Goal: Task Accomplishment & Management: Complete application form

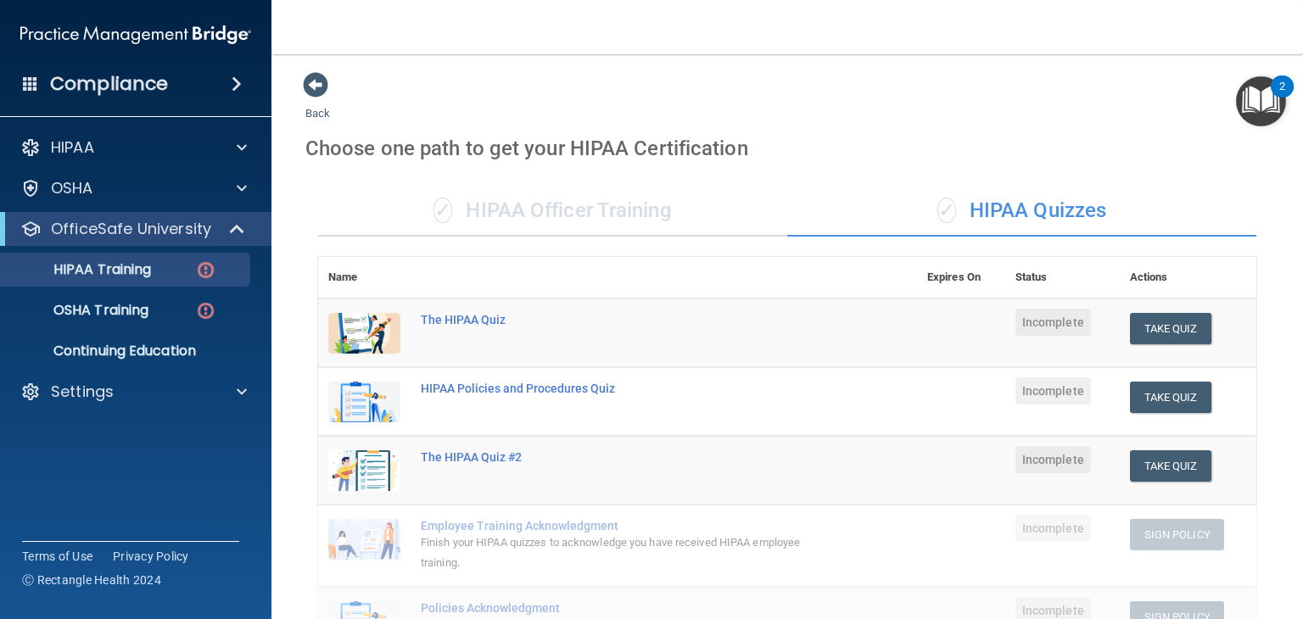
scroll to position [594, 0]
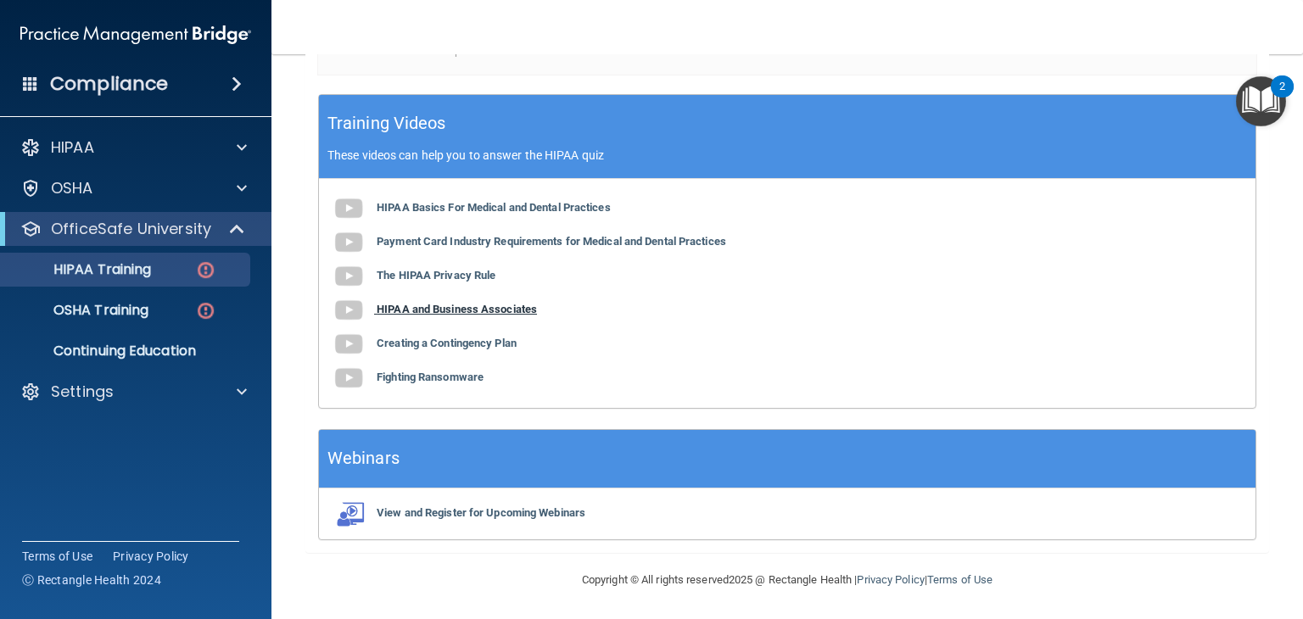
click at [348, 310] on img at bounding box center [349, 310] width 34 height 34
click at [349, 347] on img at bounding box center [349, 344] width 34 height 34
click at [351, 381] on img at bounding box center [349, 378] width 34 height 34
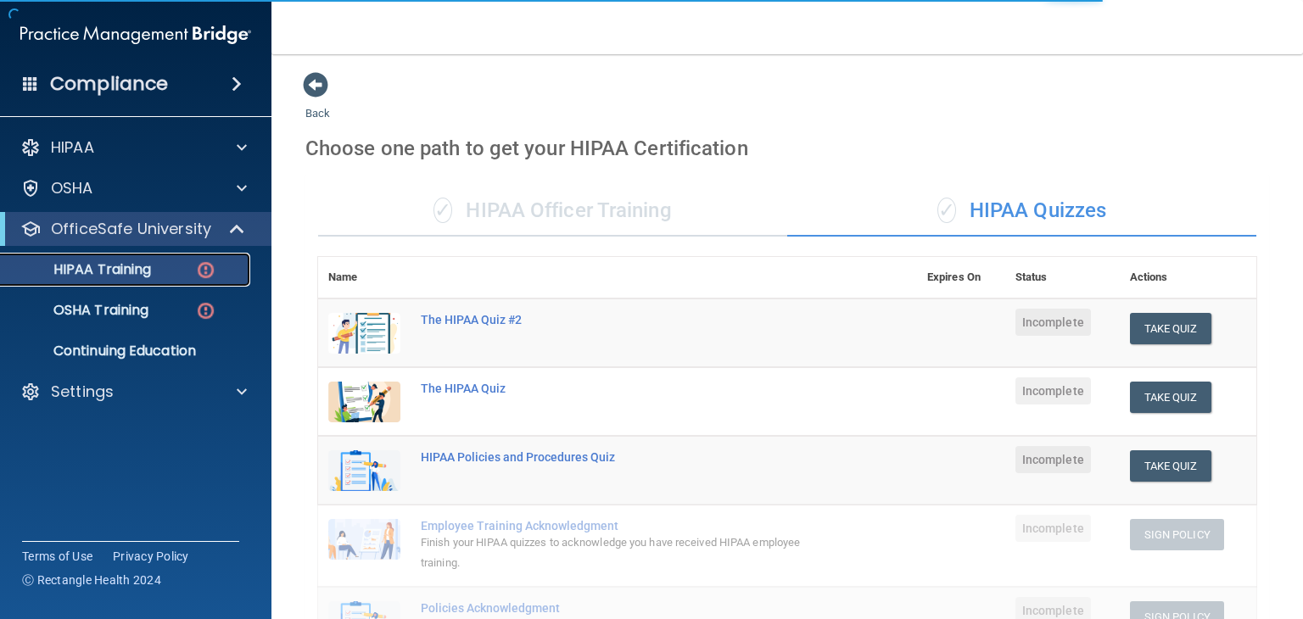
click at [208, 274] on img at bounding box center [205, 270] width 21 height 21
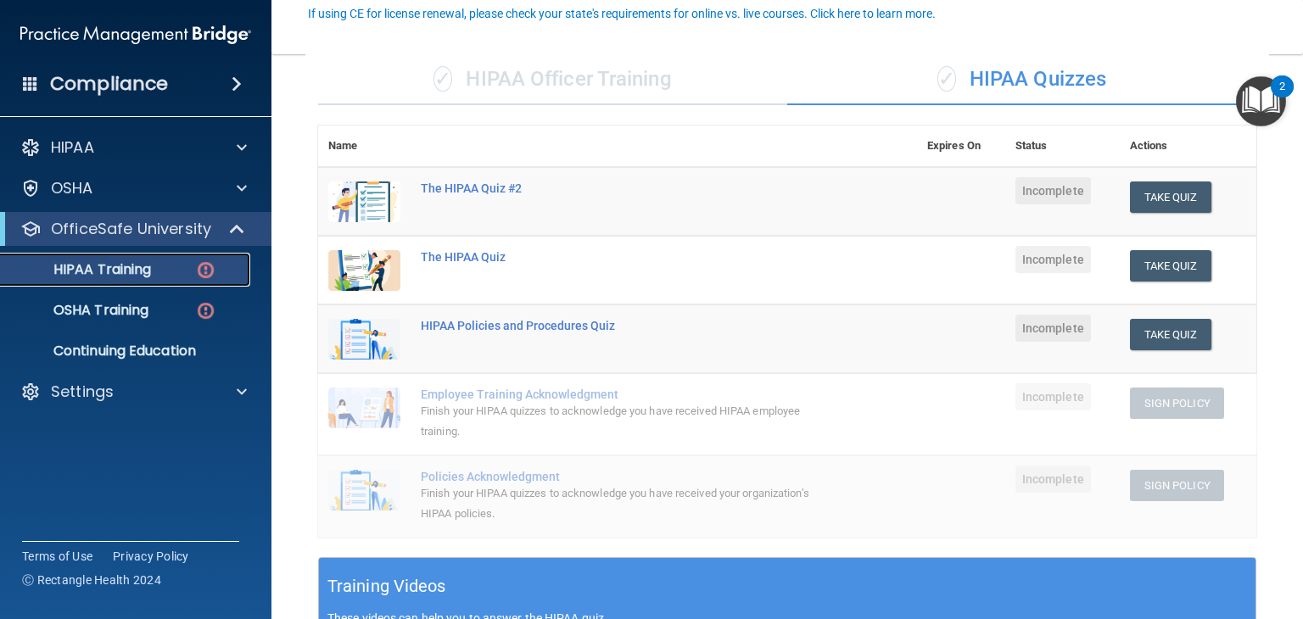
scroll to position [131, 0]
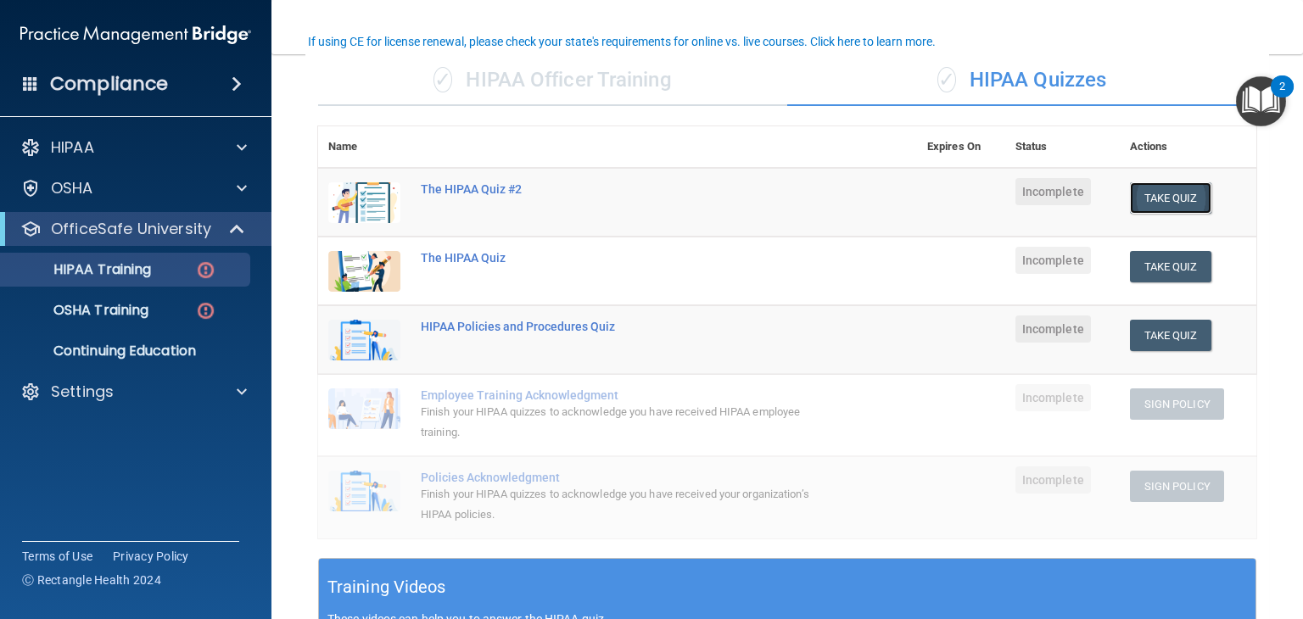
click at [1151, 193] on button "Take Quiz" at bounding box center [1170, 197] width 81 height 31
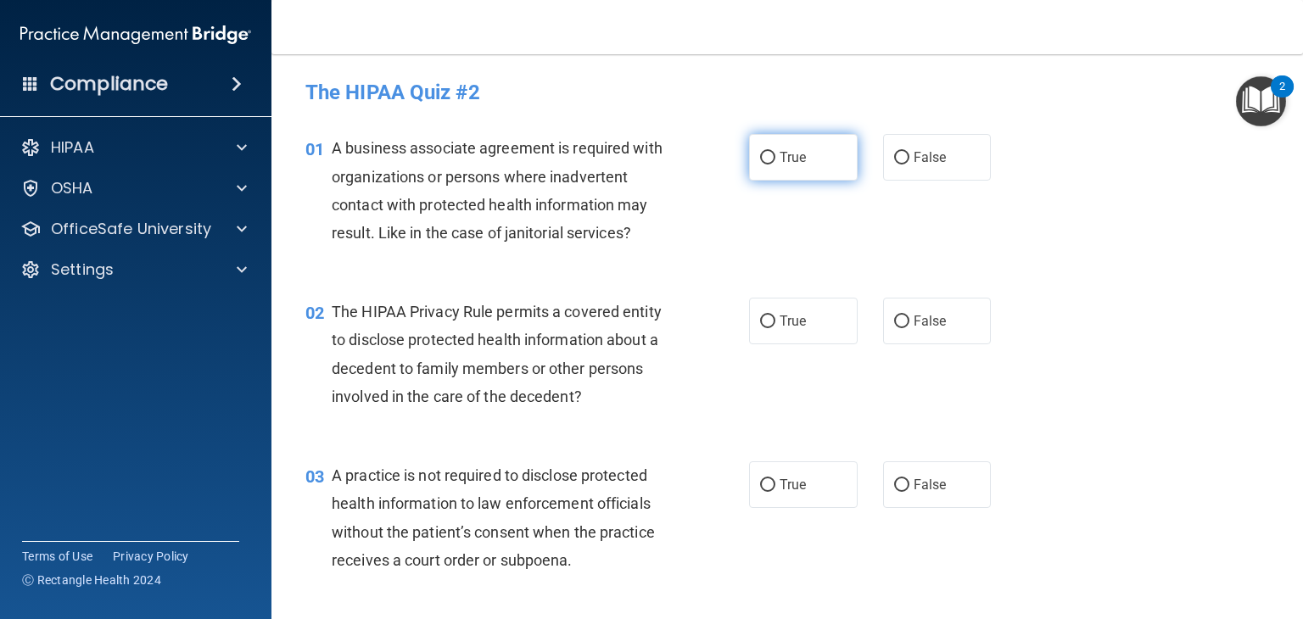
click at [806, 164] on label "True" at bounding box center [803, 157] width 109 height 47
click at [775, 164] on input "True" at bounding box center [767, 158] width 15 height 13
radio input "true"
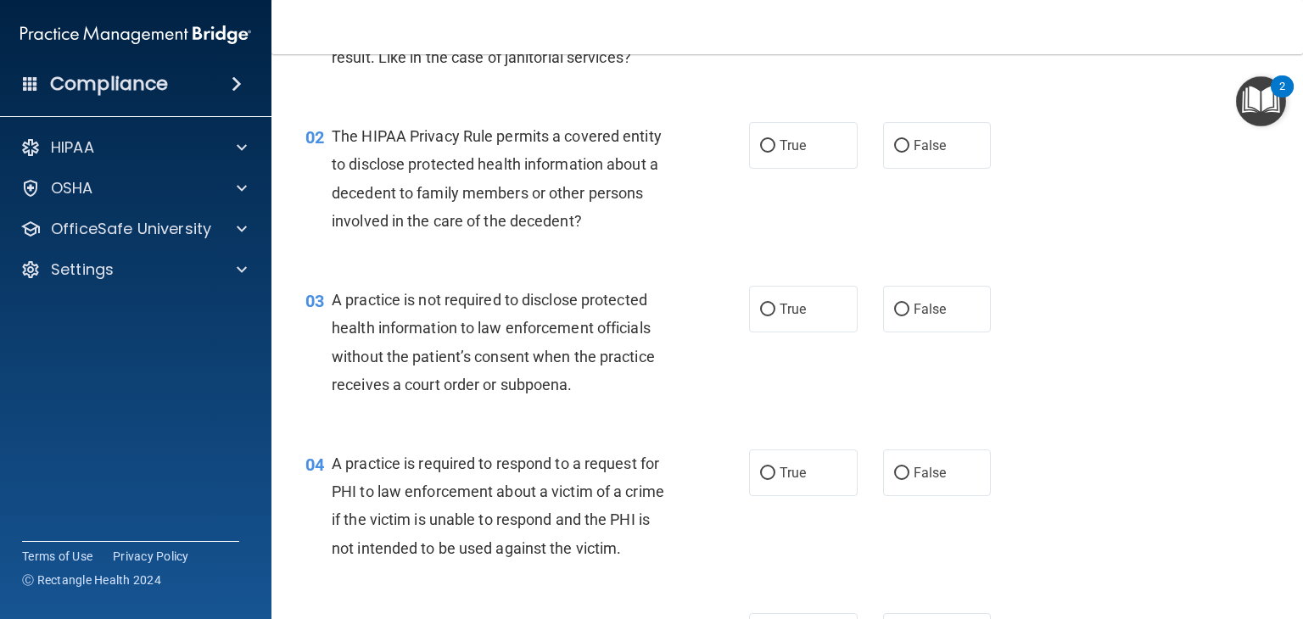
scroll to position [180, 0]
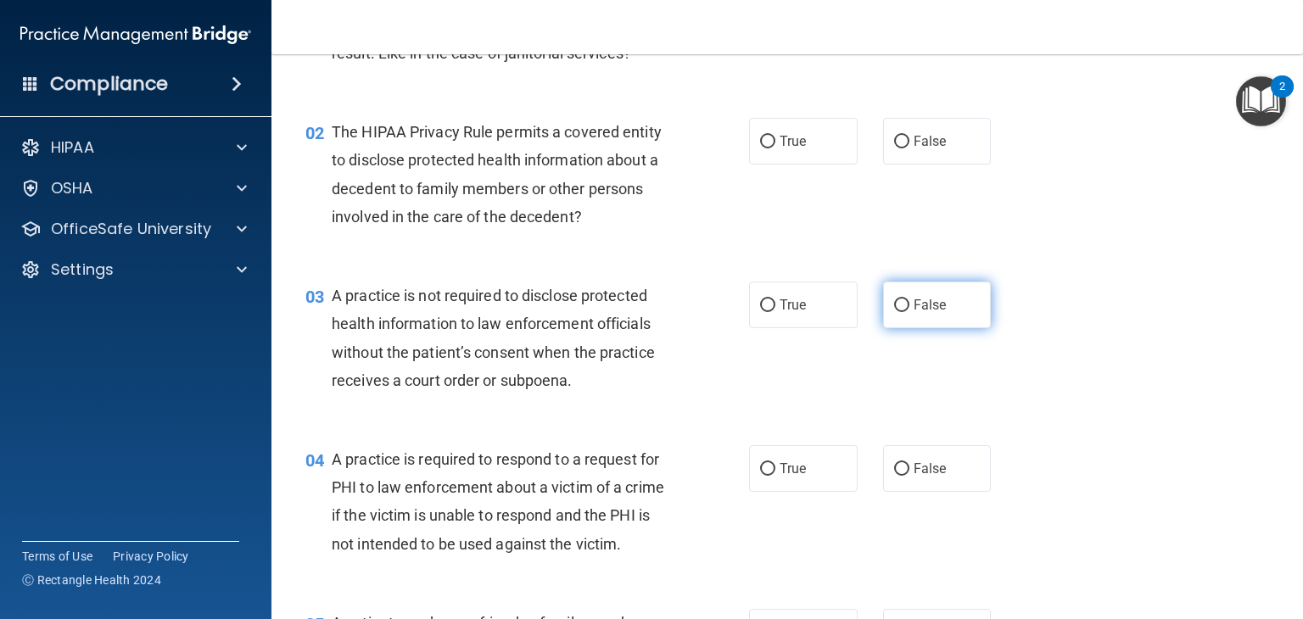
click at [883, 296] on label "False" at bounding box center [937, 305] width 109 height 47
click at [894, 299] on input "False" at bounding box center [901, 305] width 15 height 13
radio input "true"
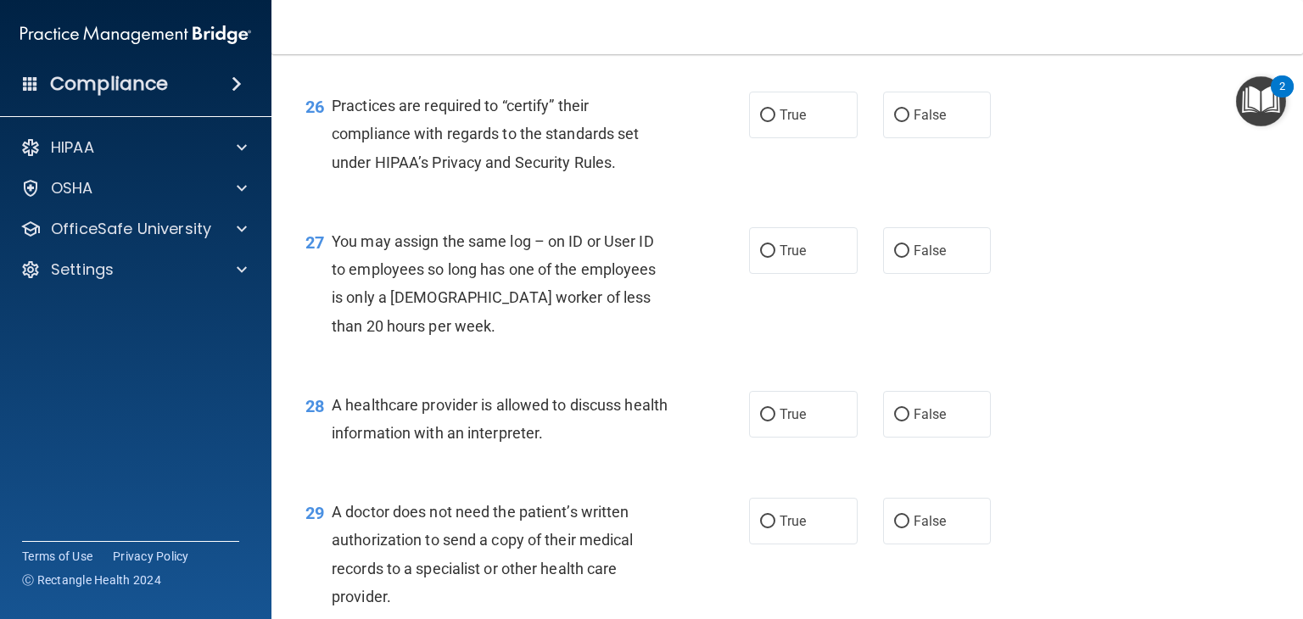
scroll to position [4061, 0]
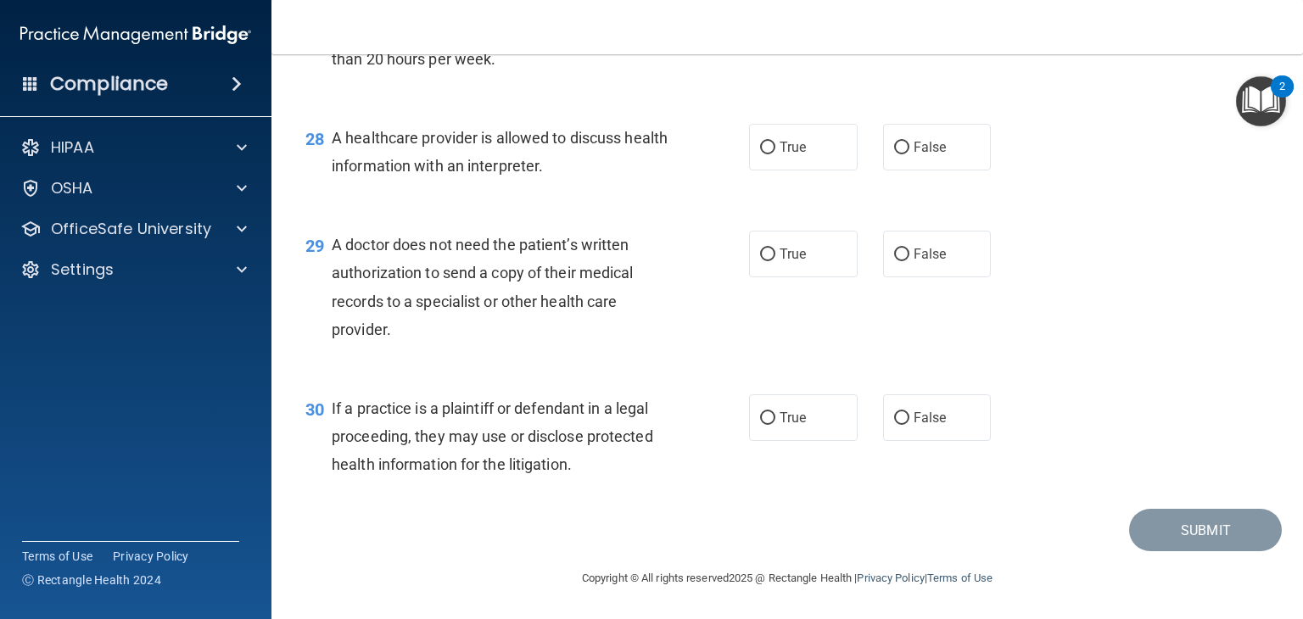
click at [633, 466] on div "If a practice is a plaintiff or defendant in a legal proceeding, they may use o…" at bounding box center [508, 436] width 352 height 85
click at [897, 250] on input "False" at bounding box center [901, 254] width 15 height 13
radio input "true"
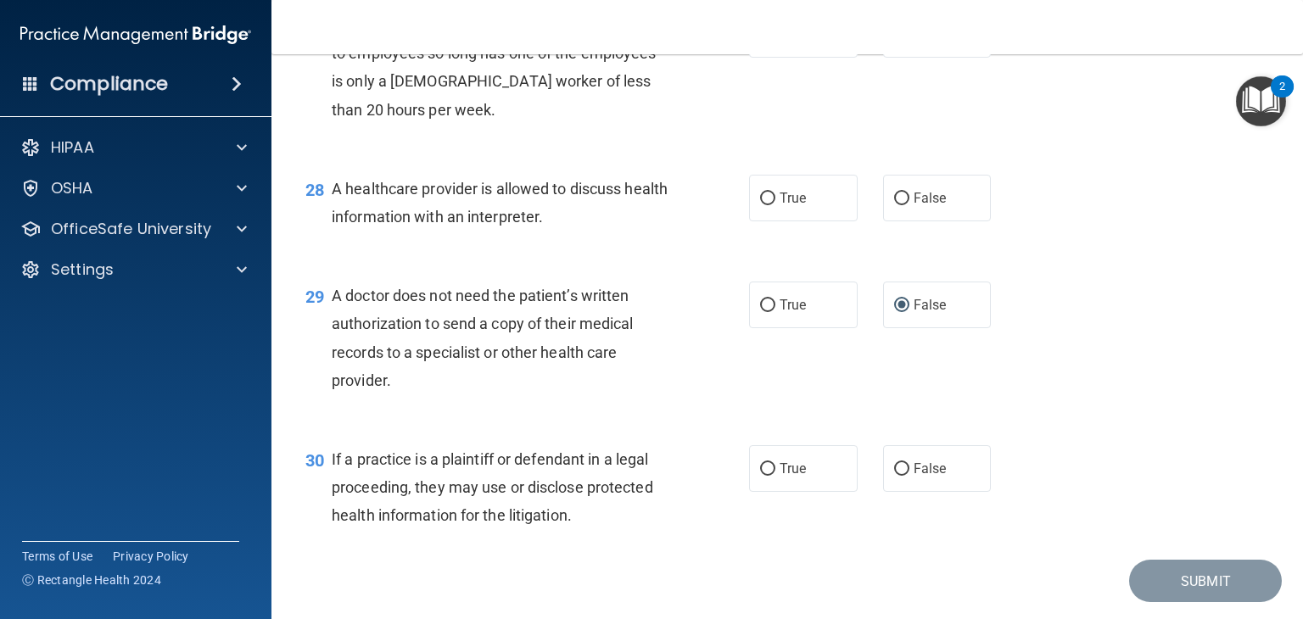
scroll to position [3945, 0]
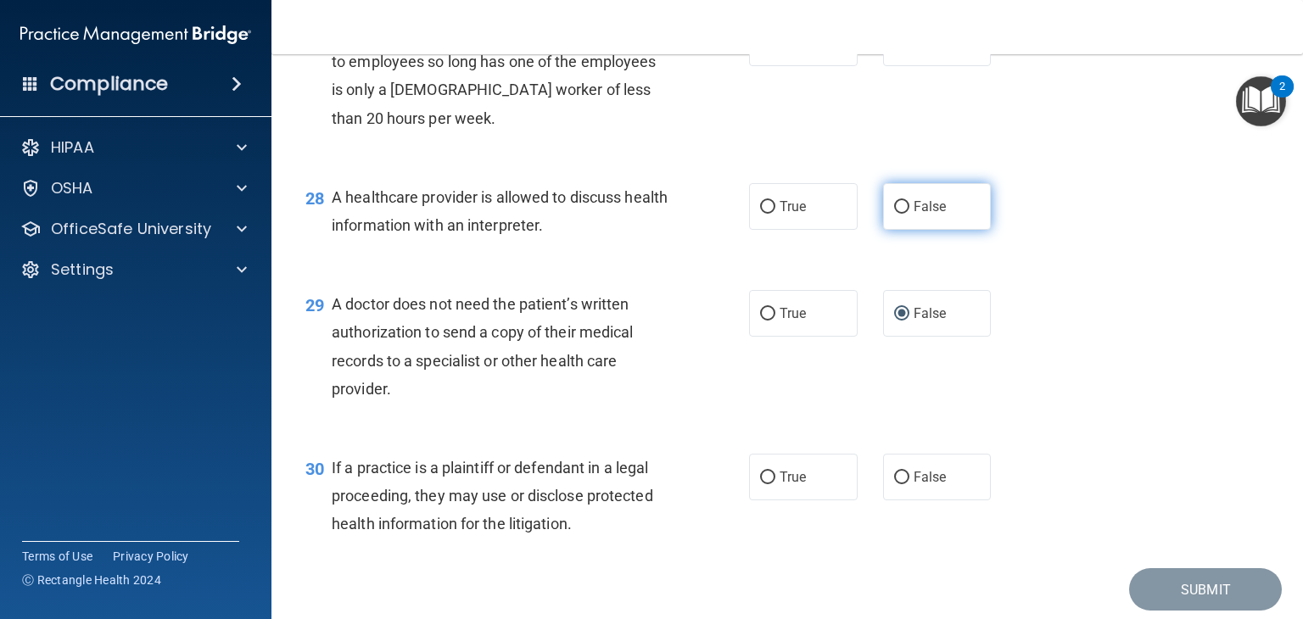
click at [919, 215] on span "False" at bounding box center [929, 206] width 33 height 16
click at [909, 214] on input "False" at bounding box center [901, 207] width 15 height 13
radio input "true"
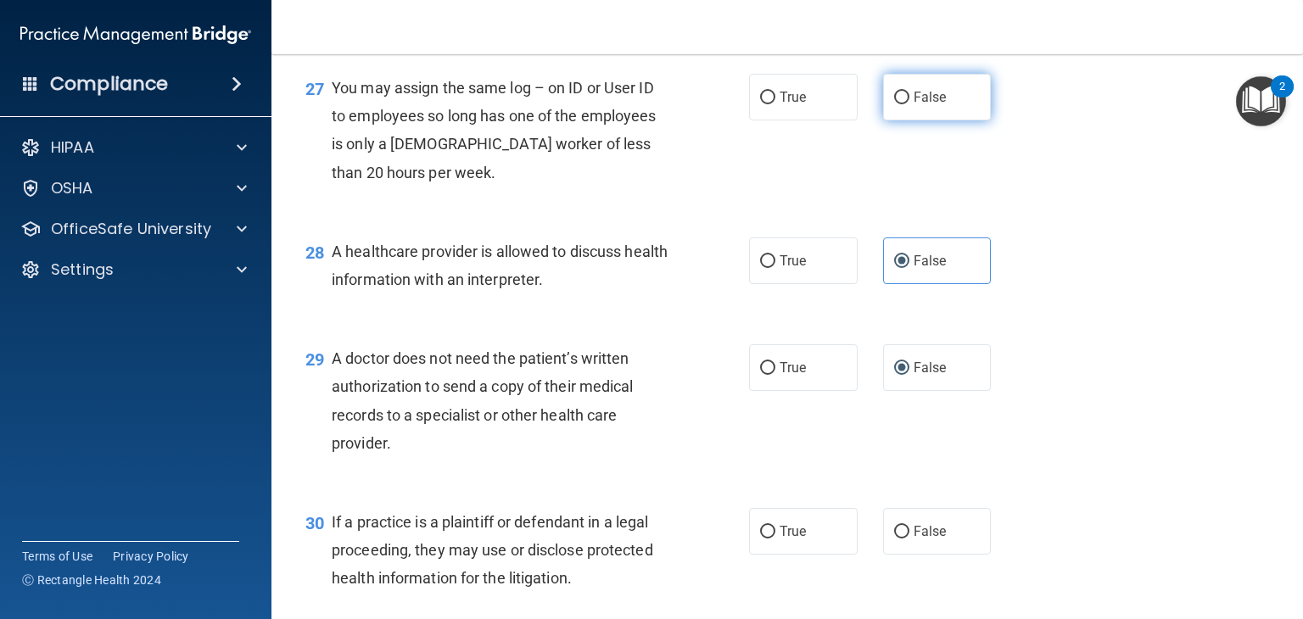
click at [916, 120] on label "False" at bounding box center [937, 97] width 109 height 47
click at [909, 104] on input "False" at bounding box center [901, 98] width 15 height 13
radio input "true"
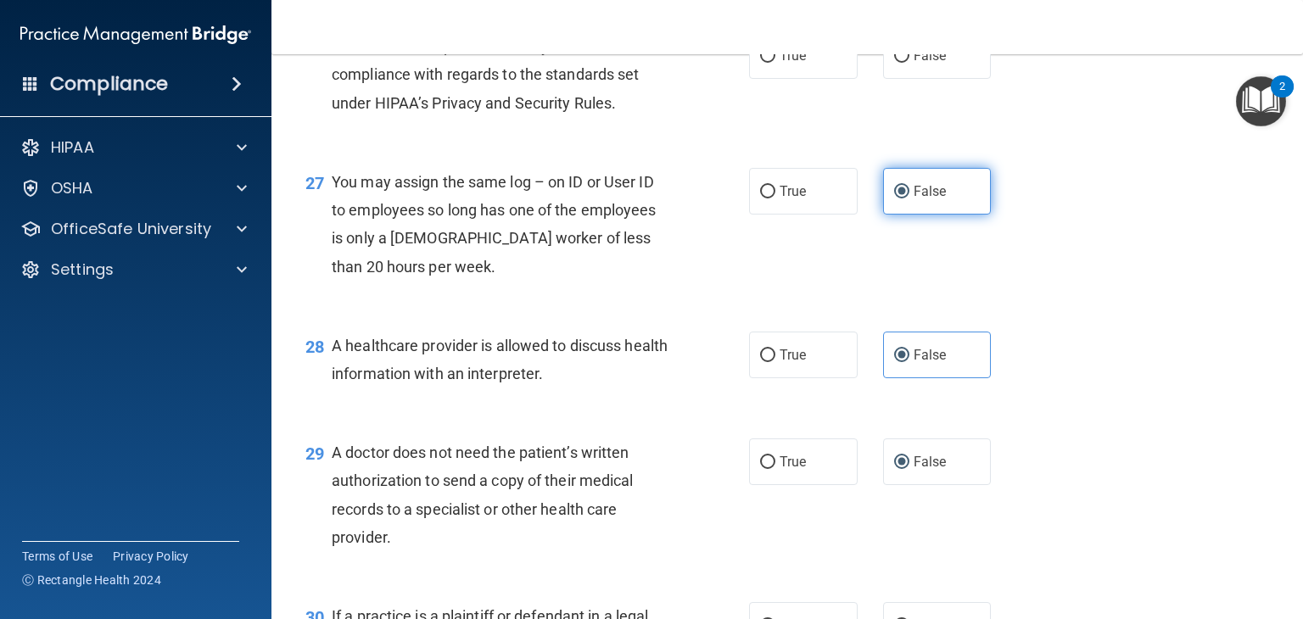
scroll to position [3781, 0]
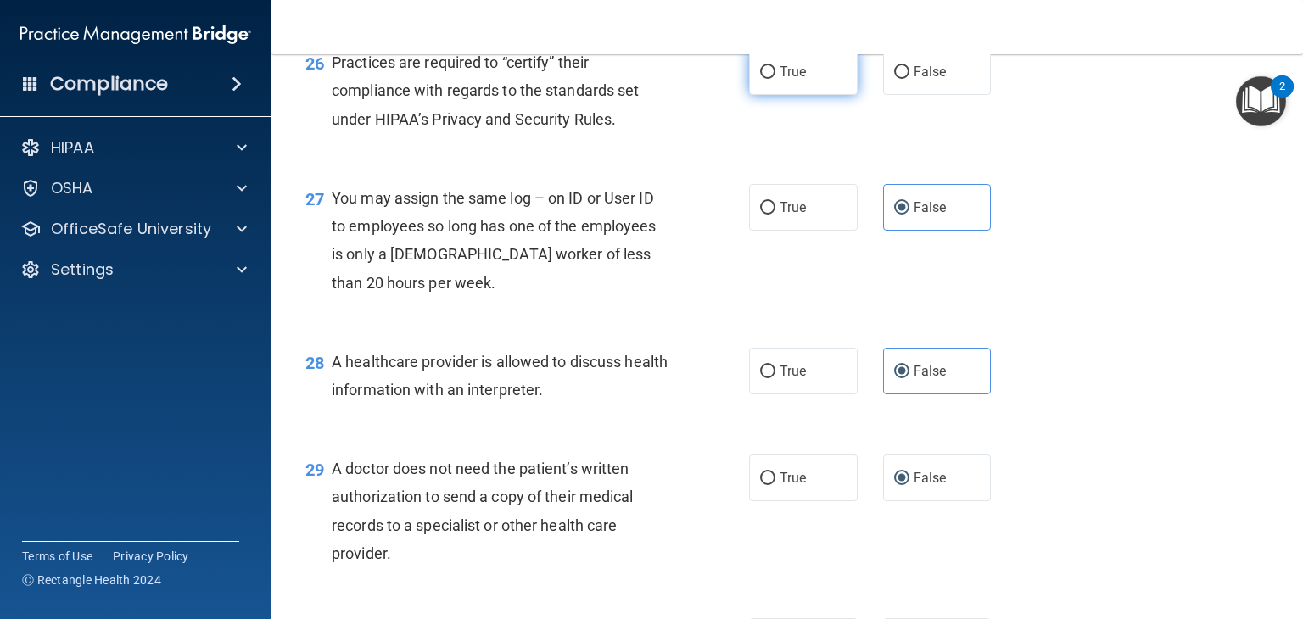
click at [787, 95] on label "True" at bounding box center [803, 71] width 109 height 47
click at [775, 79] on input "True" at bounding box center [767, 72] width 15 height 13
radio input "true"
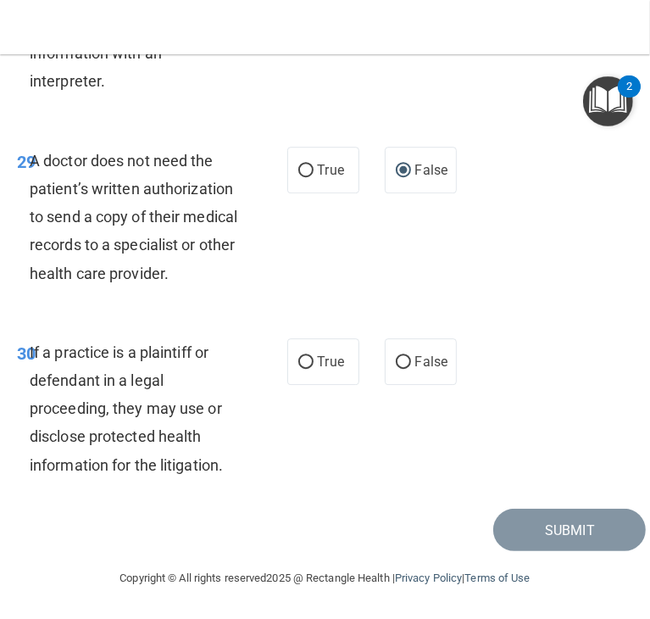
scroll to position [5865, 0]
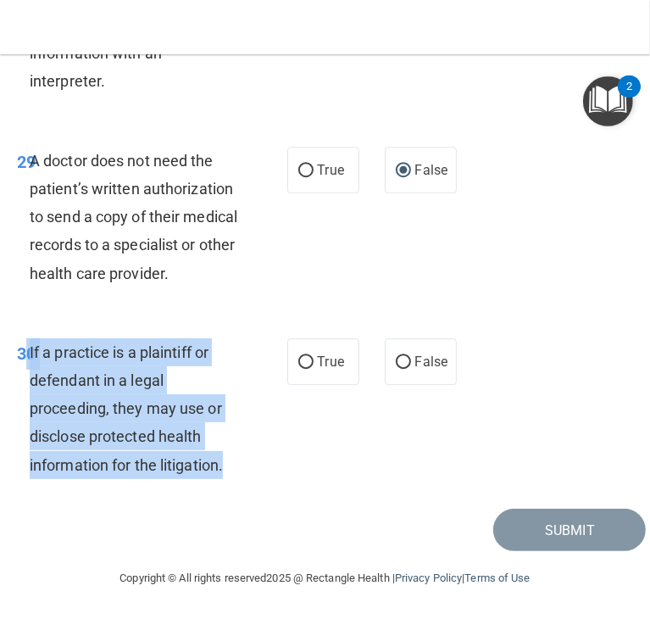
drag, startPoint x: 233, startPoint y: 466, endPoint x: 28, endPoint y: 352, distance: 234.6
click at [28, 352] on div "30 If a practice is a plaintiff or defendant in a legal proceeding, they may us…" at bounding box center [152, 412] width 321 height 149
copy div "0 If a practice is a plaintiff or defendant in a legal proceeding, they may use…"
click at [299, 356] on input "True" at bounding box center [306, 362] width 15 height 13
radio input "true"
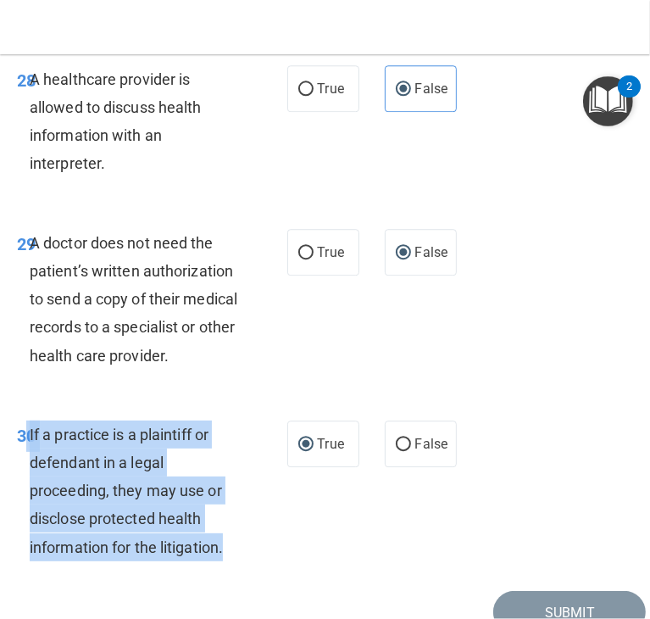
scroll to position [5607, 0]
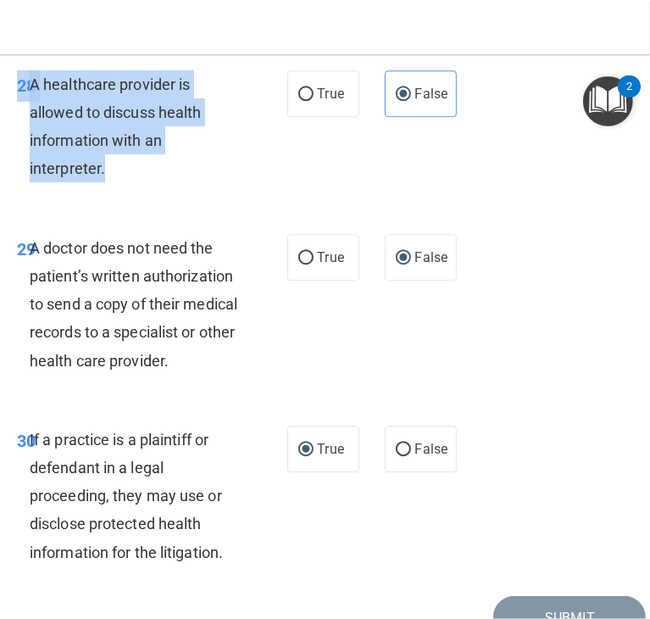
drag, startPoint x: 113, startPoint y: 307, endPoint x: 24, endPoint y: 208, distance: 133.3
click at [24, 208] on div "28 A healthcare provider is allowed to discuss health information with an inter…" at bounding box center [325, 131] width 642 height 164
copy div "28 A healthcare provider is allowed to discuss health information with an inter…"
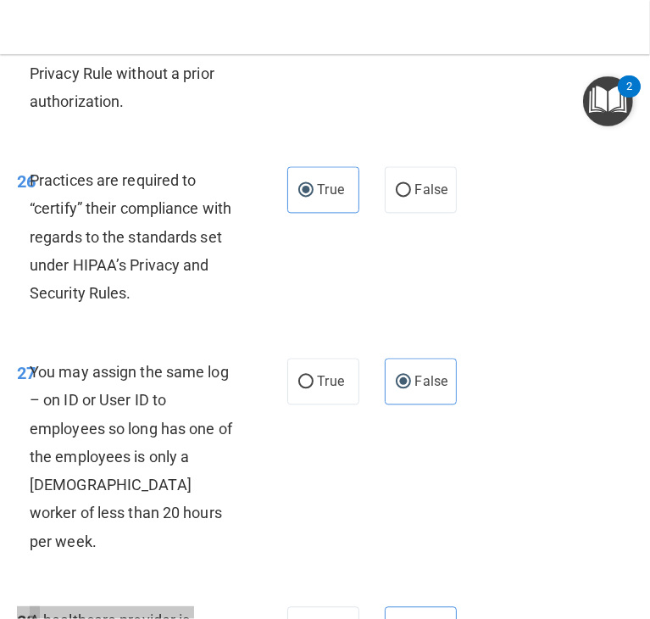
scroll to position [5071, 0]
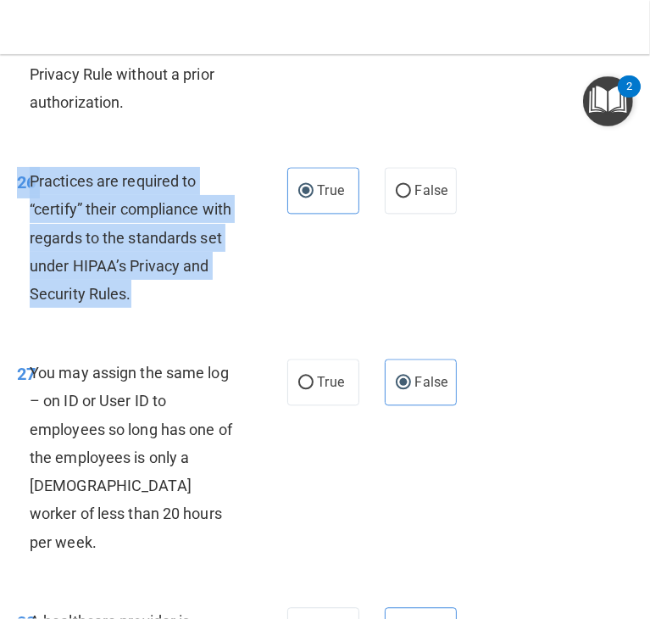
drag, startPoint x: 171, startPoint y: 462, endPoint x: 14, endPoint y: 347, distance: 195.4
click at [14, 316] on div "26 Practices are required to “certify” their compliance with regards to the sta…" at bounding box center [152, 241] width 321 height 149
copy div "26 Practices are required to “certify” their compliance with regards to the sta…"
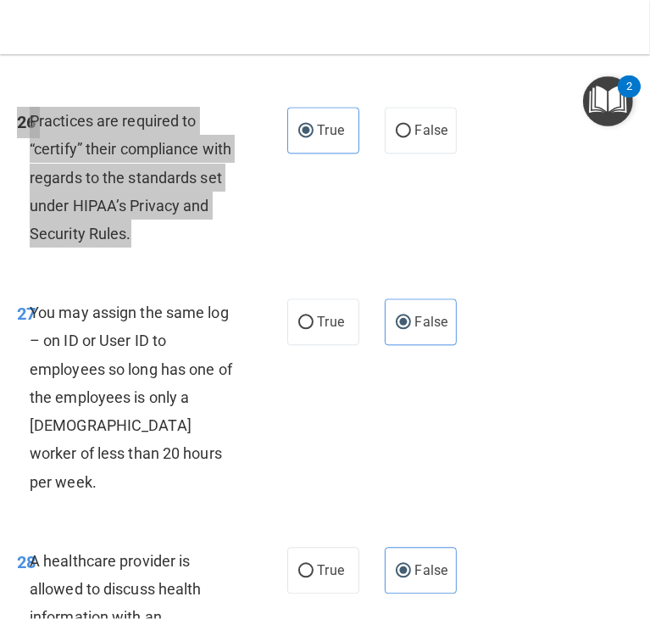
scroll to position [5132, 0]
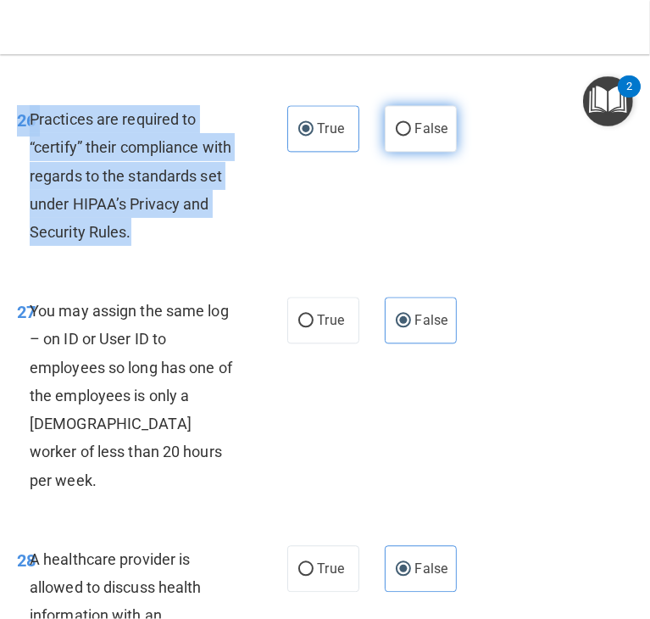
click at [396, 136] on input "False" at bounding box center [403, 129] width 15 height 13
radio input "true"
radio input "false"
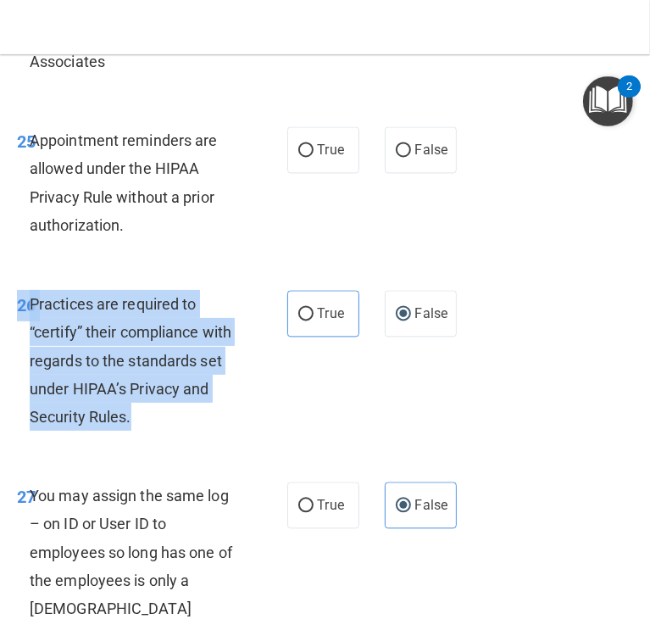
scroll to position [4946, 0]
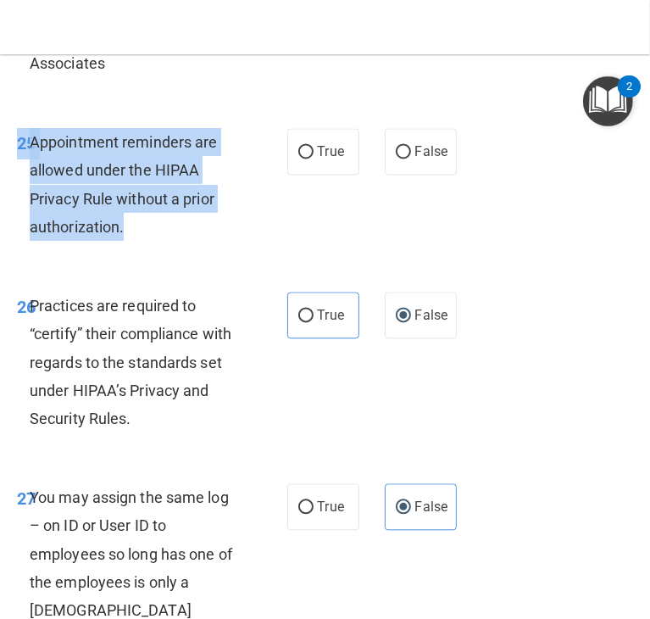
drag, startPoint x: 127, startPoint y: 398, endPoint x: 20, endPoint y: 321, distance: 132.0
click at [20, 249] on div "25 Appointment reminders are allowed under the HIPAA Privacy Rule without a pri…" at bounding box center [152, 188] width 321 height 121
copy div "25 Appointment reminders are allowed under the HIPAA Privacy Rule without a pri…"
click at [304, 159] on input "True" at bounding box center [306, 152] width 15 height 13
radio input "true"
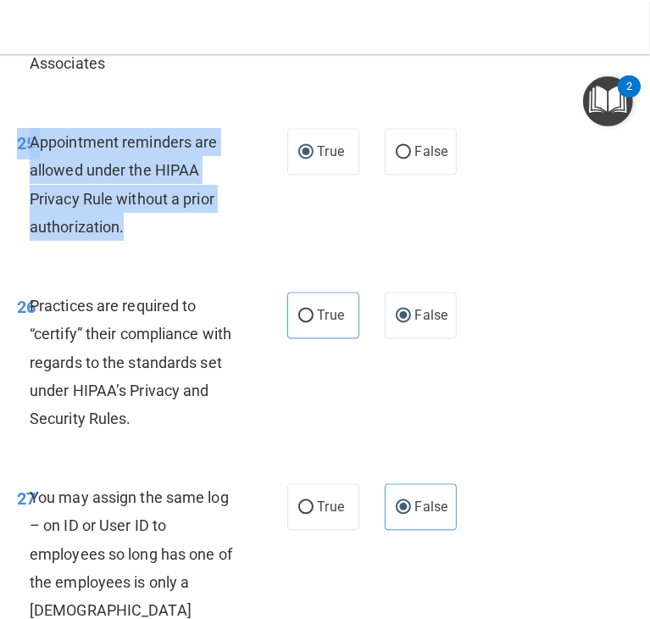
radio input "true"
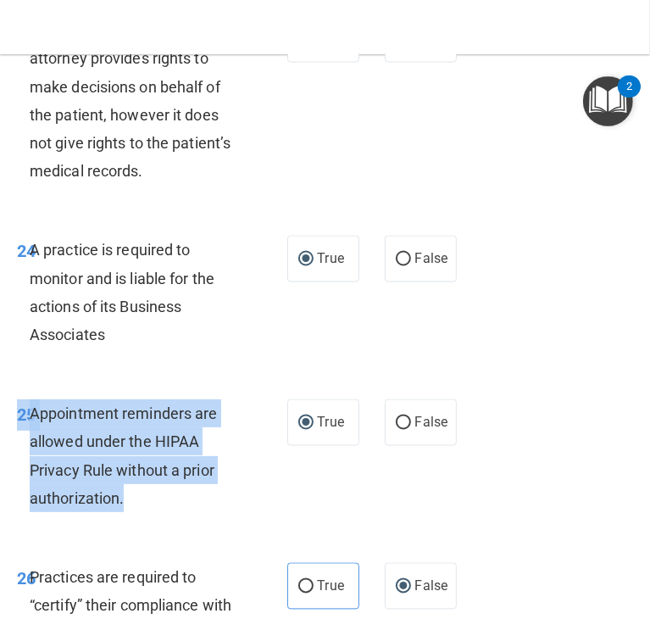
scroll to position [4674, 0]
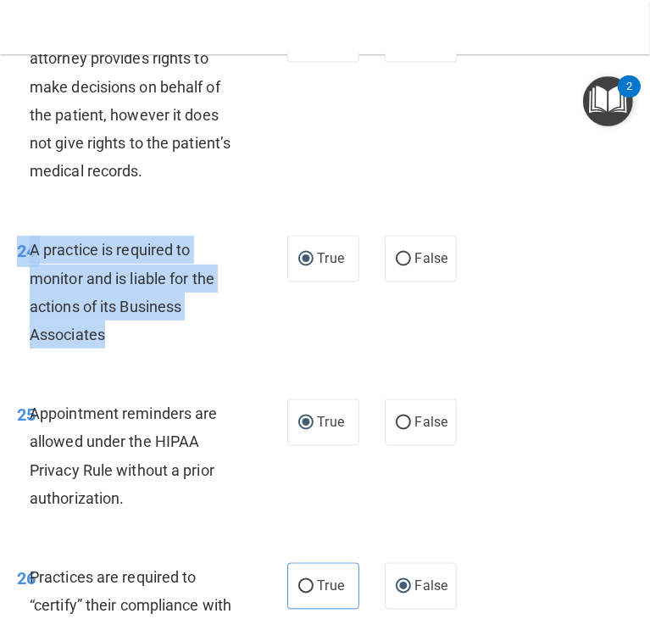
drag, startPoint x: 123, startPoint y: 497, endPoint x: 19, endPoint y: 421, distance: 128.8
click at [19, 357] on div "24 A practice is required to monitor and is liable for the actions of its Busin…" at bounding box center [152, 296] width 321 height 121
copy div "24 A practice is required to monitor and is liable for the actions of its Busin…"
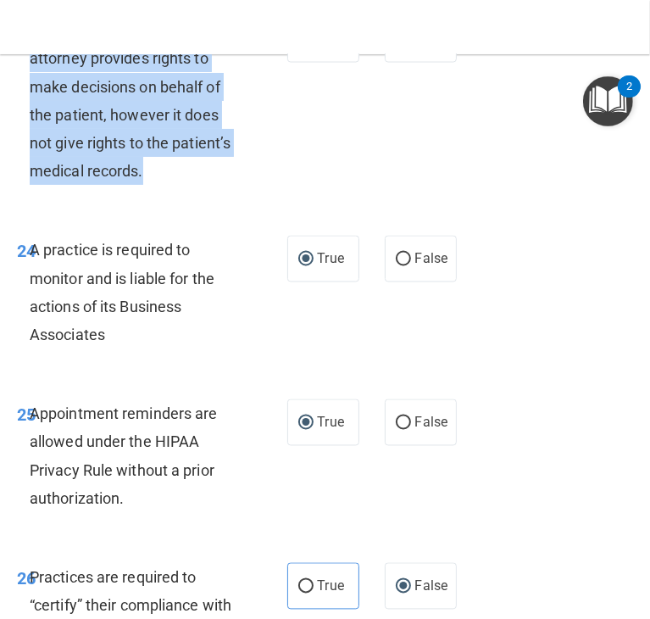
drag, startPoint x: 158, startPoint y: 332, endPoint x: 33, endPoint y: 205, distance: 178.1
click at [33, 185] on div "A healthcare power of attorney provides rights to make decisions on behalf of t…" at bounding box center [140, 100] width 221 height 169
click at [136, 180] on span "A healthcare power of attorney provides rights to make decisions on behalf of t…" at bounding box center [130, 100] width 201 height 159
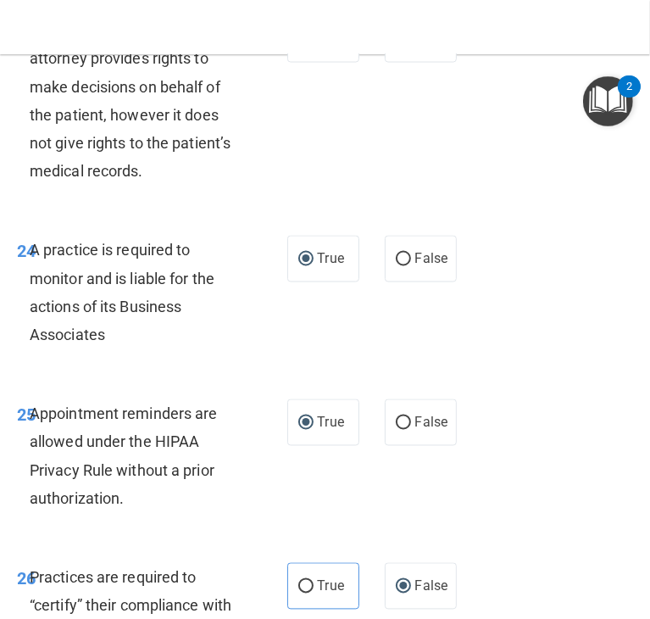
click at [194, 185] on div "A healthcare power of attorney provides rights to make decisions on behalf of t…" at bounding box center [140, 100] width 221 height 169
click at [156, 185] on div "A healthcare power of attorney provides rights to make decisions on behalf of t…" at bounding box center [140, 100] width 221 height 169
click at [398, 47] on input "False" at bounding box center [403, 40] width 15 height 13
radio input "true"
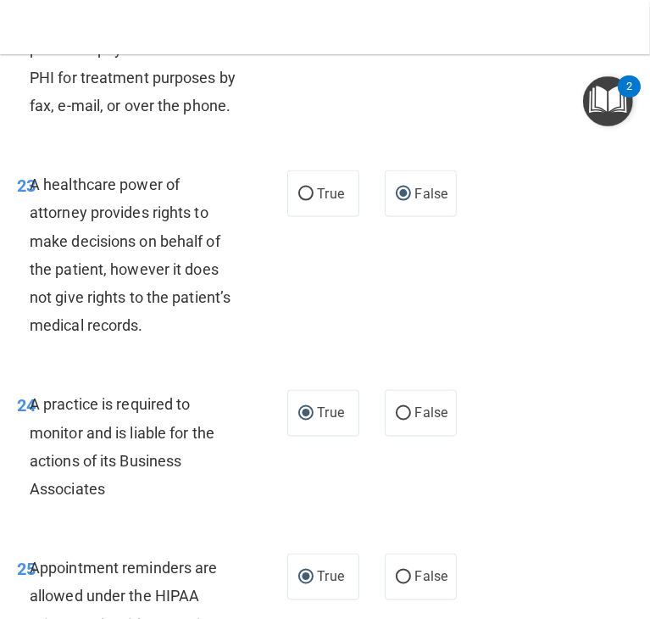
scroll to position [4518, 0]
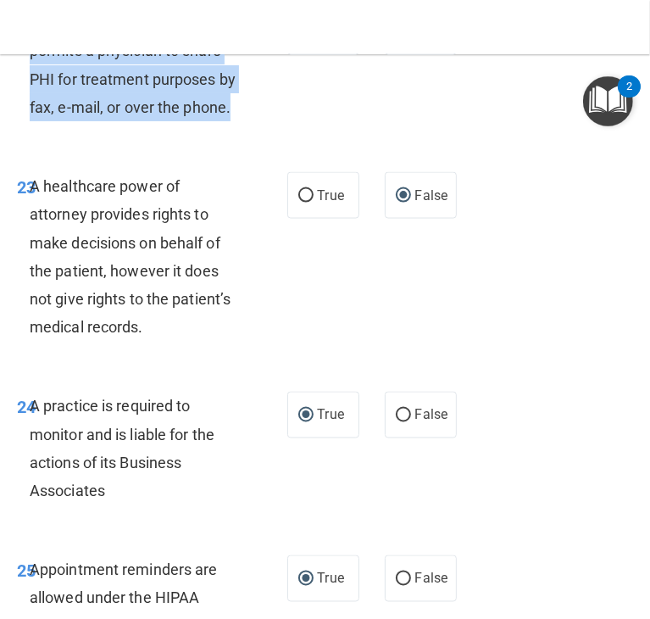
drag, startPoint x: 88, startPoint y: 278, endPoint x: 31, endPoint y: 159, distance: 132.0
click at [31, 121] on div "The HIPAA Privacy Rule permits a physician to share PHI for treatment purposes …" at bounding box center [140, 64] width 221 height 113
copy span "The HIPAA Privacy Rule permits a physician to share PHI for treatment purposes …"
click at [299, 39] on input "True" at bounding box center [306, 32] width 15 height 13
radio input "true"
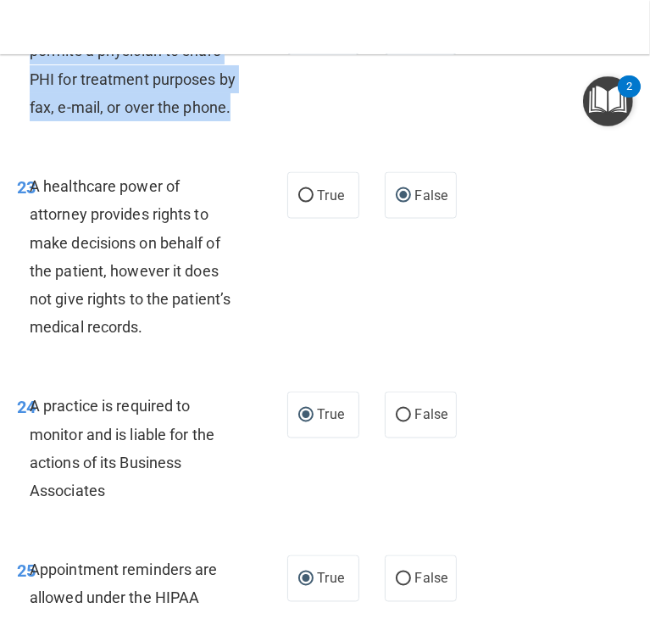
click at [222, 121] on div "The HIPAA Privacy Rule permits a physician to share PHI for treatment purposes …" at bounding box center [140, 64] width 221 height 113
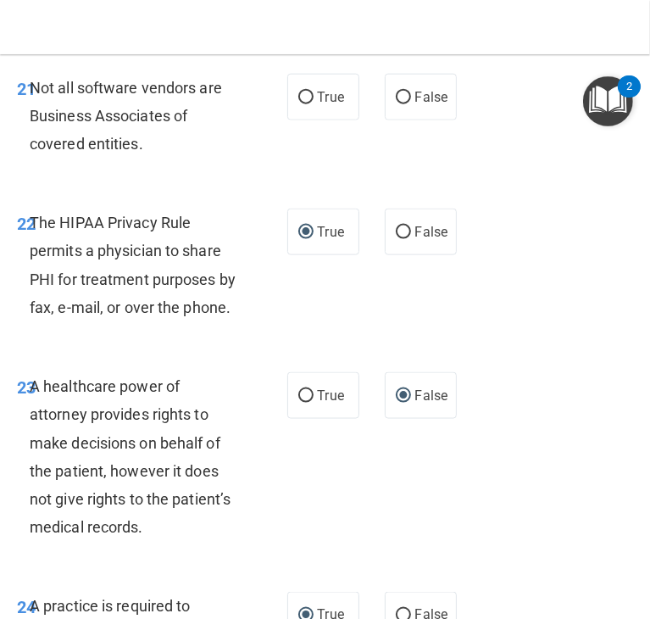
scroll to position [4314, 0]
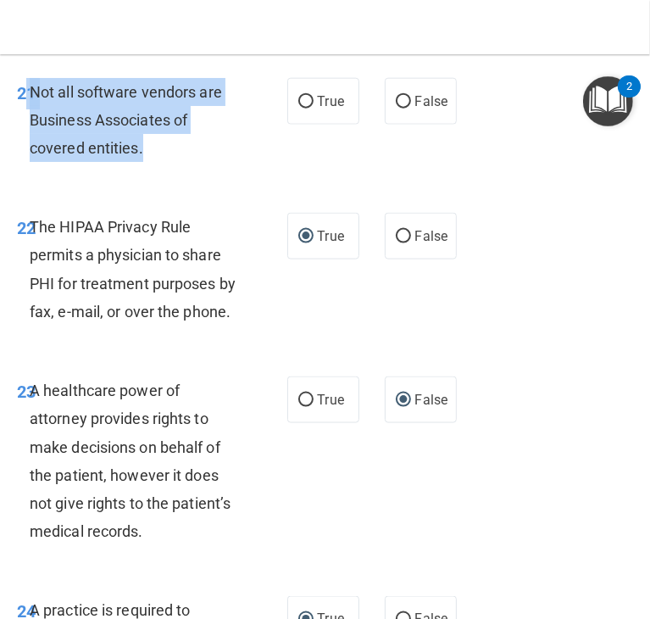
drag, startPoint x: 158, startPoint y: 282, endPoint x: 27, endPoint y: 244, distance: 135.8
click at [27, 171] on div "21 Not all software vendors are Business Associates of covered entities." at bounding box center [152, 124] width 321 height 93
copy div "1 Not all software vendors are Business Associates of covered entities."
click at [299, 109] on input "True" at bounding box center [306, 102] width 15 height 13
radio input "true"
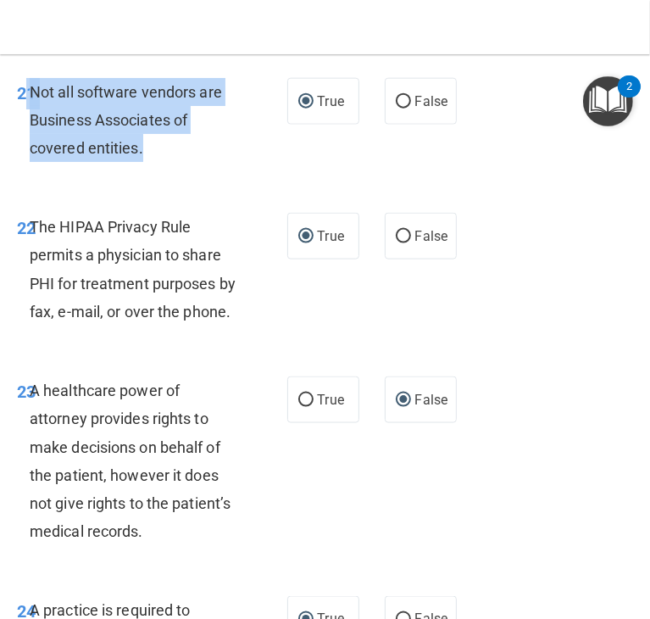
click at [173, 163] on div "Not all software vendors are Business Associates of covered entities." at bounding box center [140, 120] width 221 height 85
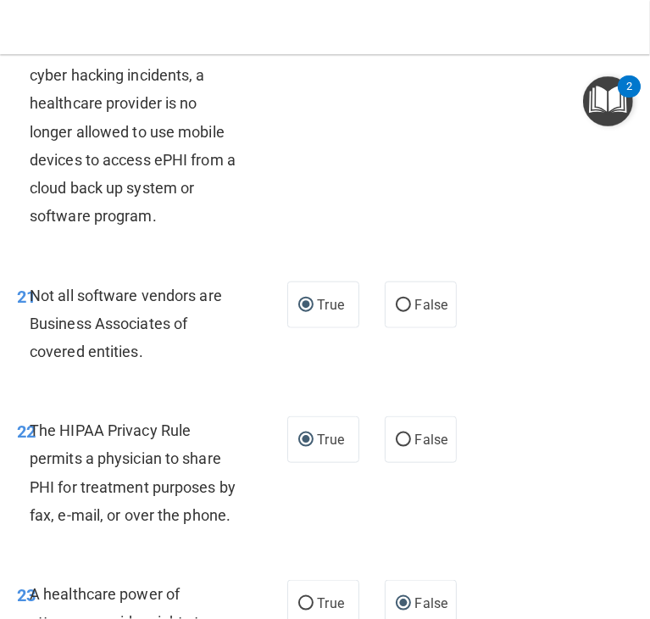
scroll to position [4108, 0]
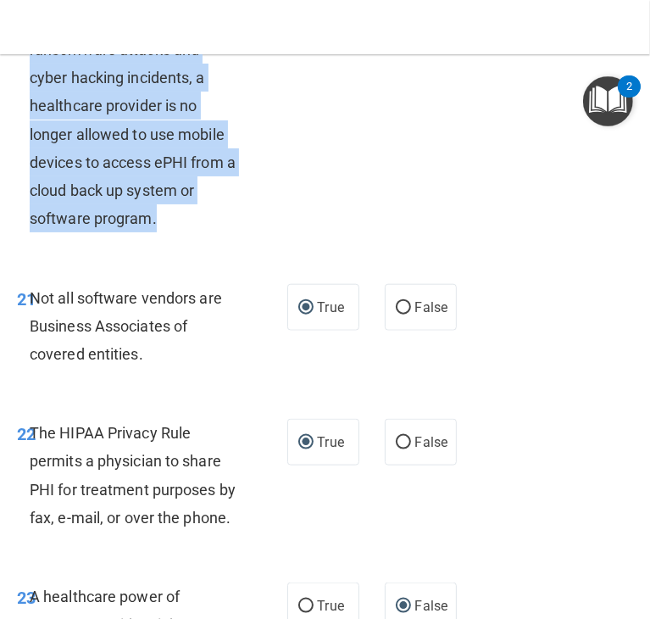
drag, startPoint x: 160, startPoint y: 354, endPoint x: 24, endPoint y: 161, distance: 236.7
click at [24, 161] on div "20 Because of the recent ransomware attacks and cyber hacking incidents, a heal…" at bounding box center [152, 125] width 321 height 234
copy div "0 Because of the recent ransomware attacks and cyber hacking incidents, a healt…"
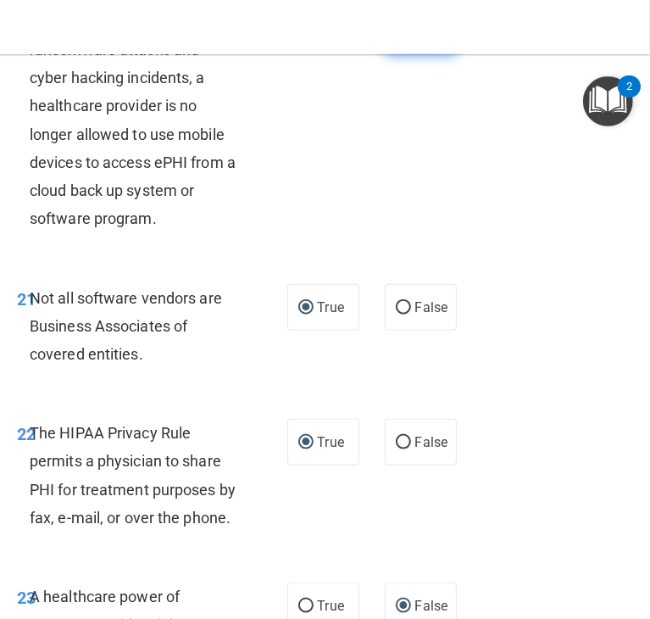
click at [394, 54] on label "False" at bounding box center [421, 31] width 72 height 47
click at [396, 38] on input "False" at bounding box center [403, 31] width 15 height 13
radio input "true"
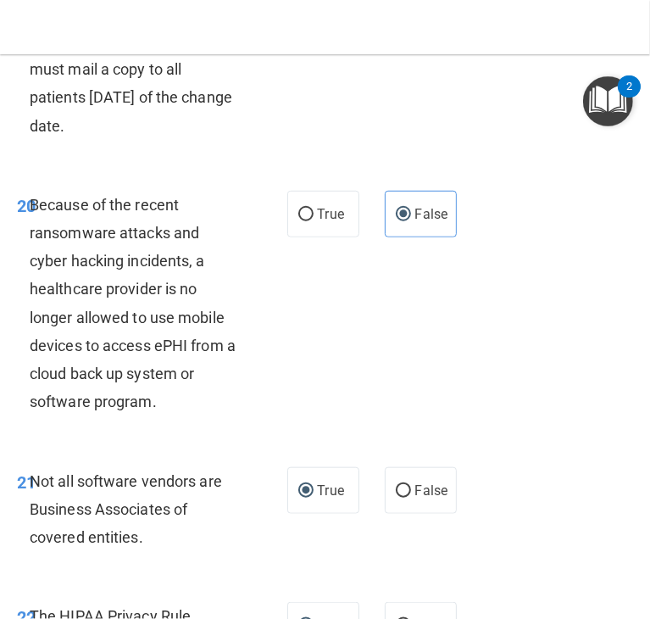
scroll to position [3907, 0]
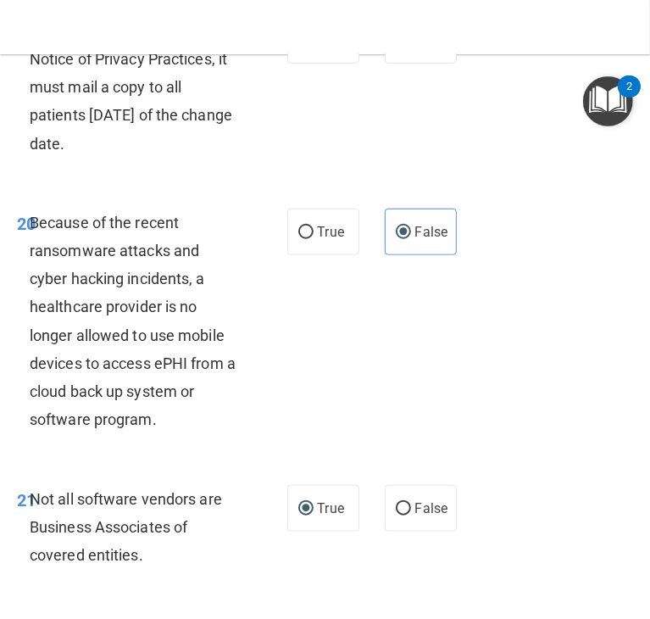
drag, startPoint x: 126, startPoint y: 287, endPoint x: 32, endPoint y: 173, distance: 147.7
click at [32, 158] on div "When a practice changes its Notice of Privacy Practices, it must mail a copy to…" at bounding box center [140, 87] width 221 height 141
drag, startPoint x: 91, startPoint y: 203, endPoint x: 112, endPoint y: 135, distance: 71.1
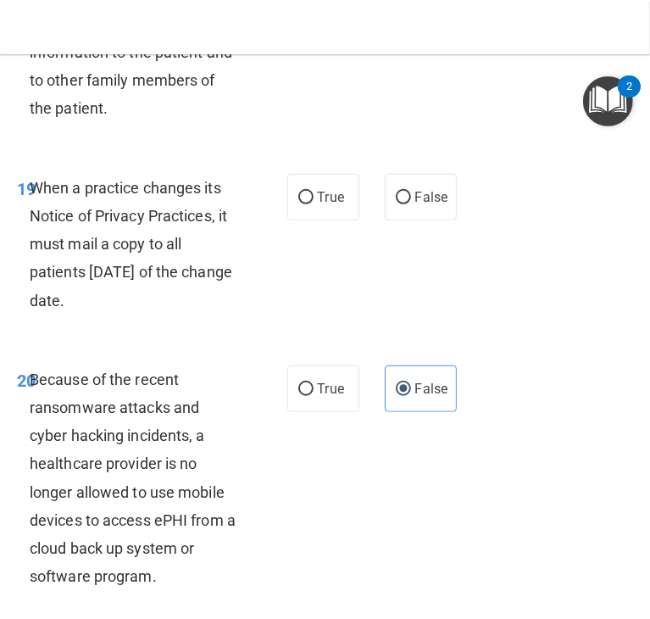
scroll to position [3742, 0]
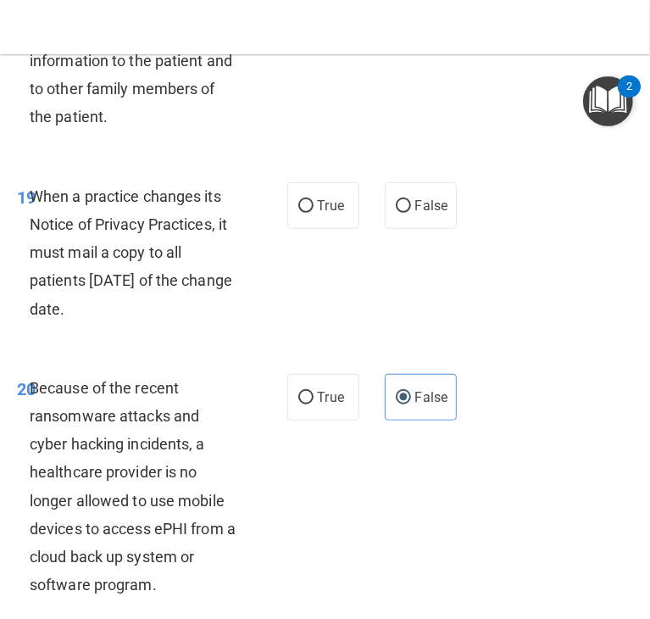
drag, startPoint x: 124, startPoint y: 459, endPoint x: 34, endPoint y: 339, distance: 149.6
click at [34, 323] on div "When a practice changes its Notice of Privacy Practices, it must mail a copy to…" at bounding box center [140, 252] width 221 height 141
copy span "When a practice changes its Notice of Privacy Practices, it must mail a copy to…"
click at [406, 229] on label "False" at bounding box center [421, 205] width 72 height 47
click at [406, 213] on input "False" at bounding box center [403, 206] width 15 height 13
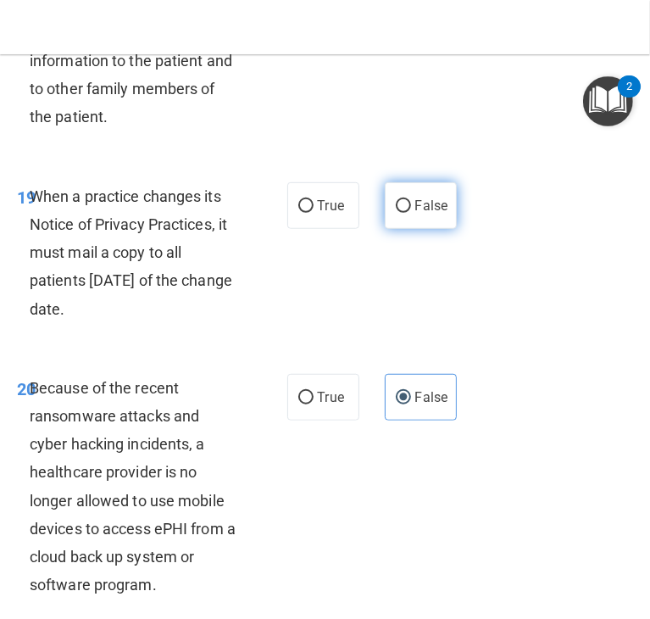
radio input "true"
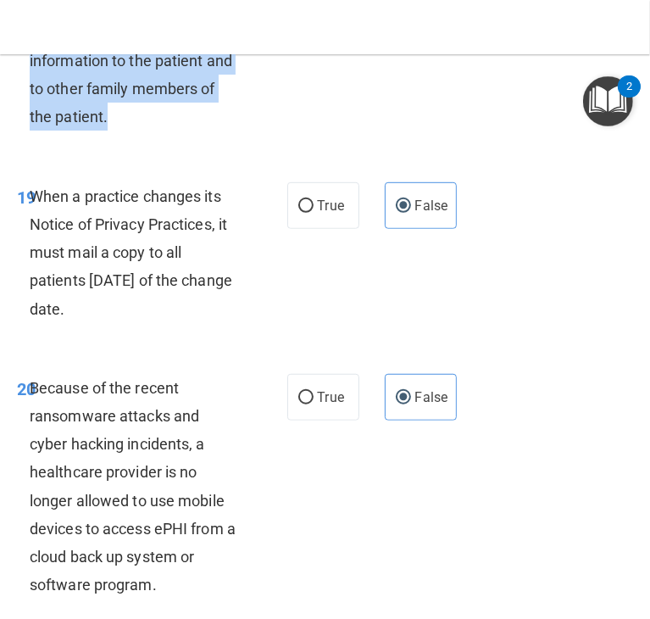
drag, startPoint x: 126, startPoint y: 251, endPoint x: 38, endPoint y: 150, distance: 133.5
click at [38, 131] on div "Healthcare providers may communicate family history information to the patient …" at bounding box center [140, 61] width 221 height 141
click at [147, 140] on div "18 Healthcare providers may communicate family history information to the patie…" at bounding box center [152, 65] width 321 height 149
drag, startPoint x: 129, startPoint y: 249, endPoint x: 27, endPoint y: 144, distance: 146.3
click at [27, 140] on div "18 Healthcare providers may communicate family history information to the patie…" at bounding box center [152, 65] width 321 height 149
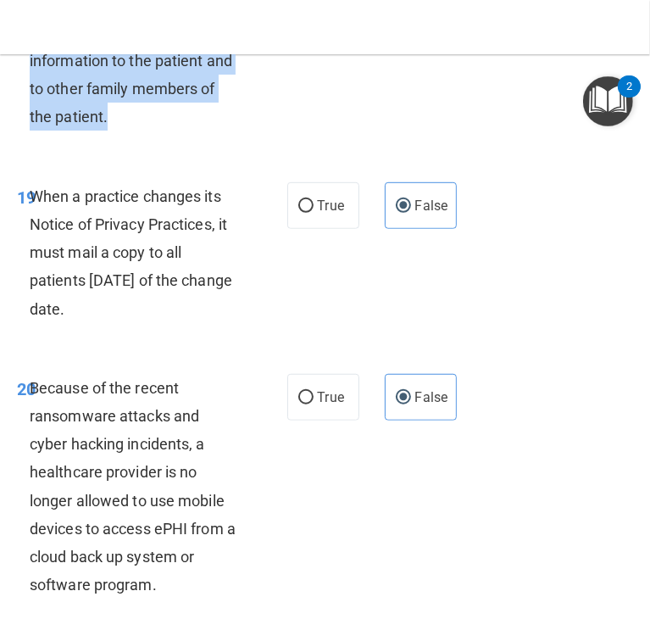
copy div "8 Healthcare providers may communicate family history information to the patien…"
click at [299, 21] on input "True" at bounding box center [306, 14] width 15 height 13
radio input "true"
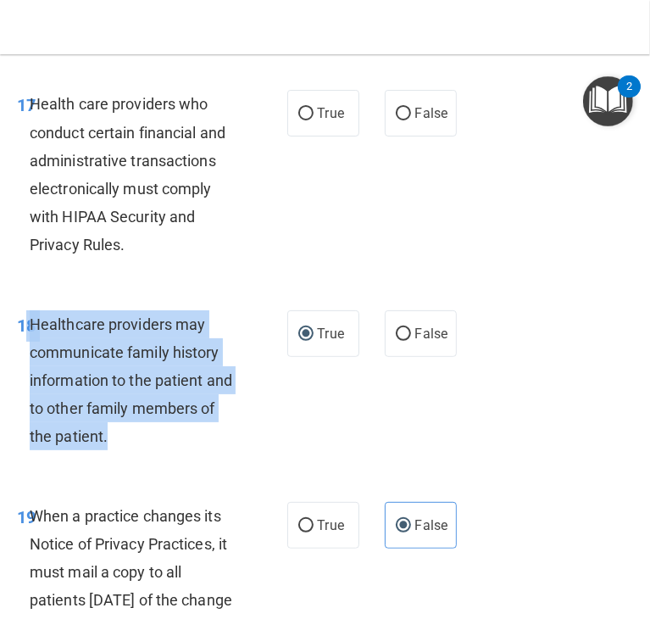
scroll to position [3432, 0]
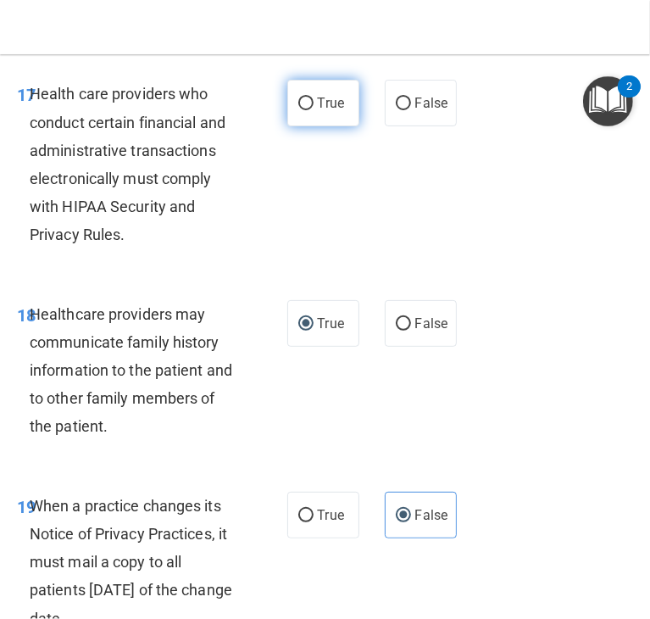
click at [299, 126] on label "True" at bounding box center [323, 103] width 72 height 47
click at [299, 110] on input "True" at bounding box center [306, 104] width 15 height 13
radio input "true"
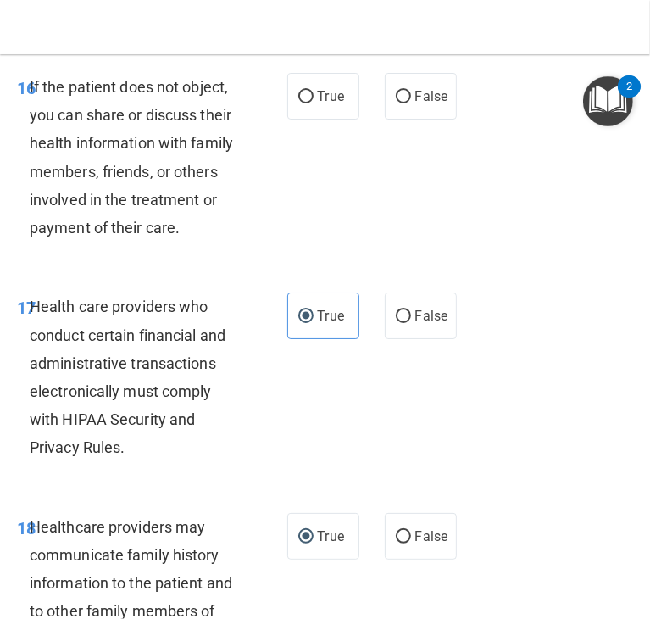
scroll to position [3208, 0]
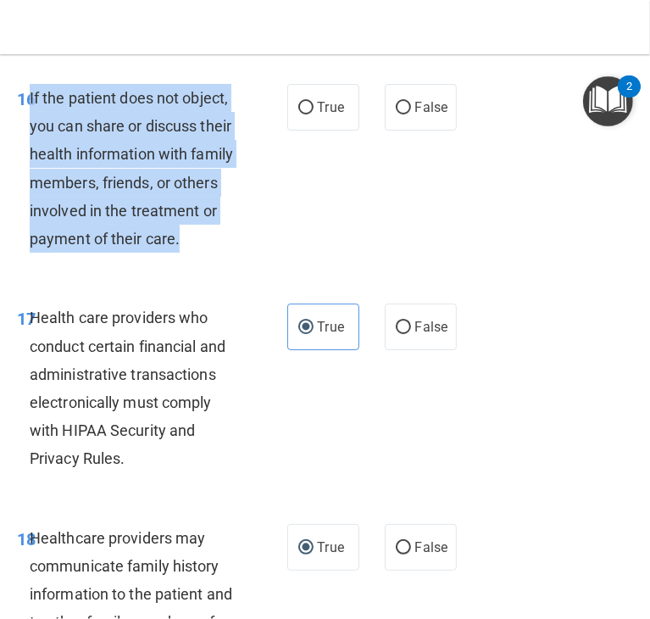
drag, startPoint x: 99, startPoint y: 380, endPoint x: 30, endPoint y: 218, distance: 176.3
click at [30, 218] on div "If the patient does not object, you can share or discuss their health informati…" at bounding box center [140, 168] width 221 height 169
click at [300, 114] on input "True" at bounding box center [306, 108] width 15 height 13
radio input "true"
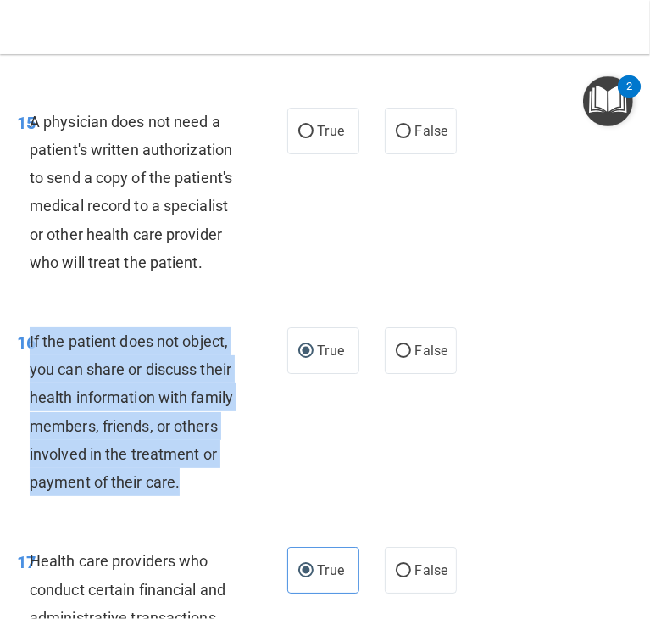
scroll to position [2957, 0]
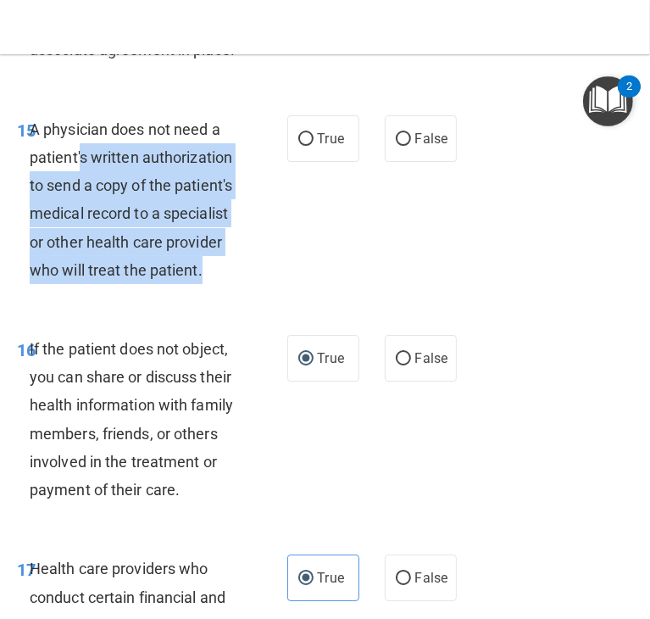
drag, startPoint x: 99, startPoint y: 374, endPoint x: 83, endPoint y: 230, distance: 145.1
click at [83, 230] on div "A physician does not need a patient's written authorization to send a copy of t…" at bounding box center [140, 199] width 221 height 169
click at [98, 232] on span "A physician does not need a patient's written authorization to send a copy of t…" at bounding box center [131, 199] width 203 height 159
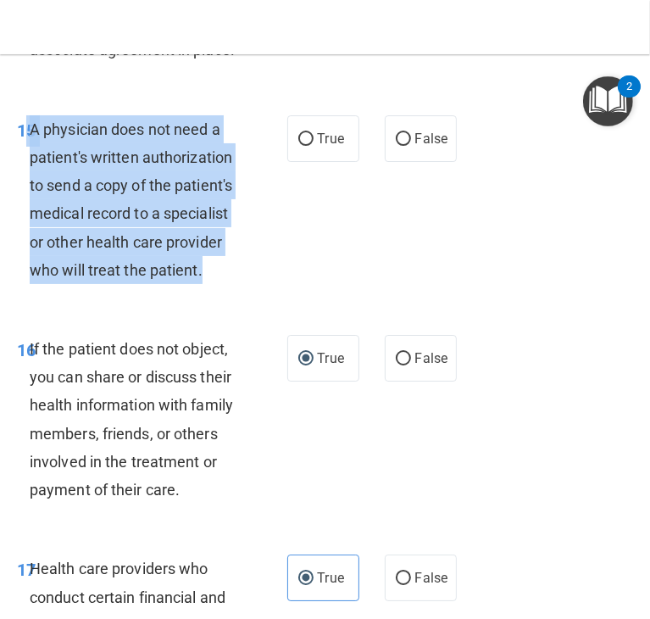
drag, startPoint x: 106, startPoint y: 382, endPoint x: 28, endPoint y: 218, distance: 181.3
click at [28, 218] on div "15 A physician does not need a patient's written authorization to send a copy o…" at bounding box center [152, 203] width 321 height 177
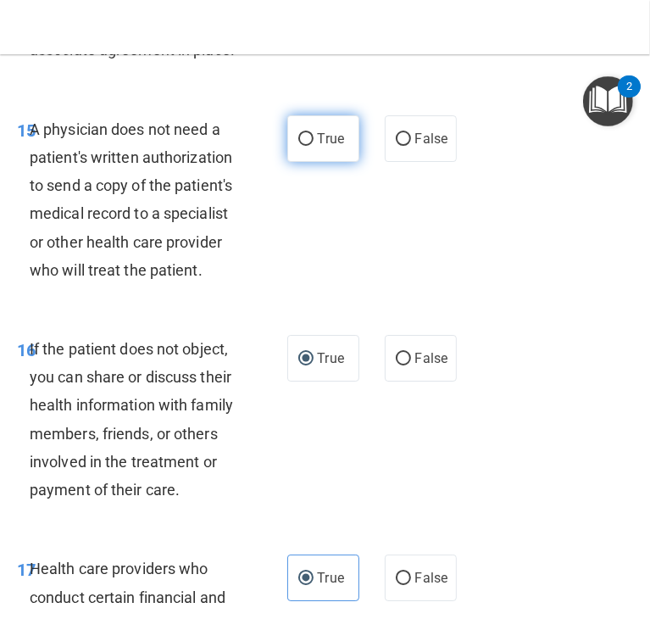
click at [290, 162] on label "True" at bounding box center [323, 138] width 72 height 47
click at [299, 146] on input "True" at bounding box center [306, 139] width 15 height 13
radio input "true"
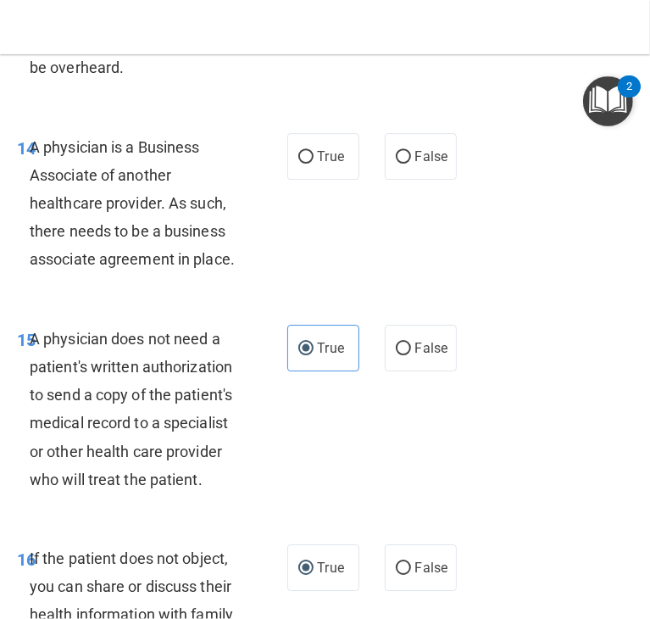
scroll to position [2750, 0]
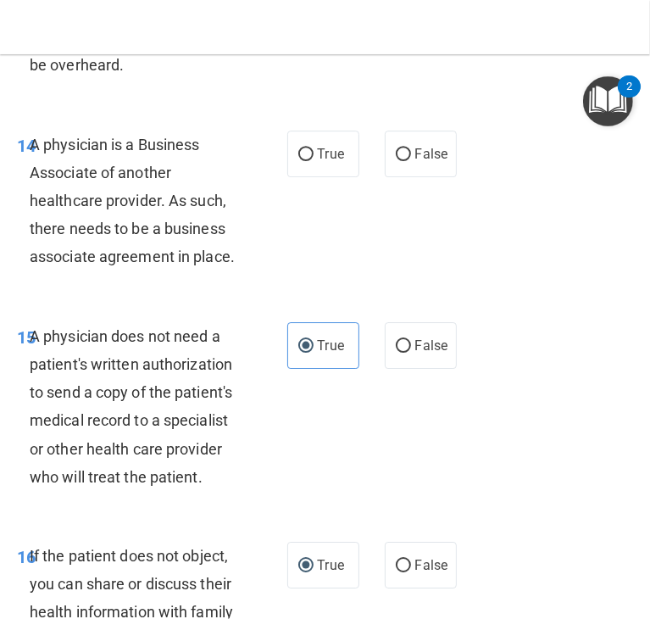
drag, startPoint x: 103, startPoint y: 337, endPoint x: 32, endPoint y: 203, distance: 151.4
click at [32, 203] on div "A physician is a Business Associate of another healthcare provider. As such, th…" at bounding box center [140, 201] width 221 height 141
click at [248, 264] on div "14 A physician is a Business Associate of another healthcare provider. As such,…" at bounding box center [152, 205] width 321 height 149
click at [299, 161] on input "True" at bounding box center [306, 154] width 15 height 13
radio input "true"
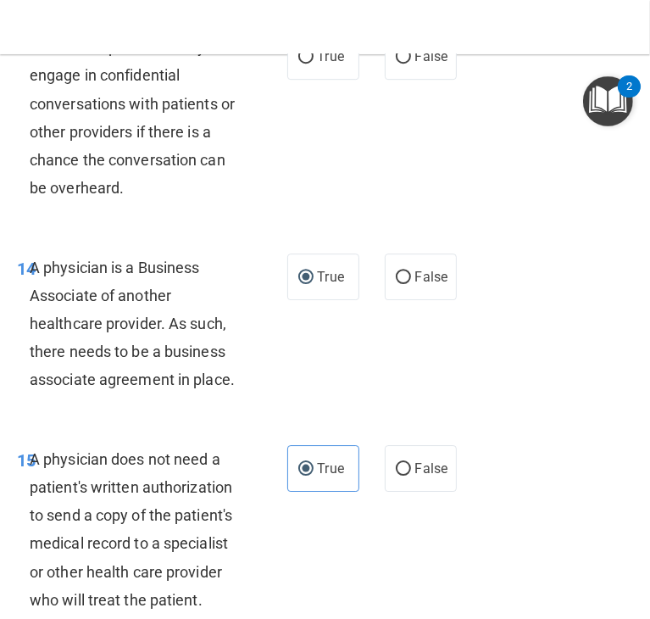
scroll to position [2626, 0]
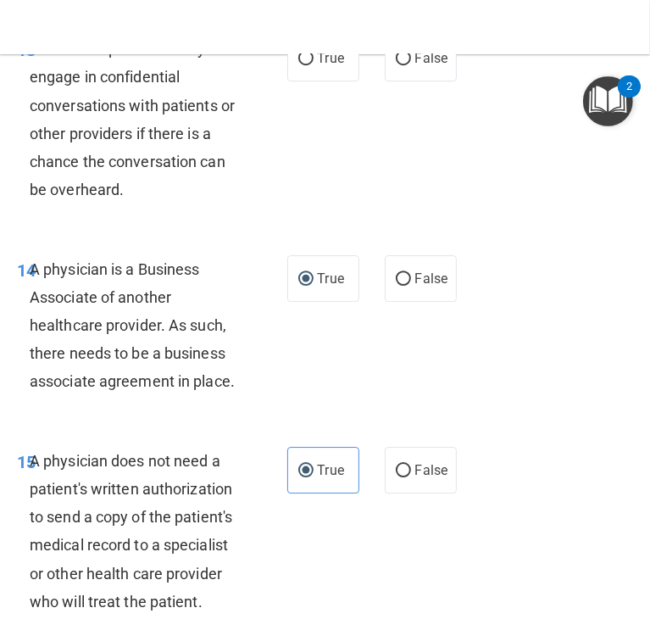
click at [131, 204] on div "Healthcare providers may not engage in confidential conversations with patients…" at bounding box center [140, 119] width 221 height 169
click at [302, 65] on input "True" at bounding box center [306, 59] width 15 height 13
radio input "true"
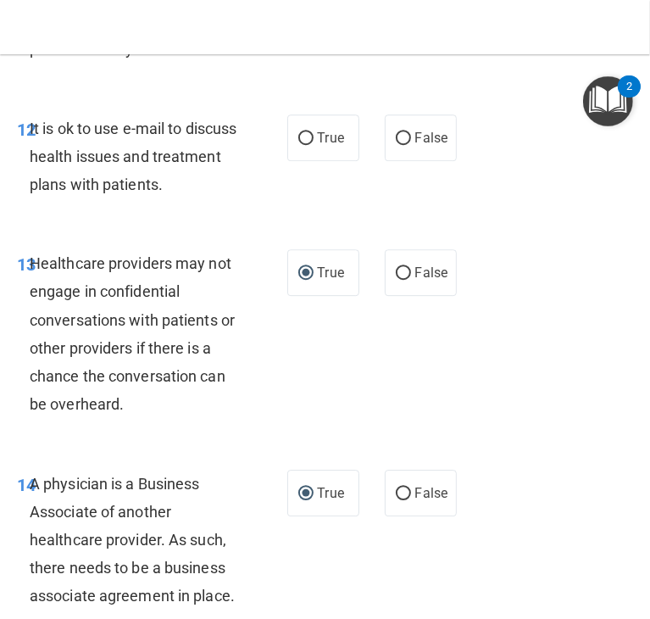
scroll to position [2408, 0]
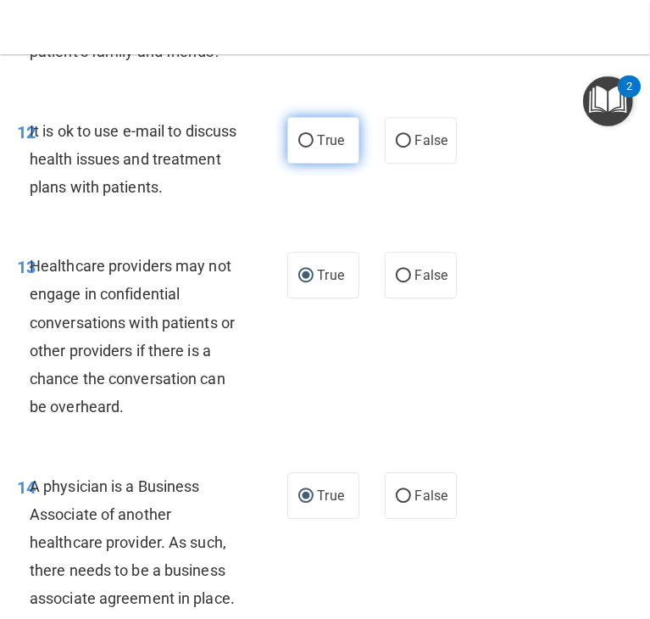
click at [299, 148] on input "True" at bounding box center [306, 141] width 15 height 13
radio input "true"
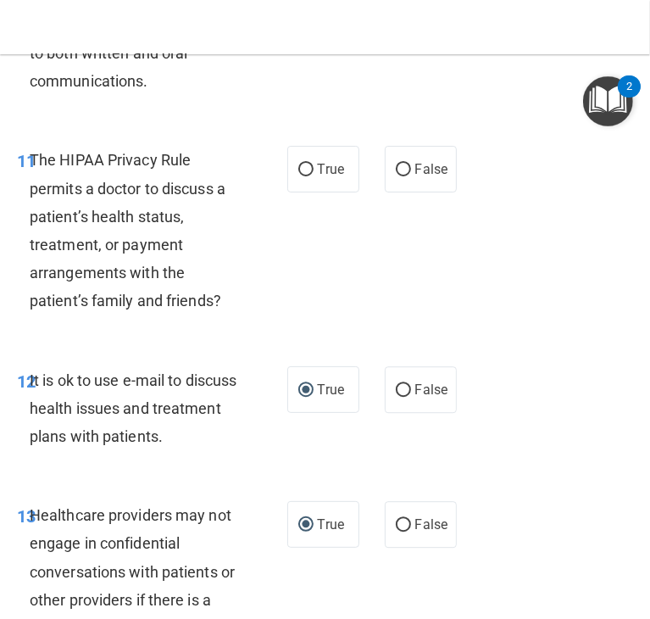
scroll to position [2157, 0]
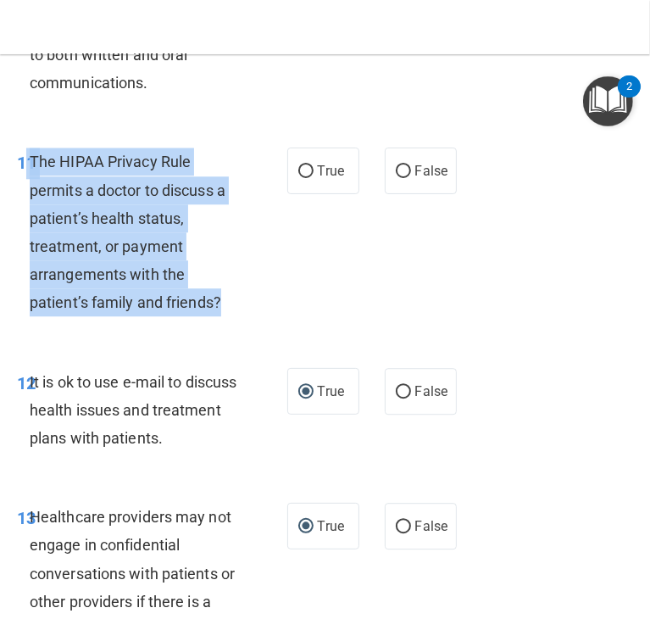
drag, startPoint x: 228, startPoint y: 333, endPoint x: 29, endPoint y: 190, distance: 245.5
click at [30, 190] on div "The HIPAA Privacy Rule permits a doctor to discuss a patient’s health status, t…" at bounding box center [140, 232] width 221 height 169
click at [302, 178] on input "True" at bounding box center [306, 171] width 15 height 13
radio input "true"
click at [175, 232] on div "The HIPAA Privacy Rule permits a doctor to discuss a patient’s health status, t…" at bounding box center [140, 232] width 221 height 169
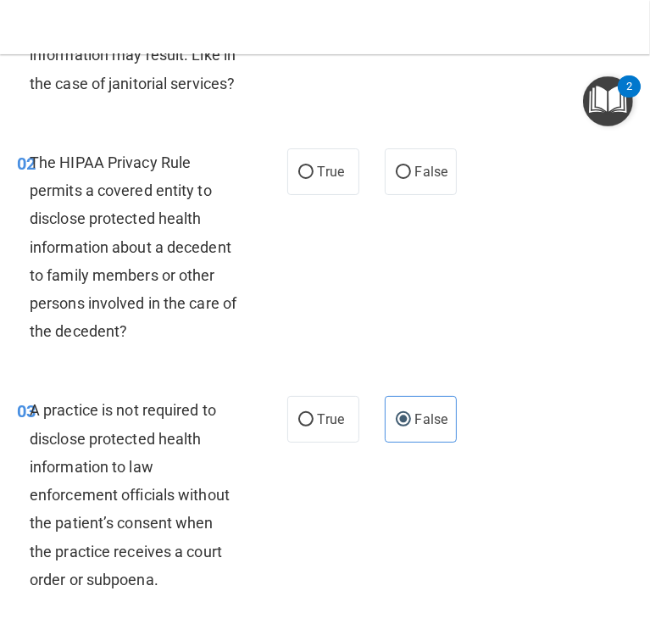
scroll to position [231, 0]
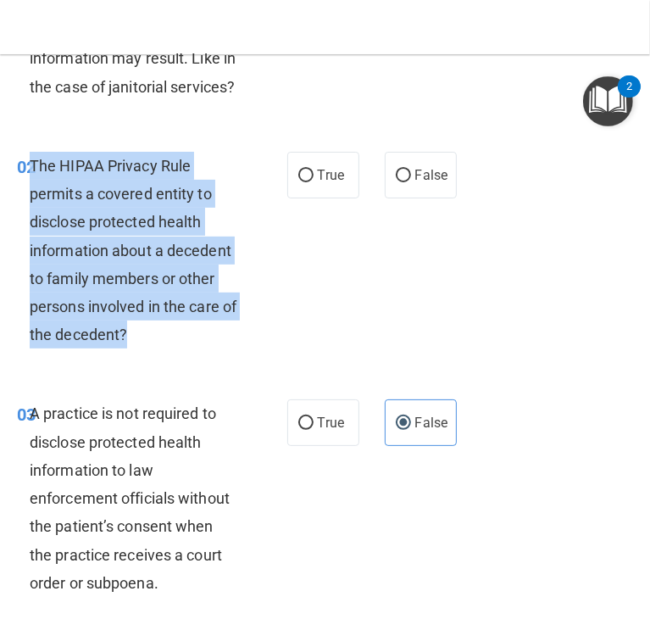
drag, startPoint x: 166, startPoint y: 371, endPoint x: 32, endPoint y: 191, distance: 224.2
click at [32, 191] on div "The HIPAA Privacy Rule permits a covered entity to disclose protected health in…" at bounding box center [140, 251] width 221 height 198
click at [241, 296] on div "The HIPAA Privacy Rule permits a covered entity to disclose protected health in…" at bounding box center [140, 251] width 221 height 198
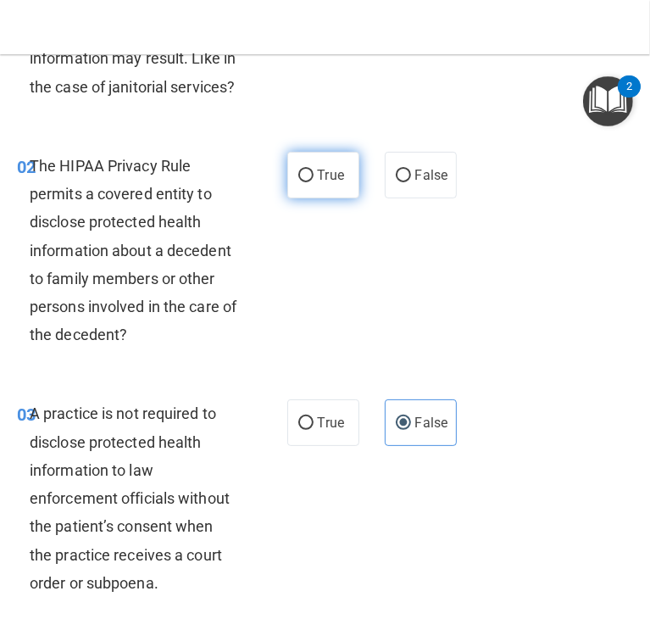
click at [302, 182] on input "True" at bounding box center [306, 176] width 15 height 13
radio input "true"
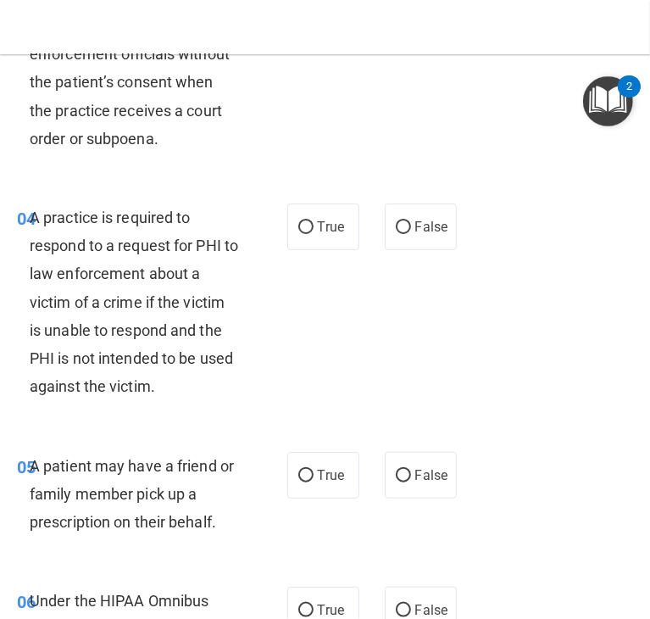
scroll to position [682, 0]
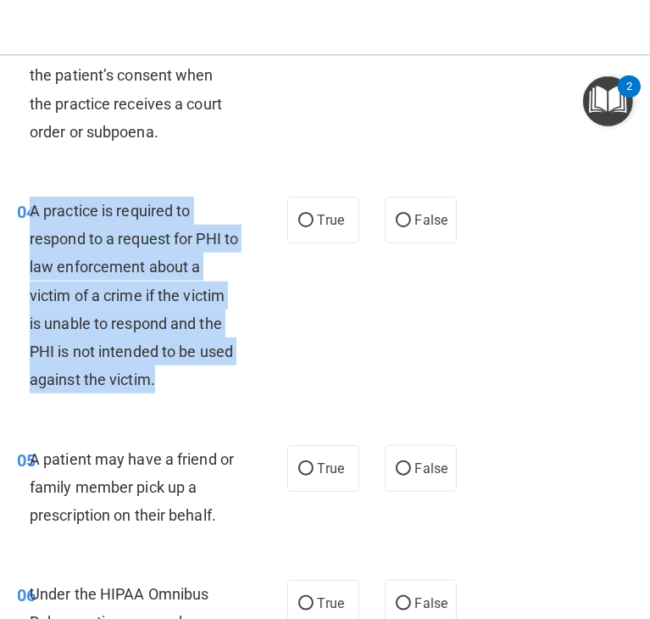
drag, startPoint x: 209, startPoint y: 401, endPoint x: 29, endPoint y: 237, distance: 243.8
click at [30, 237] on div "A practice is required to respond to a request for PHI to law enforcement about…" at bounding box center [140, 296] width 221 height 198
click at [299, 227] on input "True" at bounding box center [306, 221] width 15 height 13
radio input "true"
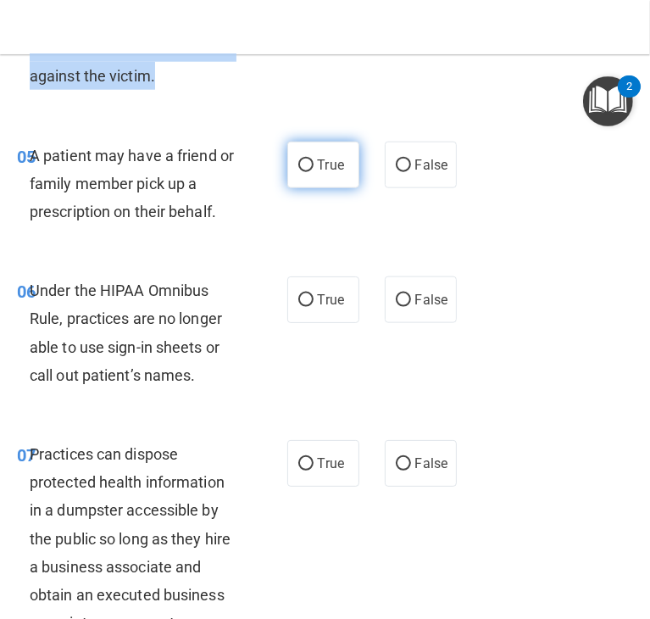
click at [299, 172] on input "True" at bounding box center [306, 165] width 15 height 13
radio input "true"
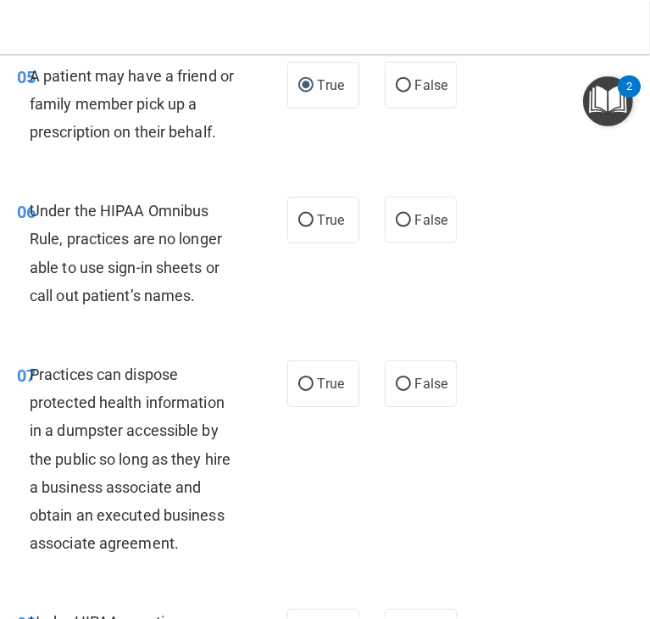
scroll to position [1069, 0]
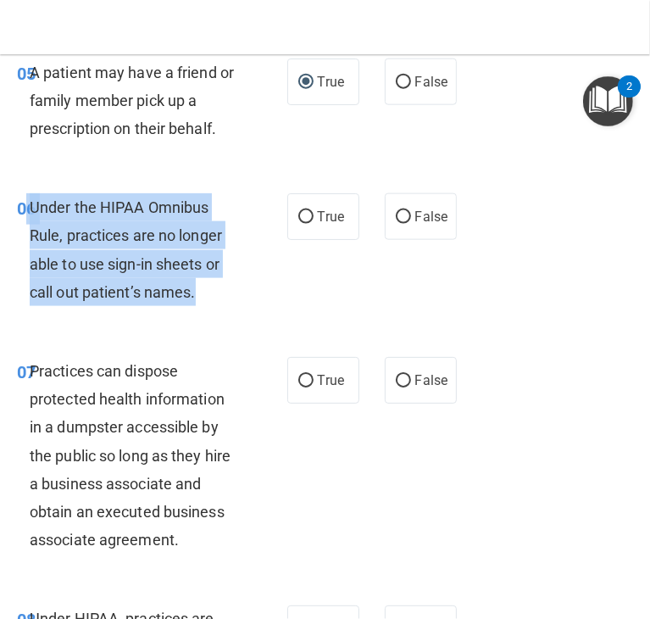
drag, startPoint x: 201, startPoint y: 315, endPoint x: 23, endPoint y: 229, distance: 198.0
click at [23, 229] on div "06 Under the HIPAA Omnibus Rule, practices are no longer able to use sign-in sh…" at bounding box center [152, 253] width 321 height 121
click at [396, 224] on input "False" at bounding box center [403, 217] width 15 height 13
radio input "true"
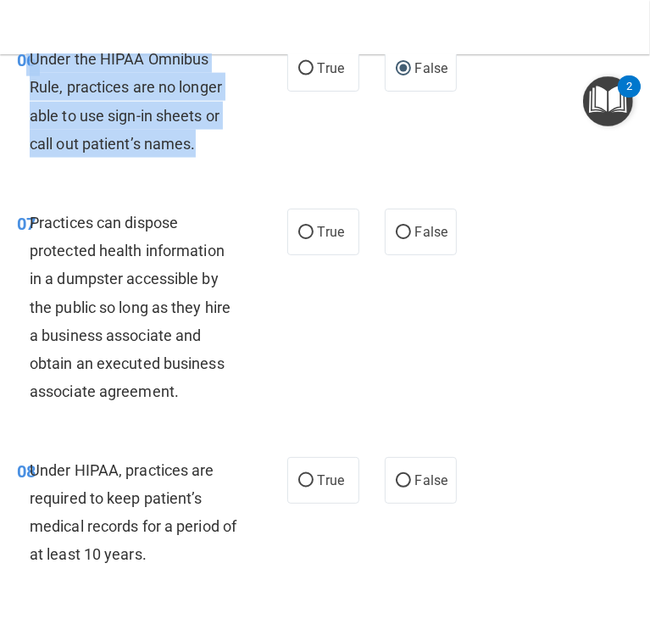
scroll to position [1231, 0]
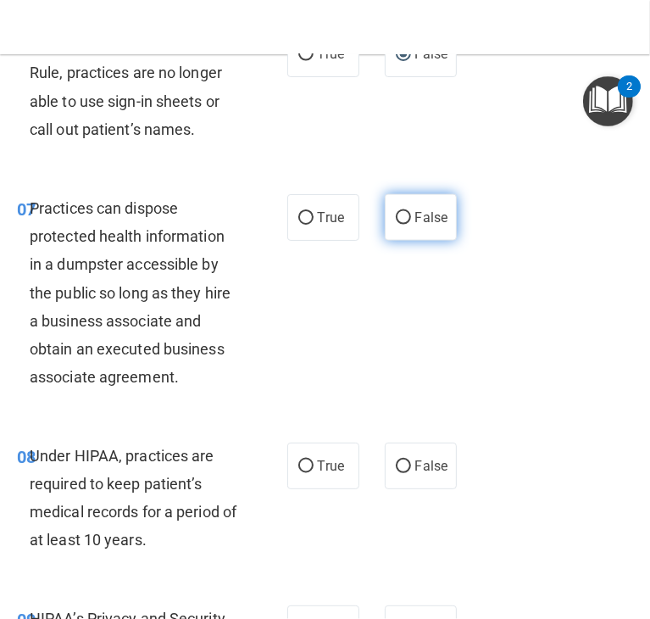
click at [397, 241] on label "False" at bounding box center [421, 217] width 72 height 47
click at [397, 225] on input "False" at bounding box center [403, 218] width 15 height 13
radio input "true"
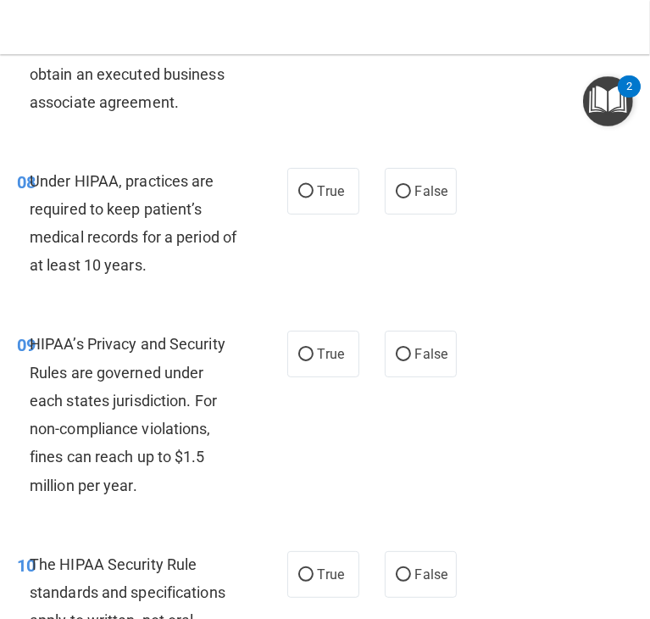
scroll to position [1533, 0]
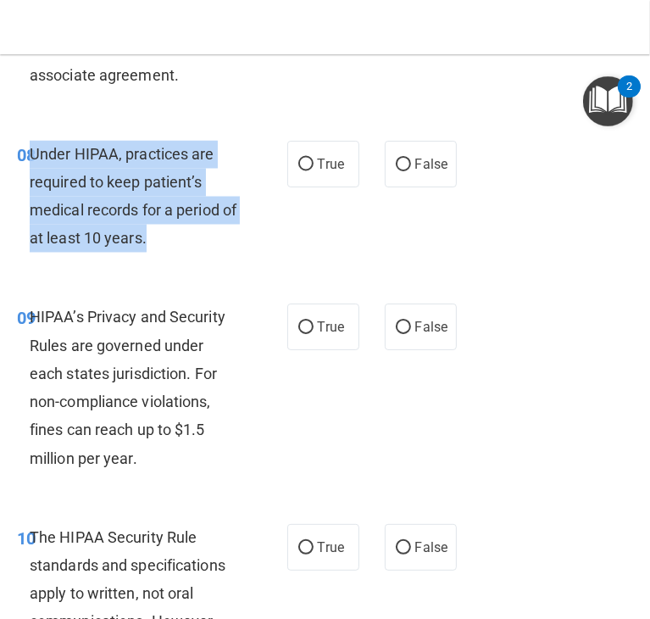
drag, startPoint x: 163, startPoint y: 262, endPoint x: 33, endPoint y: 176, distance: 155.5
click at [33, 176] on span "Under HIPAA, practices are required to keep patient’s medical records for a per…" at bounding box center [133, 197] width 207 height 103
click at [396, 171] on input "False" at bounding box center [403, 165] width 15 height 13
radio input "true"
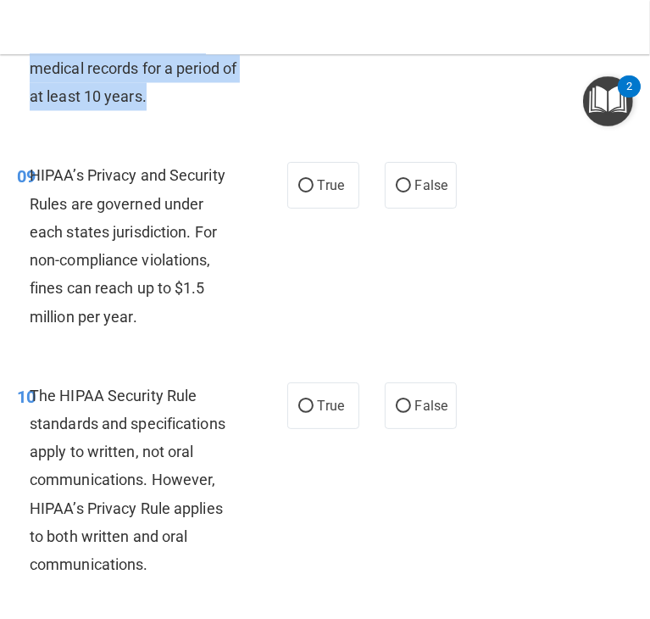
scroll to position [1676, 0]
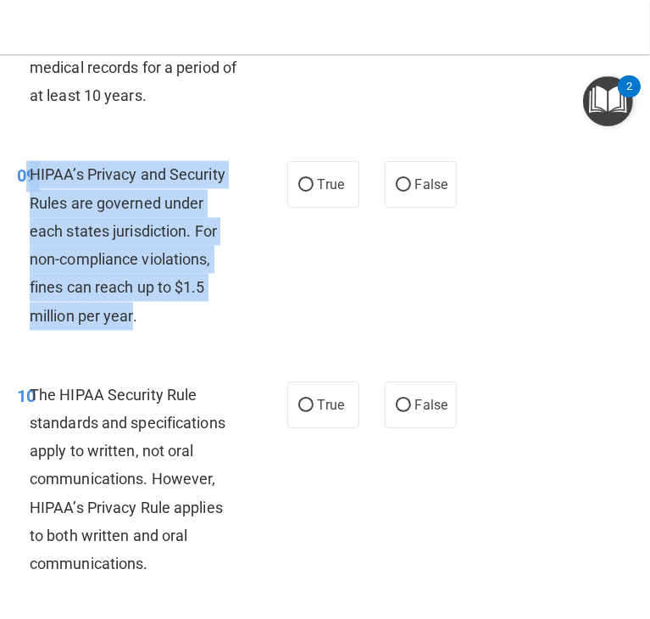
drag, startPoint x: 133, startPoint y: 354, endPoint x: 22, endPoint y: 198, distance: 191.6
click at [22, 198] on div "09 HIPAA’s Privacy and Security Rules are governed under each states jurisdicti…" at bounding box center [152, 249] width 321 height 177
click at [396, 192] on input "False" at bounding box center [403, 185] width 15 height 13
radio input "true"
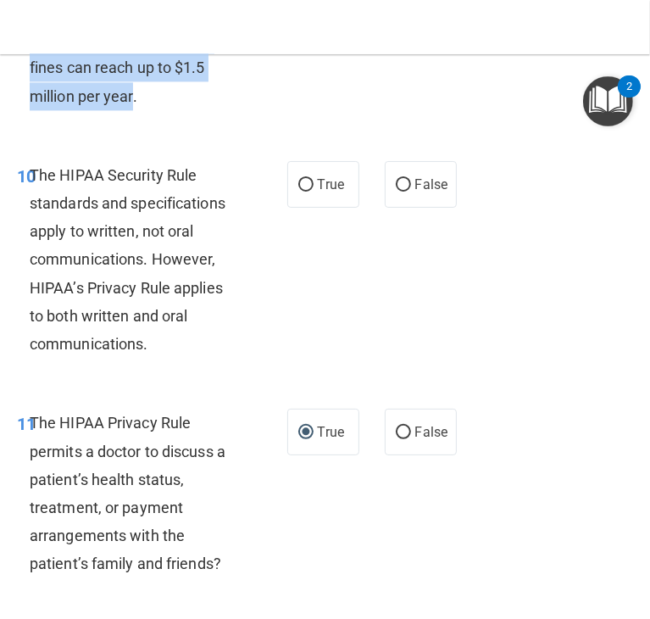
scroll to position [1900, 0]
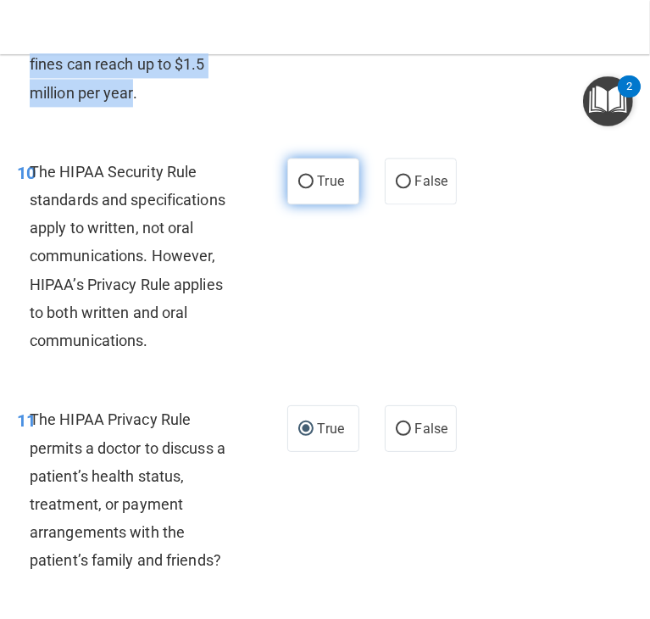
click at [299, 188] on input "True" at bounding box center [306, 182] width 15 height 13
radio input "true"
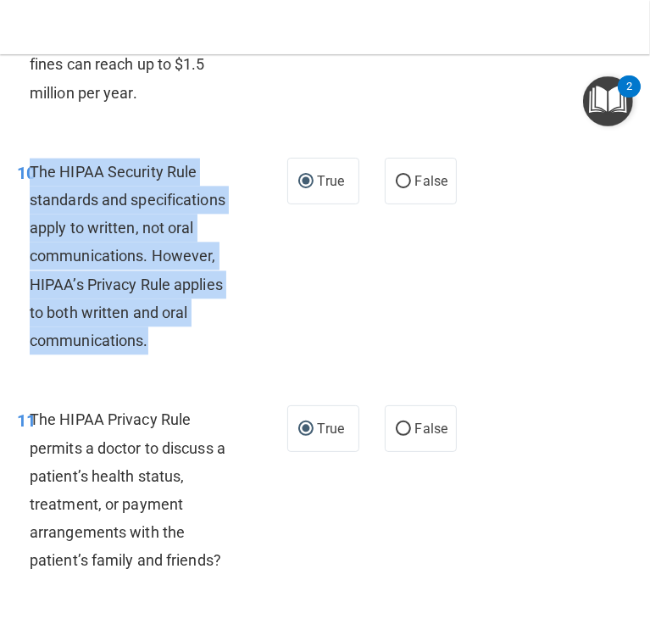
drag, startPoint x: 170, startPoint y: 365, endPoint x: 30, endPoint y: 198, distance: 217.9
click at [30, 198] on div "The HIPAA Security Rule standards and specifications apply to written, not oral…" at bounding box center [140, 257] width 221 height 198
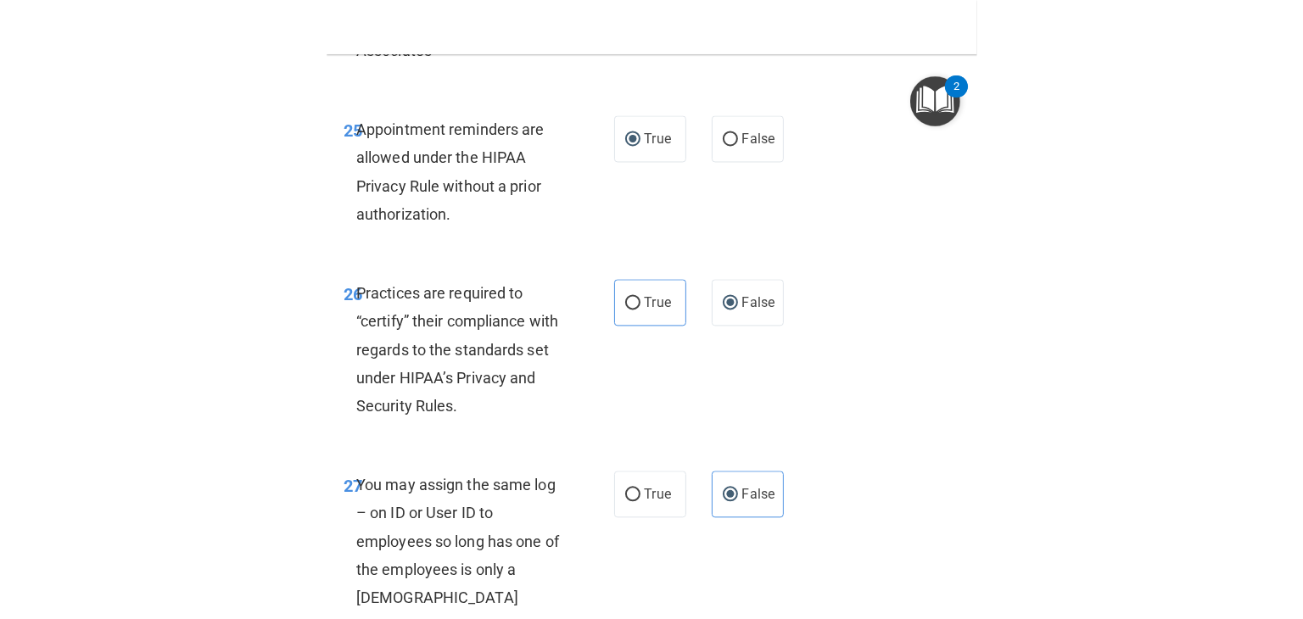
scroll to position [4061, 0]
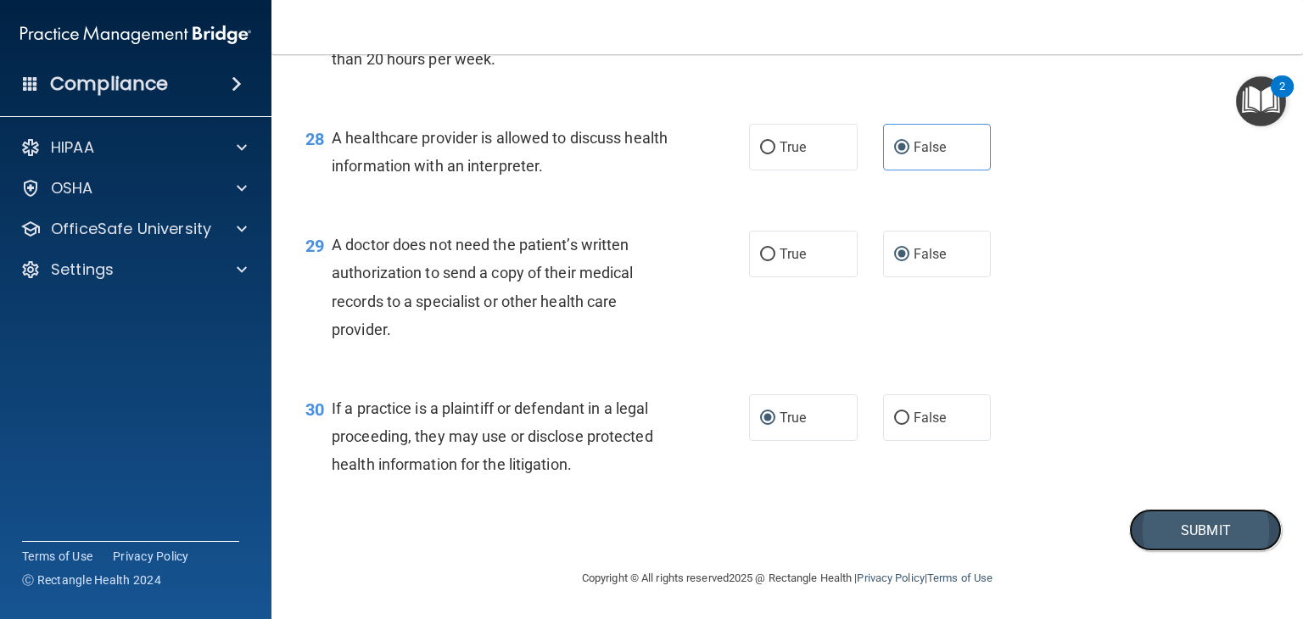
click at [1160, 544] on button "Submit" at bounding box center [1205, 530] width 153 height 43
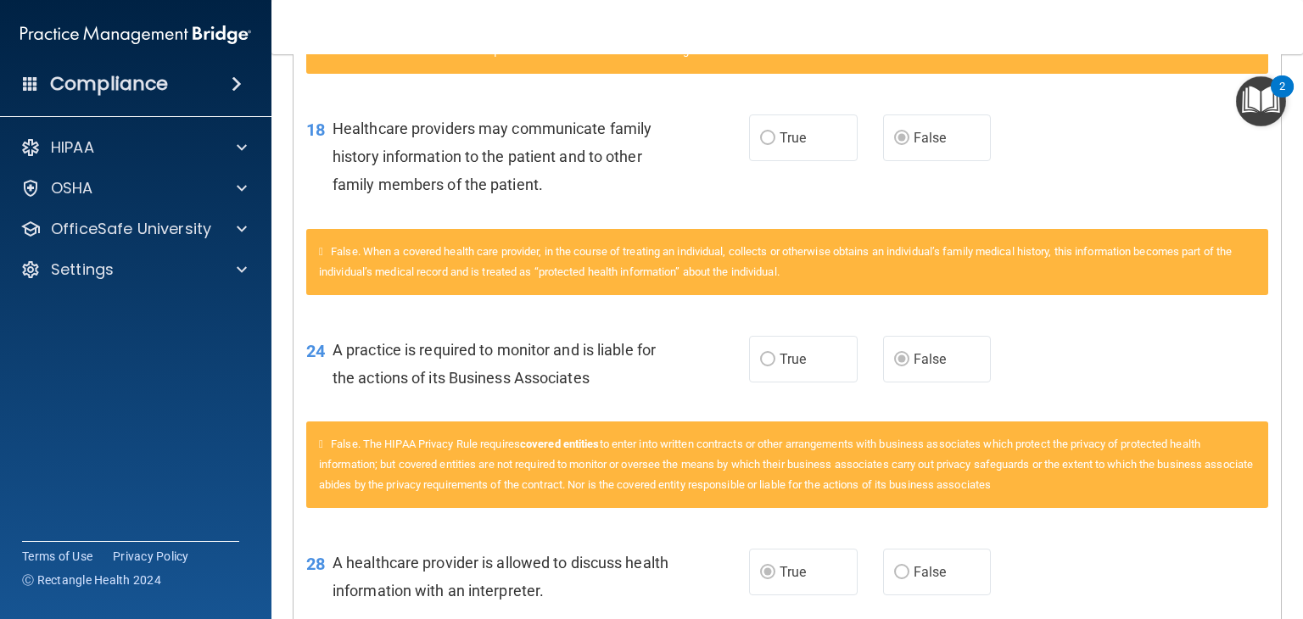
scroll to position [1082, 0]
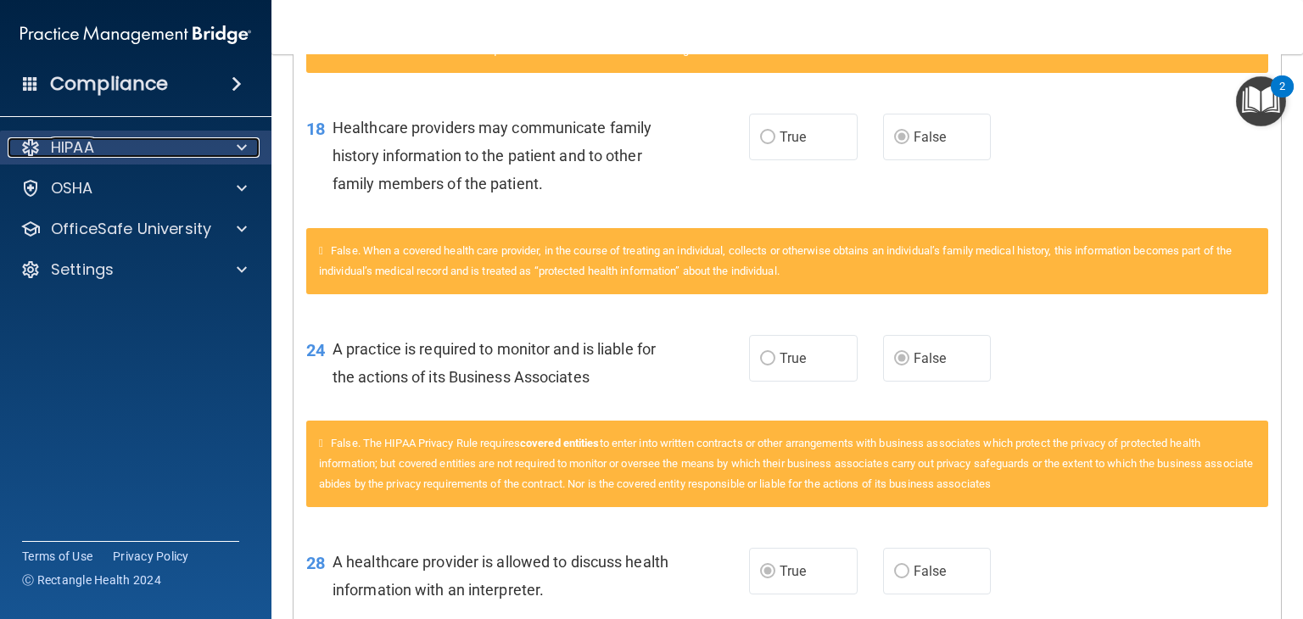
click at [240, 154] on span at bounding box center [242, 147] width 10 height 20
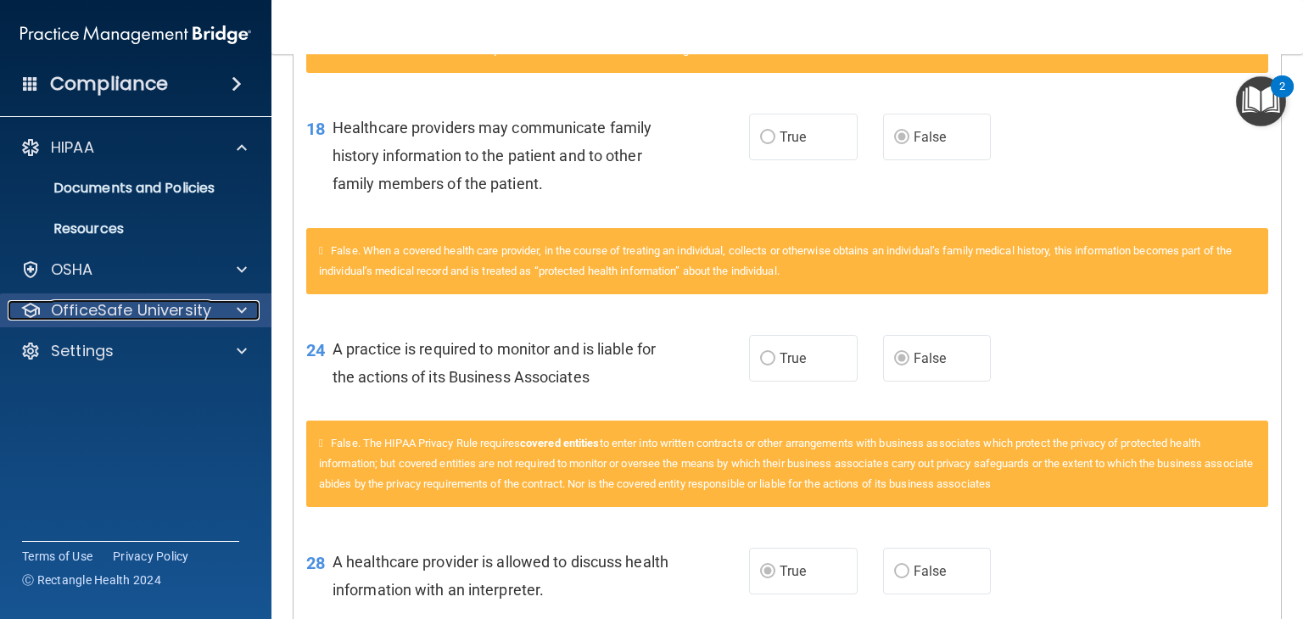
click at [200, 316] on p "OfficeSafe University" at bounding box center [131, 310] width 160 height 20
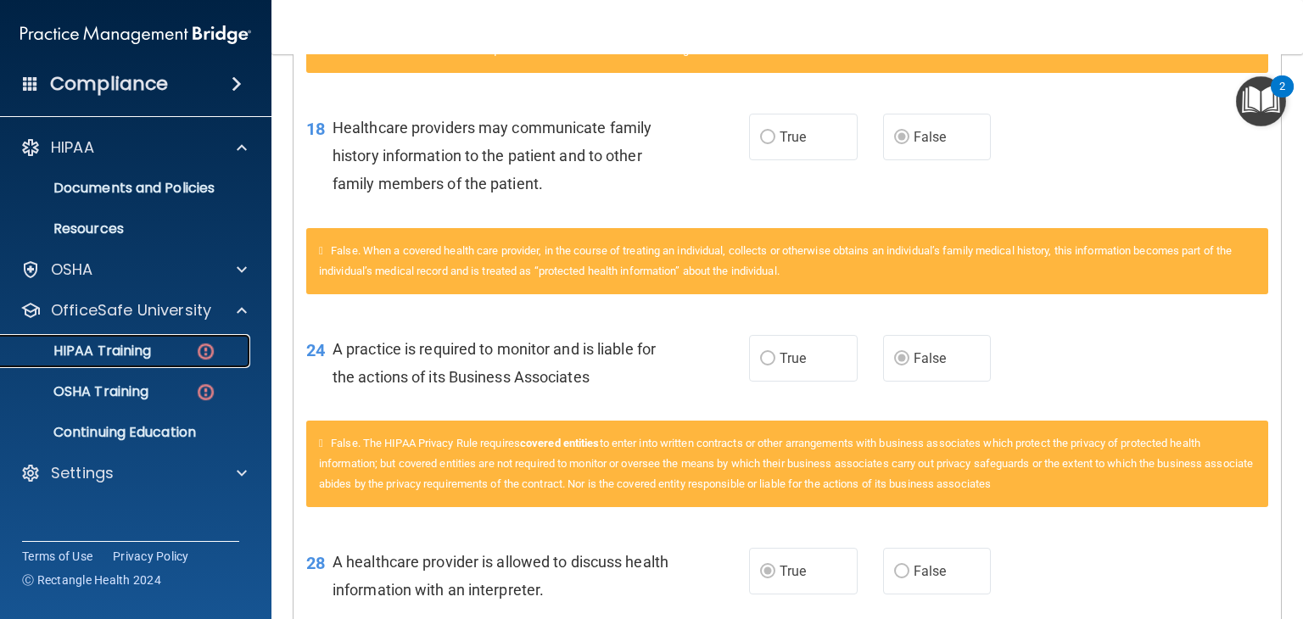
click at [130, 350] on p "HIPAA Training" at bounding box center [81, 351] width 140 height 17
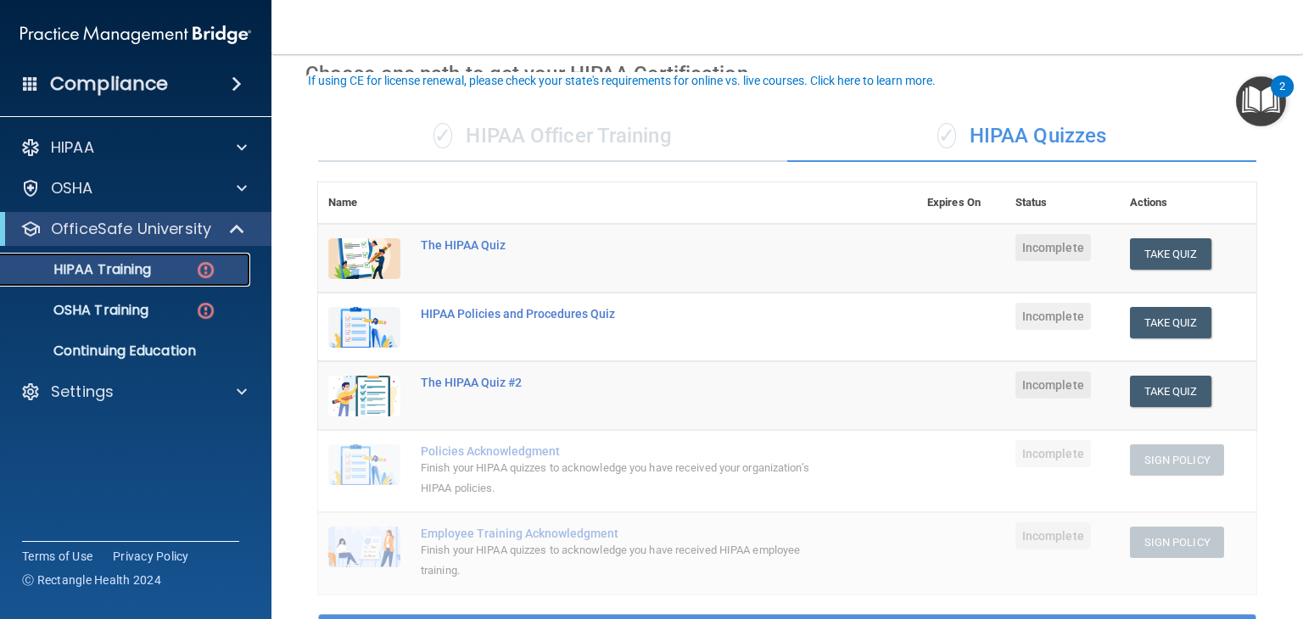
scroll to position [95, 0]
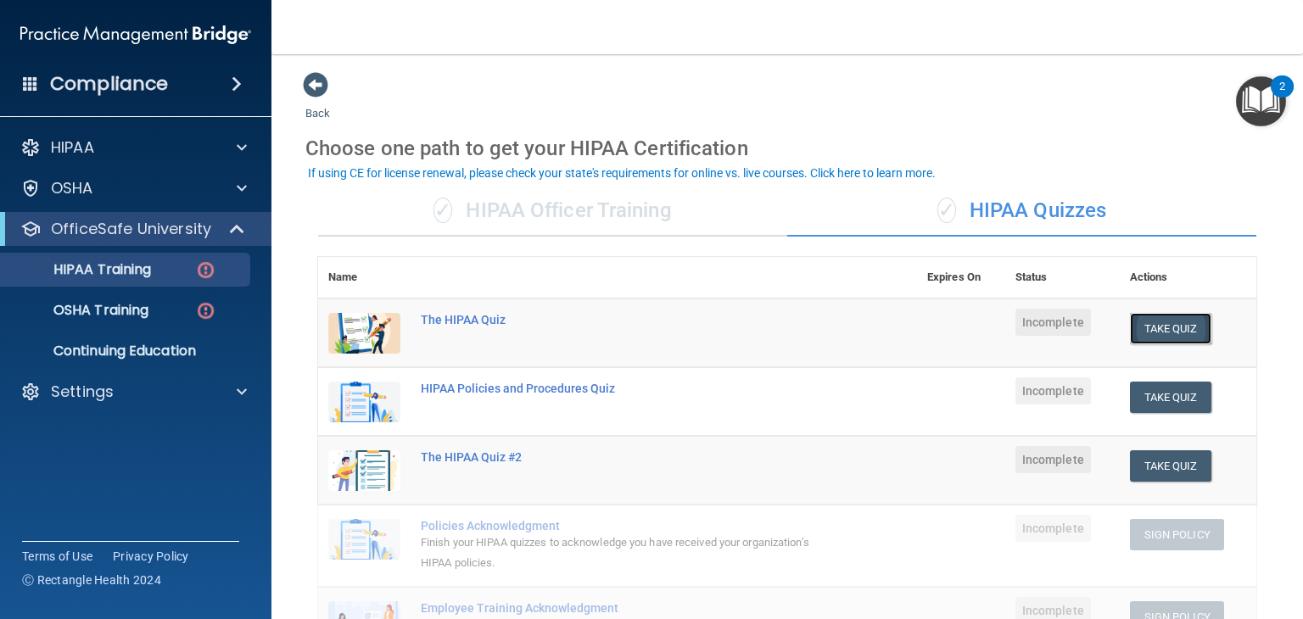
click at [1157, 327] on button "Take Quiz" at bounding box center [1170, 328] width 81 height 31
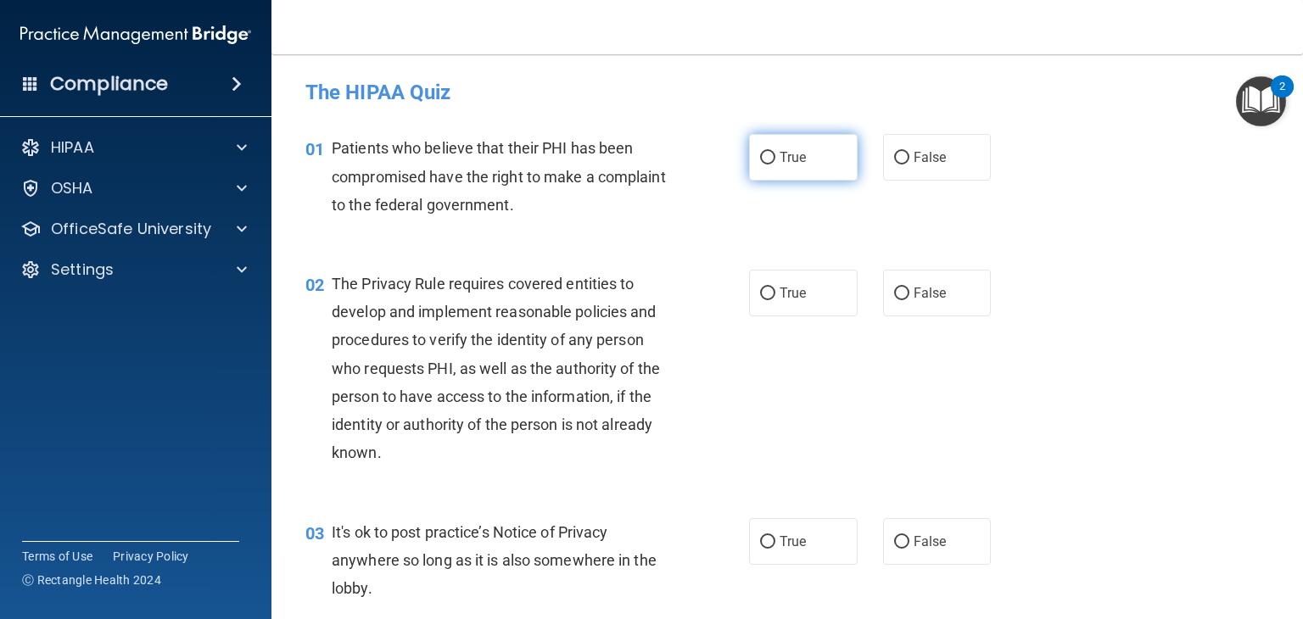
click at [752, 160] on label "True" at bounding box center [803, 157] width 109 height 47
click at [760, 160] on input "True" at bounding box center [767, 158] width 15 height 13
radio input "true"
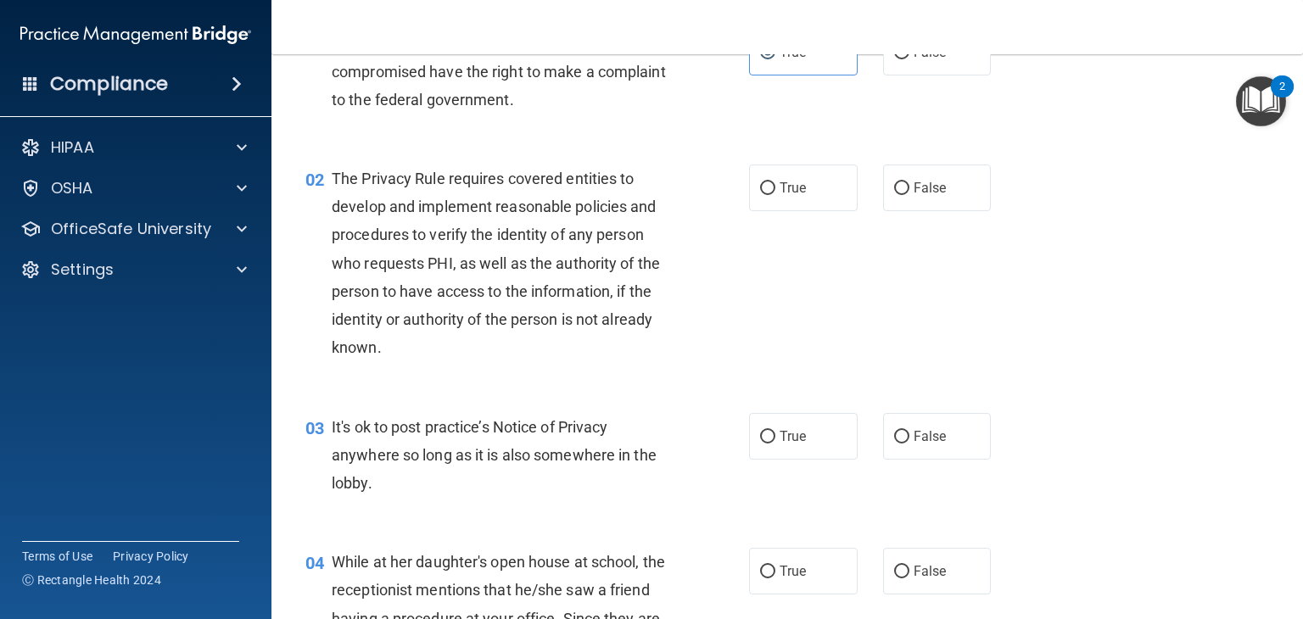
scroll to position [109, 0]
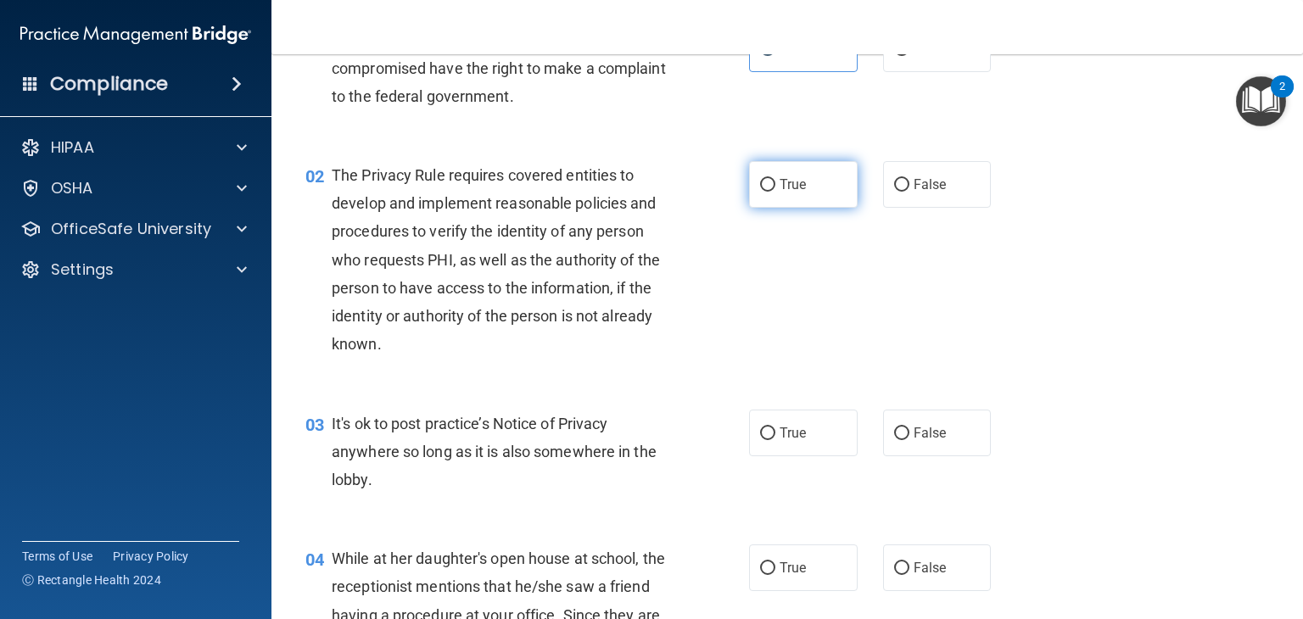
click at [760, 186] on input "True" at bounding box center [767, 185] width 15 height 13
radio input "true"
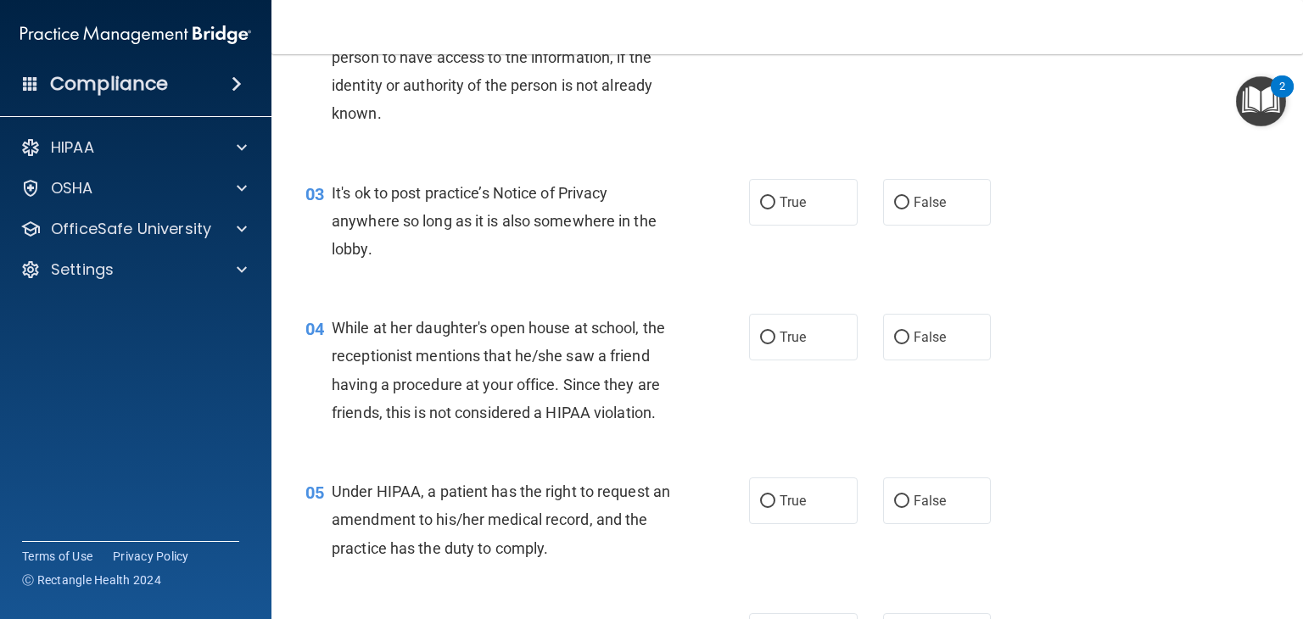
scroll to position [342, 0]
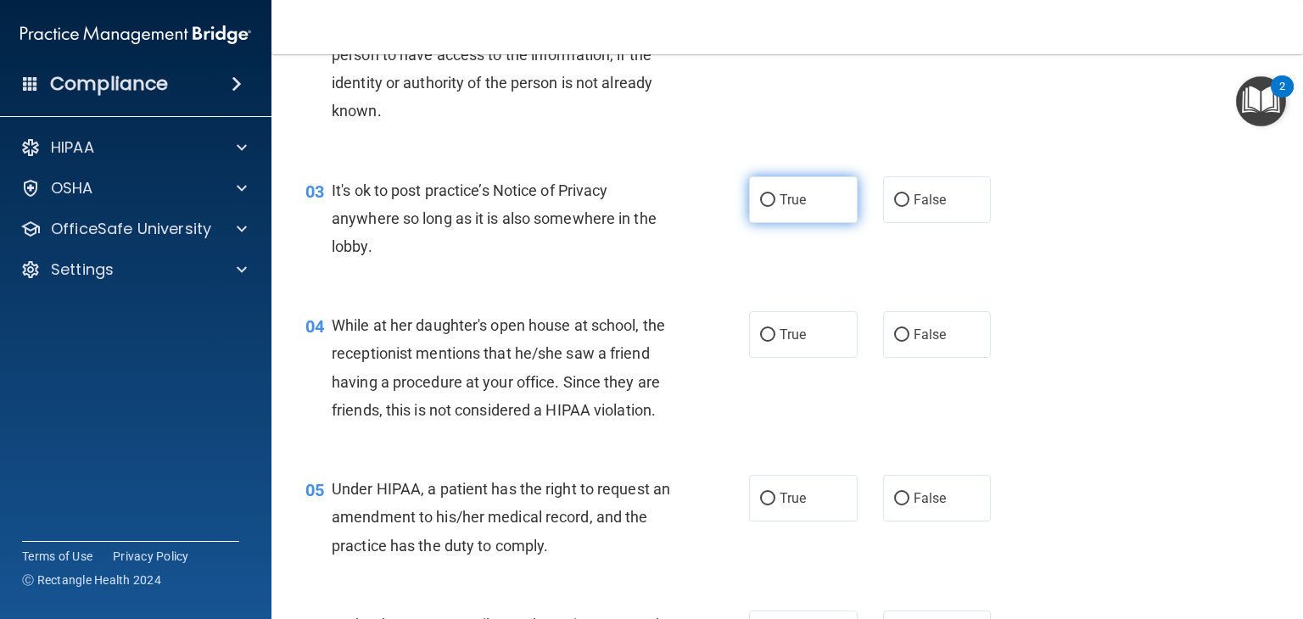
click at [760, 198] on input "True" at bounding box center [767, 200] width 15 height 13
radio input "true"
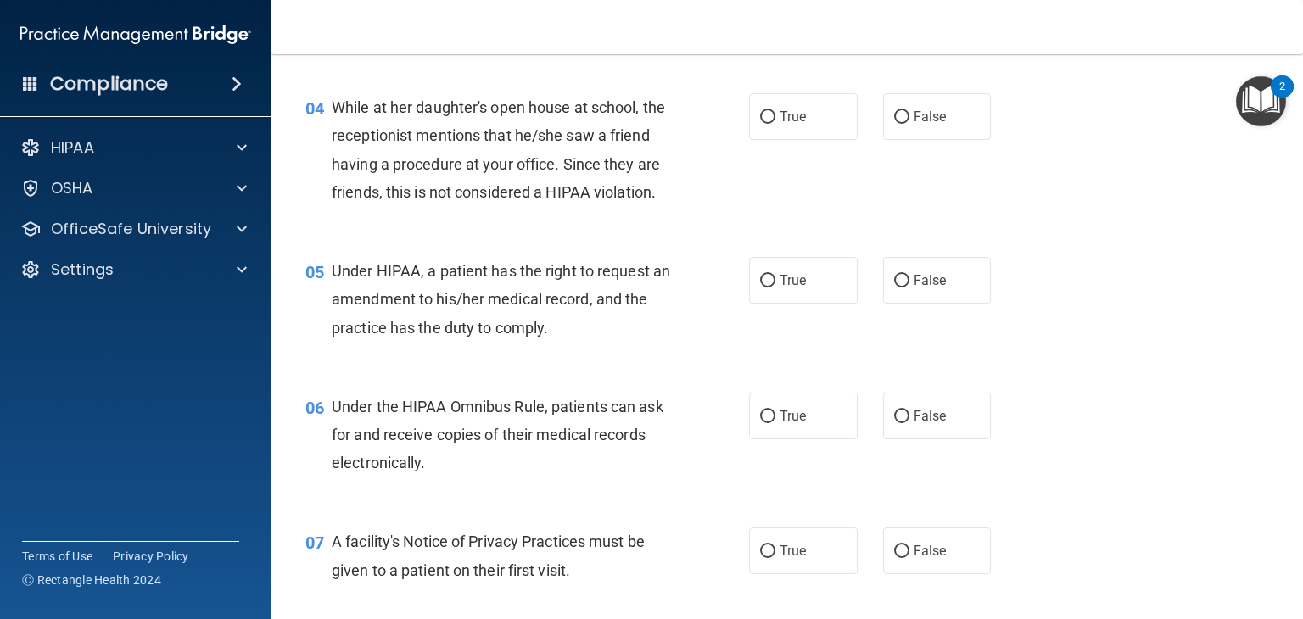
scroll to position [559, 0]
click at [894, 120] on input "False" at bounding box center [901, 118] width 15 height 13
radio input "true"
click at [763, 288] on input "True" at bounding box center [767, 282] width 15 height 13
radio input "true"
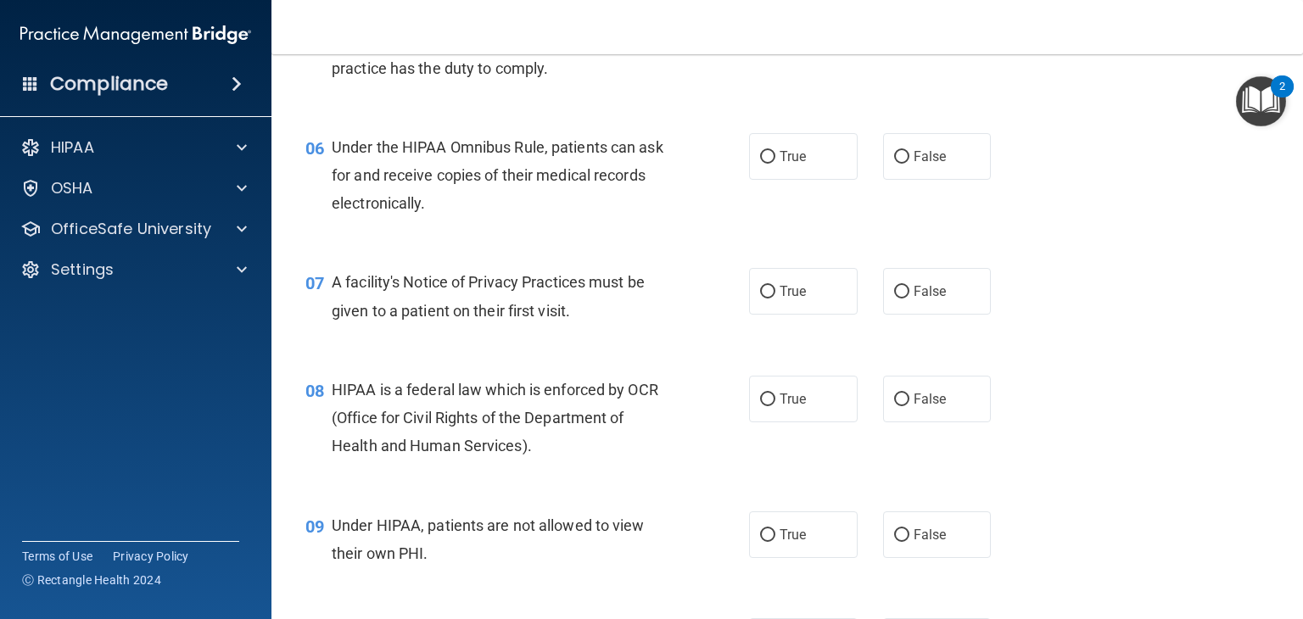
scroll to position [820, 0]
click at [760, 163] on input "True" at bounding box center [767, 156] width 15 height 13
radio input "true"
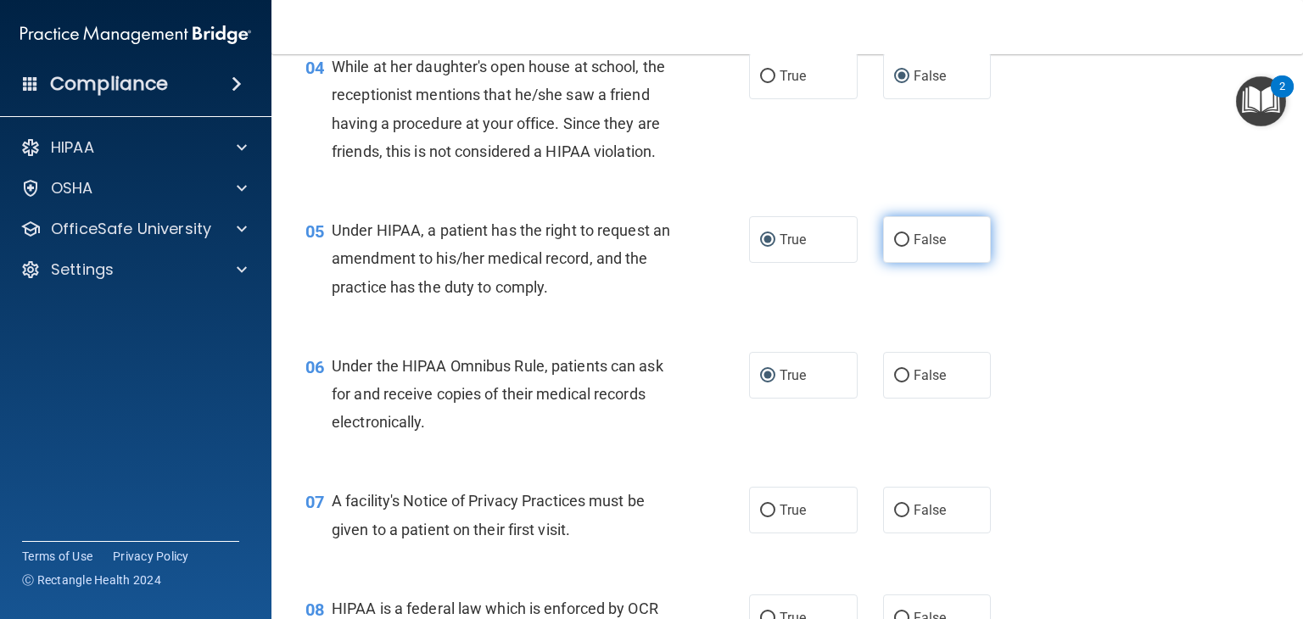
click at [894, 247] on input "False" at bounding box center [901, 240] width 15 height 13
radio input "true"
radio input "false"
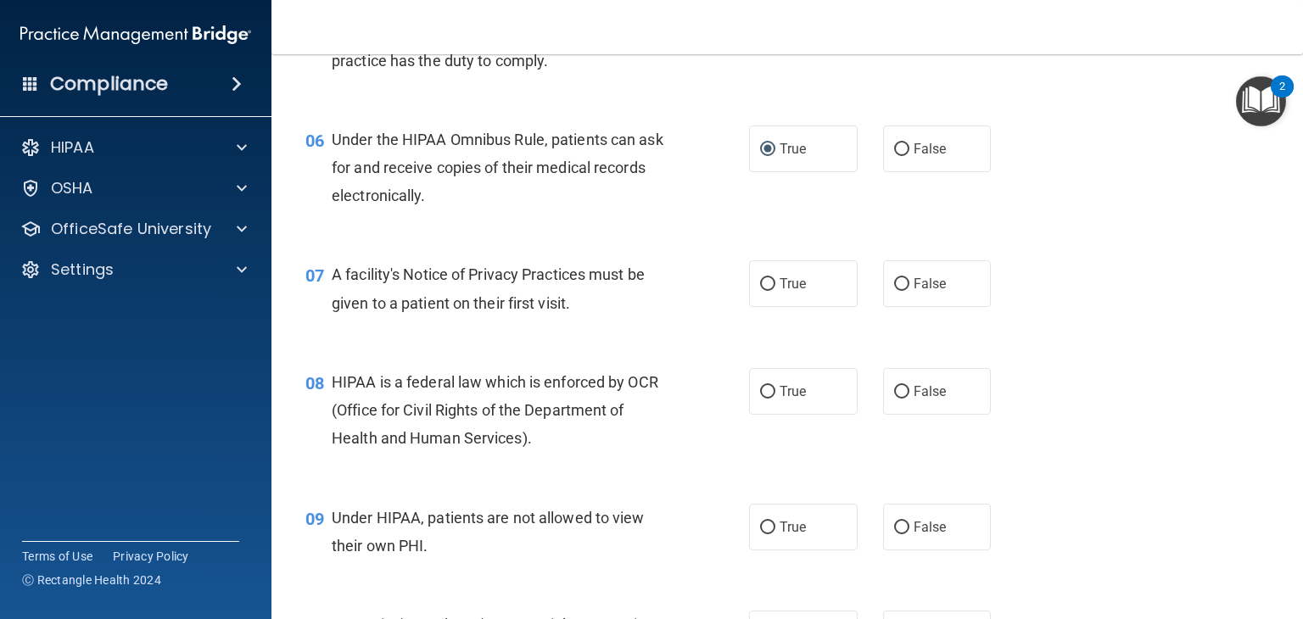
scroll to position [872, 0]
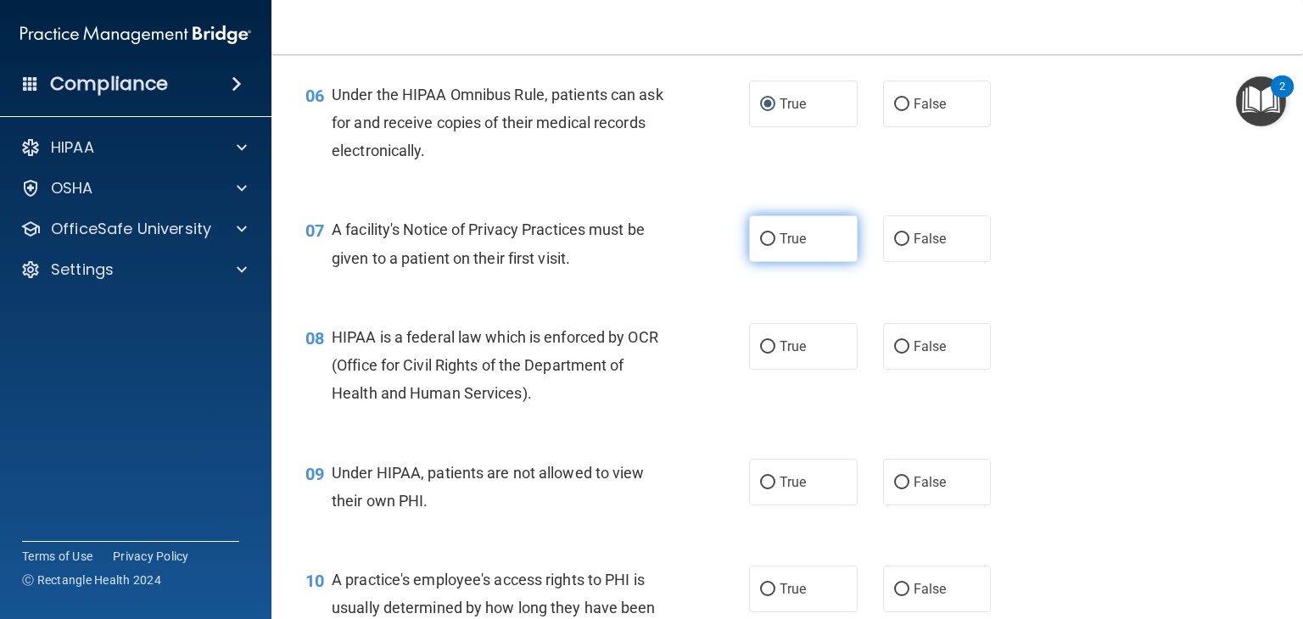
click at [760, 246] on input "True" at bounding box center [767, 239] width 15 height 13
radio input "true"
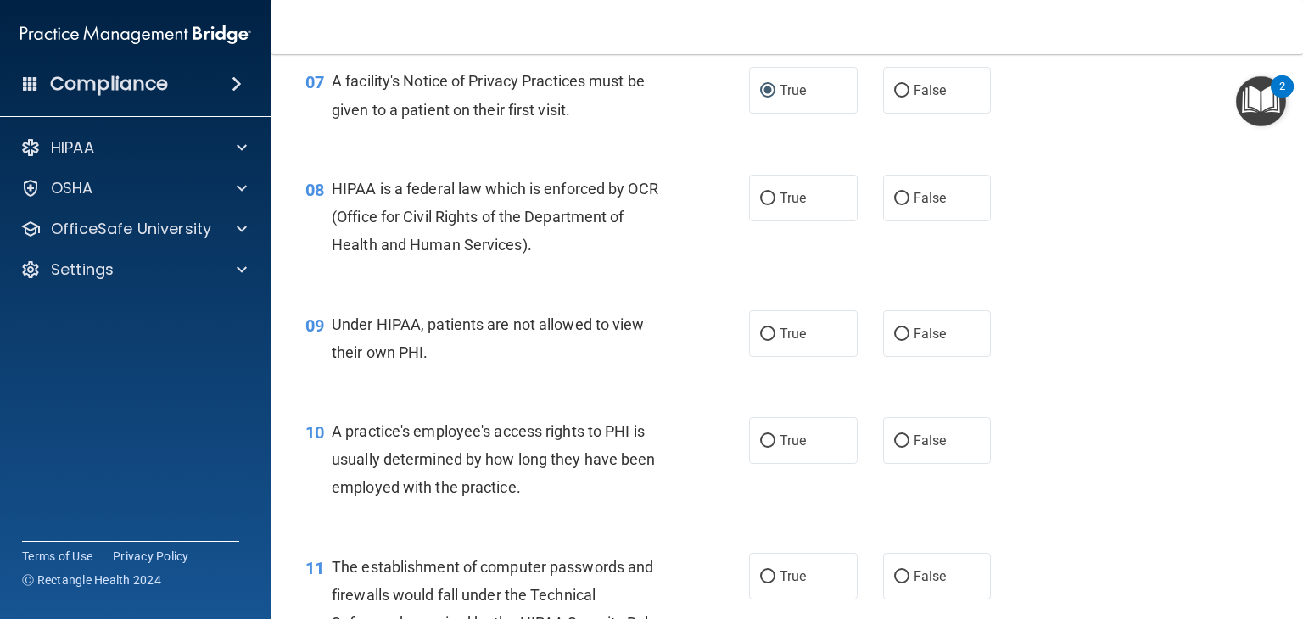
scroll to position [1021, 0]
click at [762, 204] on input "True" at bounding box center [767, 198] width 15 height 13
radio input "true"
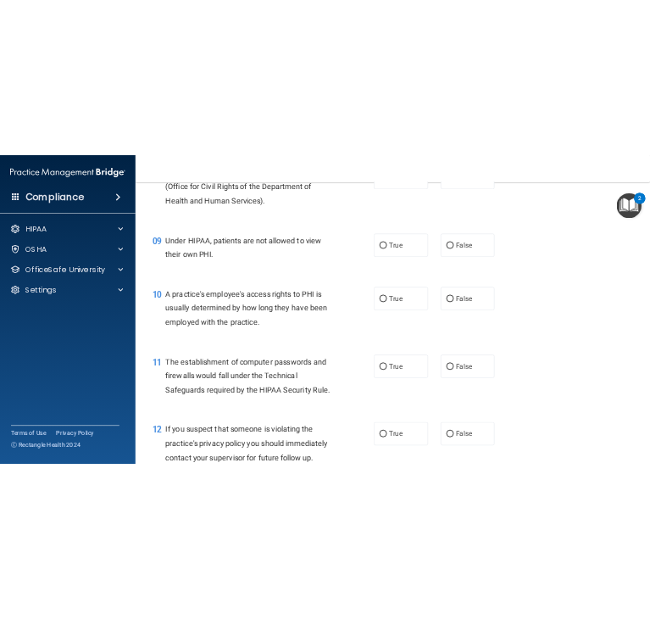
scroll to position [1568, 0]
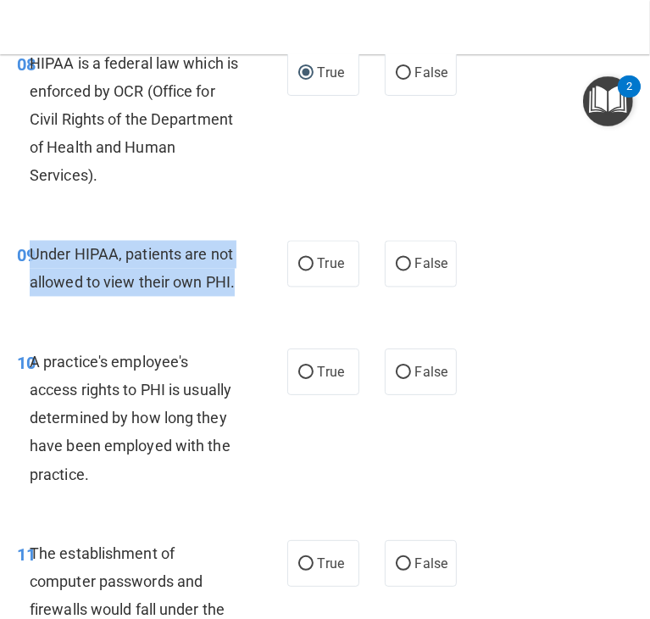
drag, startPoint x: 92, startPoint y: 364, endPoint x: 32, endPoint y: 317, distance: 75.5
click at [32, 297] on div "Under HIPAA, patients are not allowed to view their own PHI." at bounding box center [140, 269] width 221 height 56
copy span "Under HIPAA, patients are not allowed to view their own PHI."
click at [396, 271] on input "False" at bounding box center [403, 265] width 15 height 13
radio input "true"
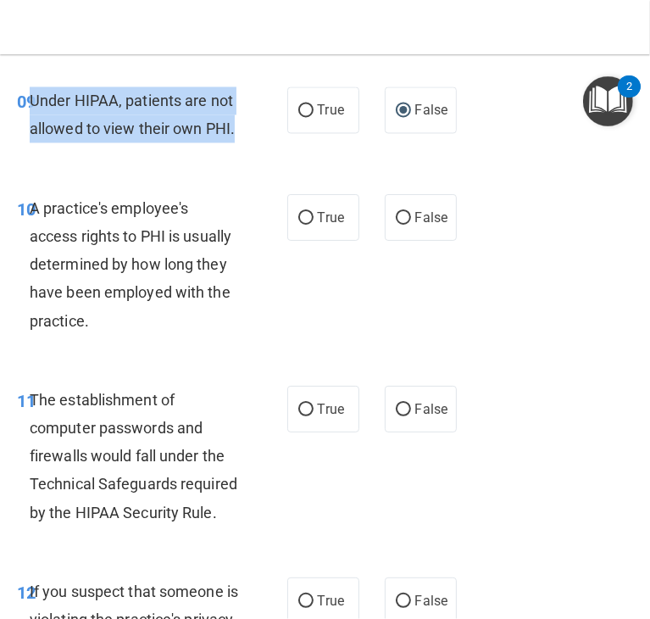
scroll to position [1724, 0]
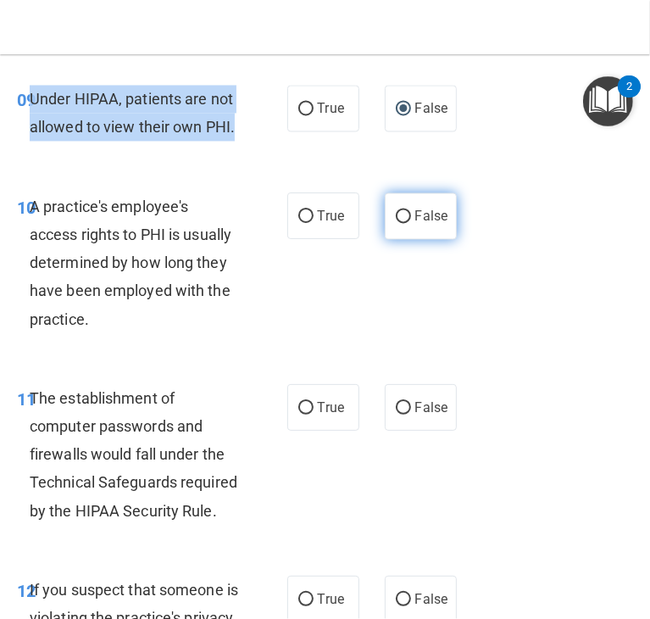
click at [396, 223] on input "False" at bounding box center [403, 216] width 15 height 13
radio input "true"
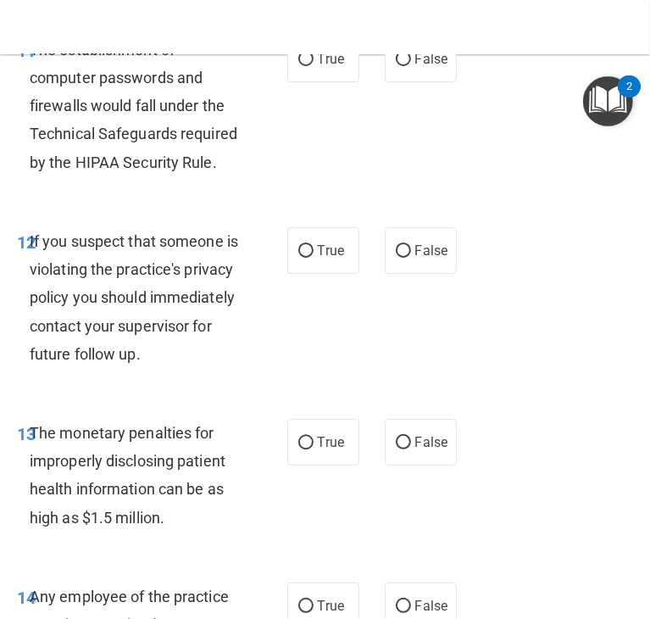
scroll to position [2124, 0]
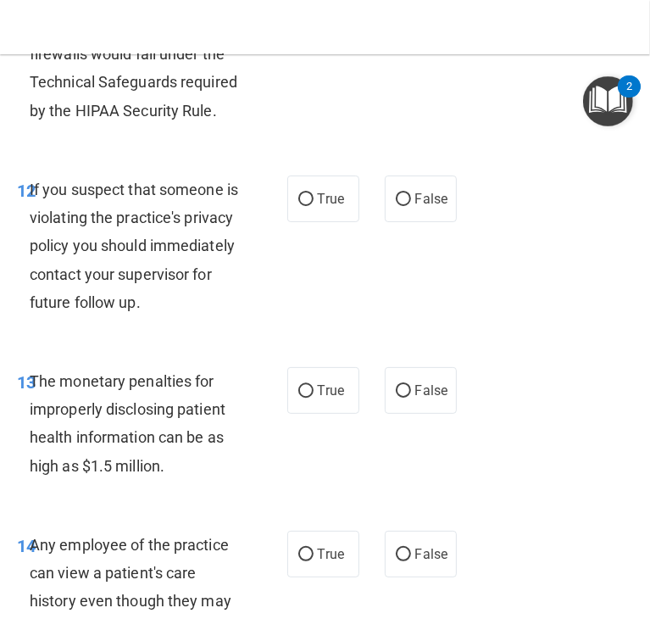
click at [299, 14] on input "True" at bounding box center [306, 8] width 15 height 13
radio input "true"
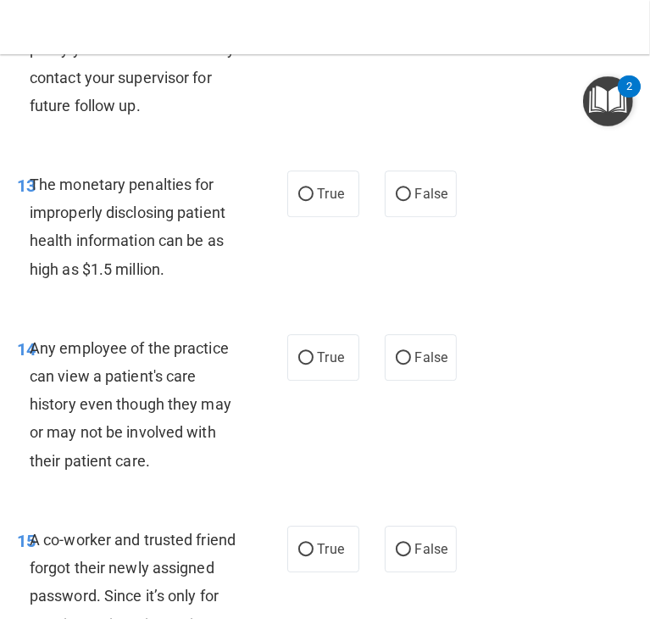
scroll to position [2324, 0]
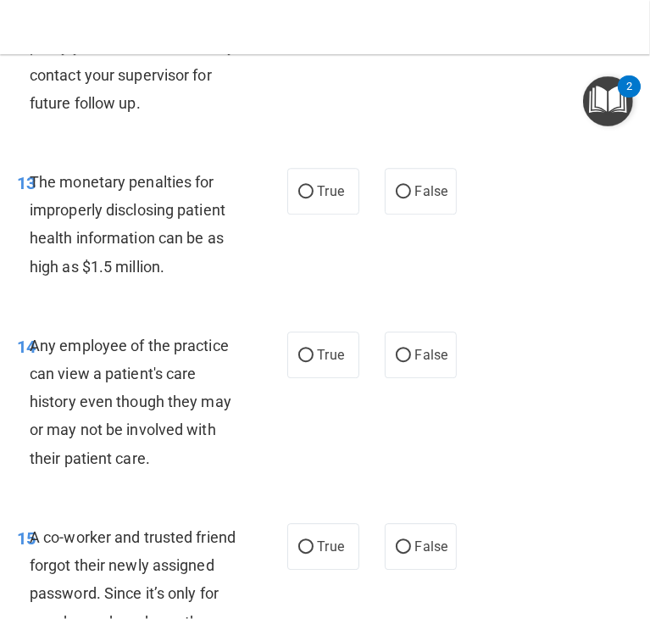
click at [299, 7] on input "True" at bounding box center [306, 0] width 15 height 13
radio input "true"
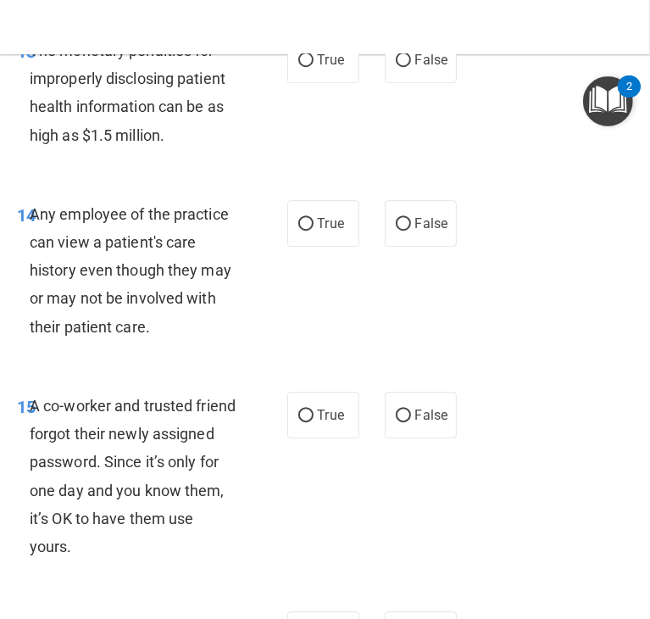
scroll to position [2456, 0]
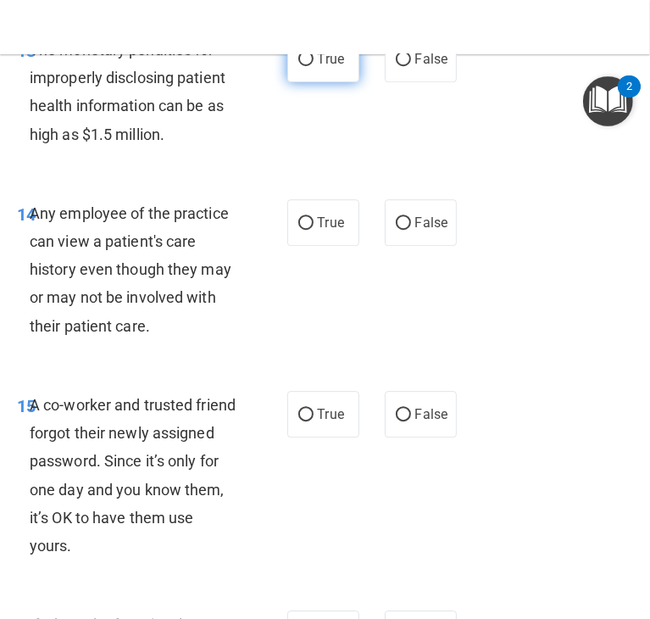
click at [299, 66] on input "True" at bounding box center [306, 59] width 15 height 13
radio input "true"
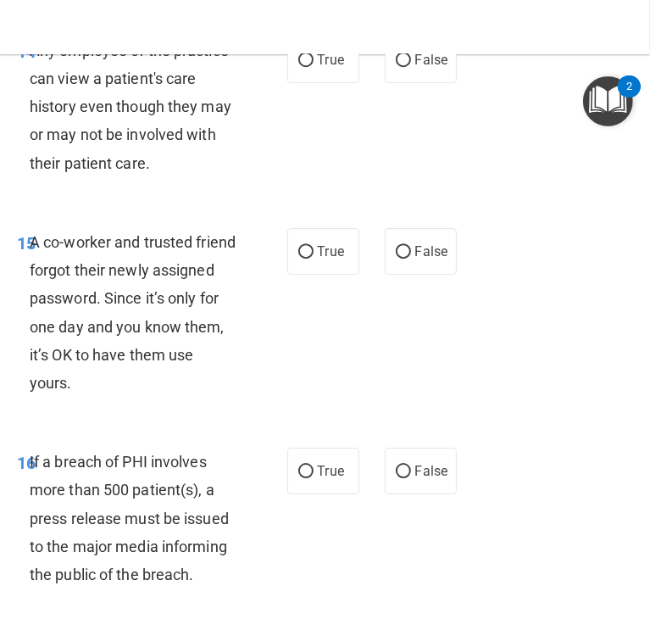
scroll to position [2693, 0]
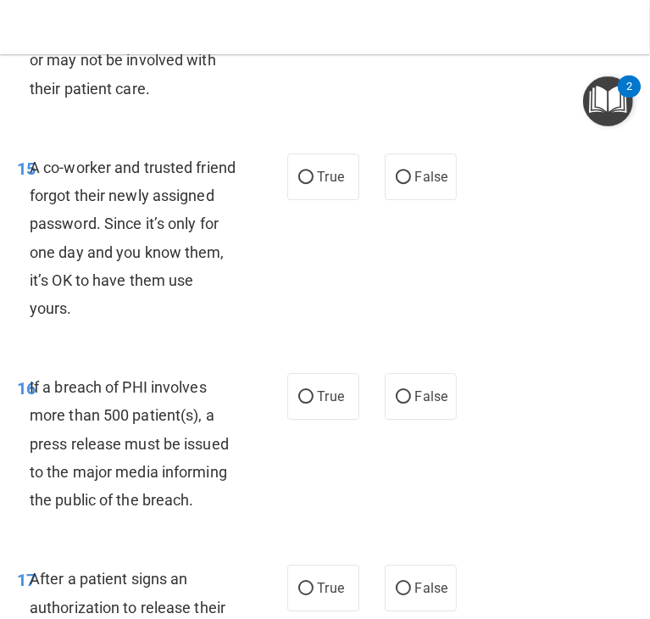
radio input "true"
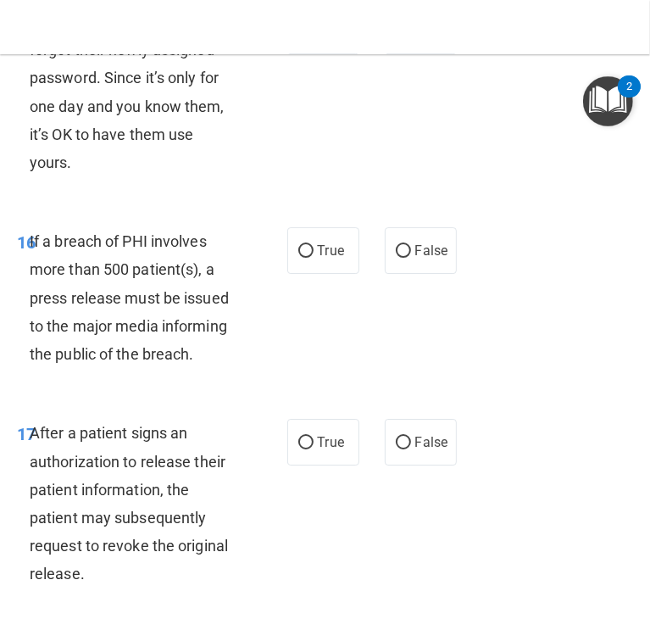
scroll to position [2856, 0]
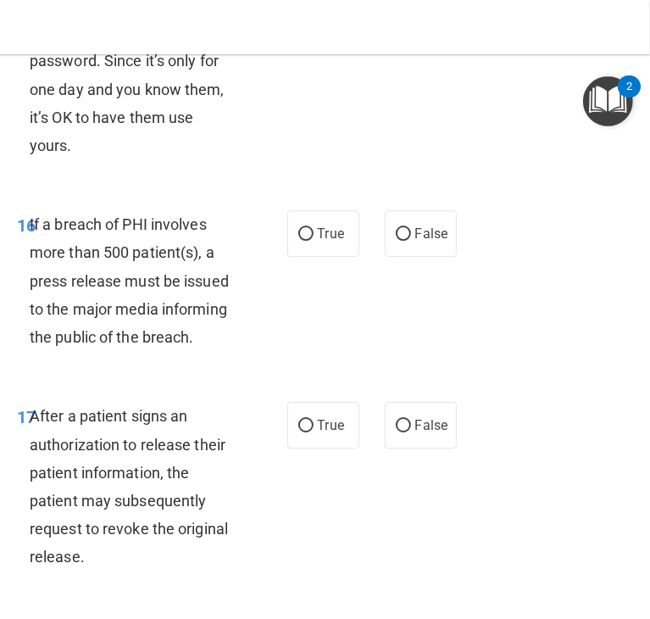
click at [396, 21] on input "False" at bounding box center [403, 14] width 15 height 13
radio input "true"
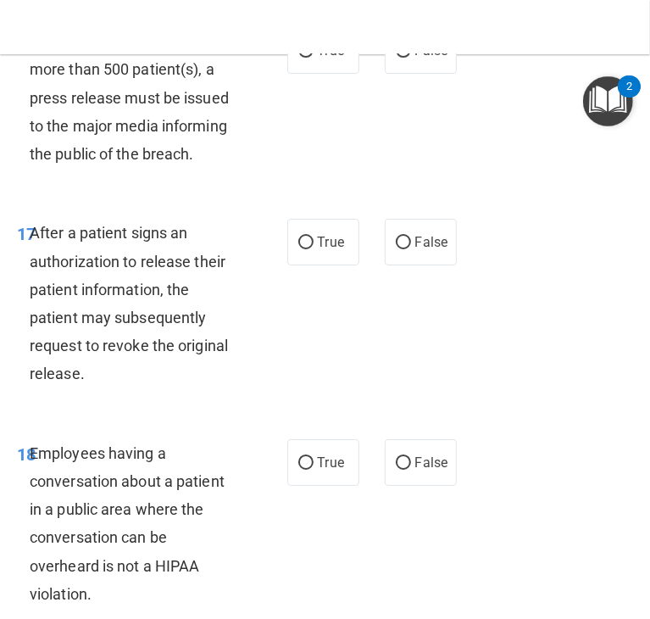
scroll to position [3039, 0]
click at [299, 58] on input "True" at bounding box center [306, 51] width 15 height 13
radio input "true"
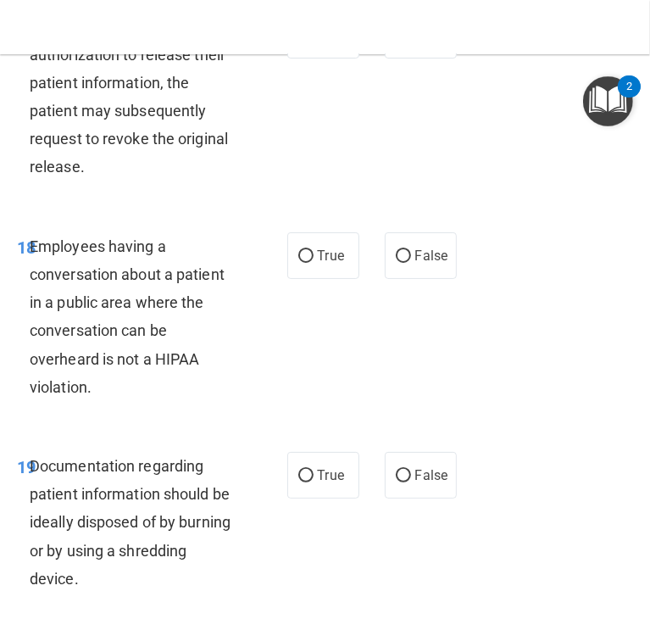
scroll to position [3249, 0]
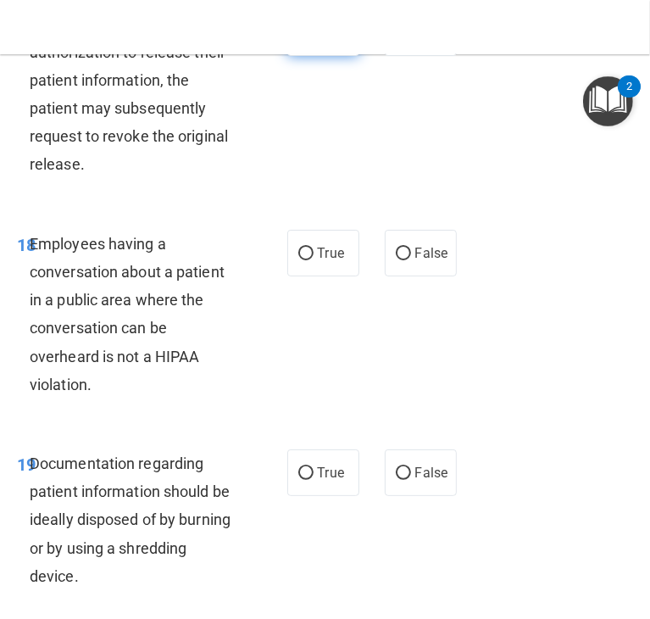
click at [305, 40] on input "True" at bounding box center [306, 33] width 15 height 13
radio input "true"
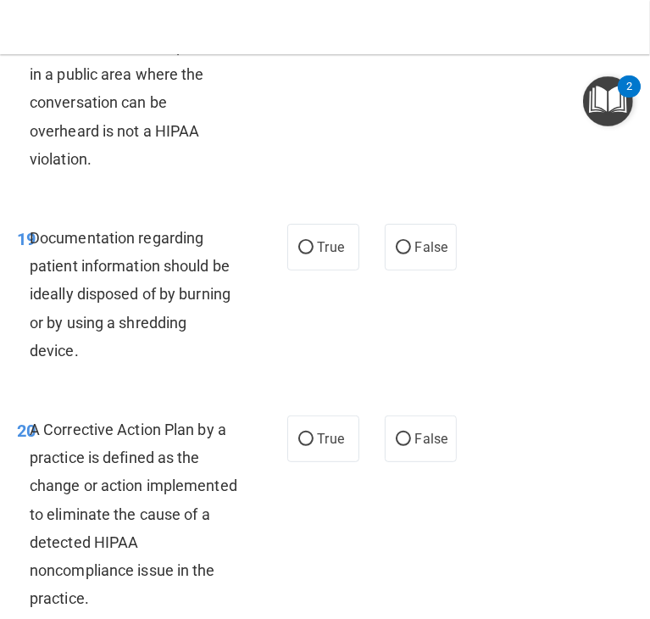
scroll to position [3476, 0]
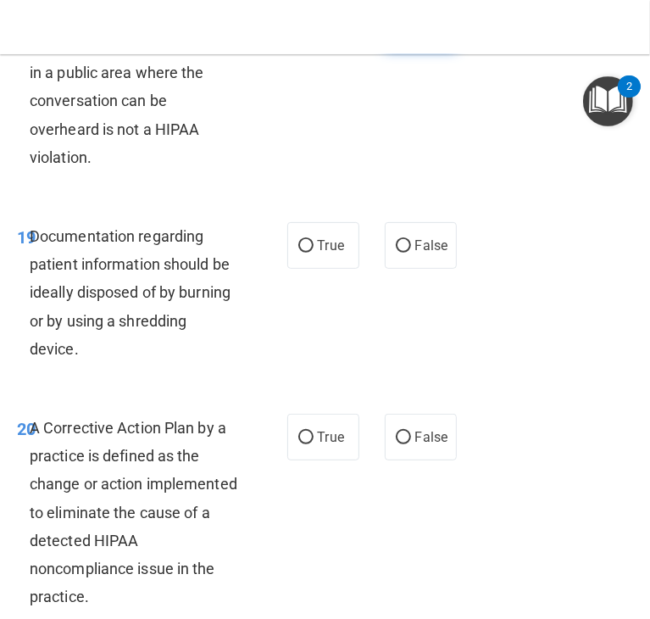
click at [397, 49] on label "False" at bounding box center [421, 26] width 72 height 47
click at [397, 33] on input "False" at bounding box center [403, 26] width 15 height 13
radio input "true"
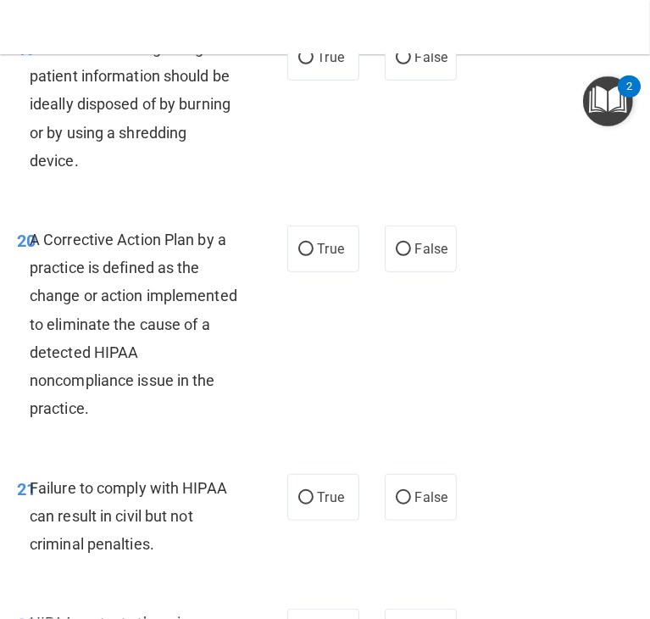
scroll to position [3666, 0]
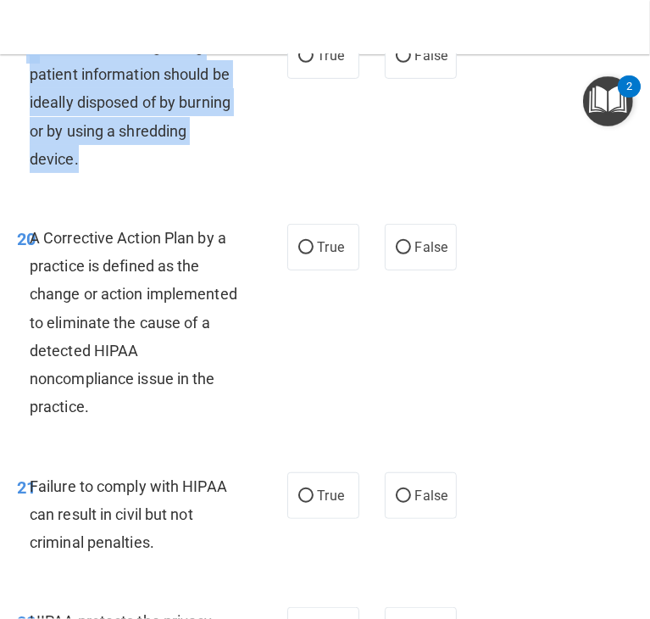
drag, startPoint x: 105, startPoint y: 293, endPoint x: 24, endPoint y: 193, distance: 128.3
click at [24, 181] on div "19 Documentation regarding patient information should be ideally disposed of by…" at bounding box center [152, 106] width 321 height 149
copy div "9 Documentation regarding patient information should be ideally disposed of by …"
click at [299, 63] on input "True" at bounding box center [306, 56] width 15 height 13
radio input "true"
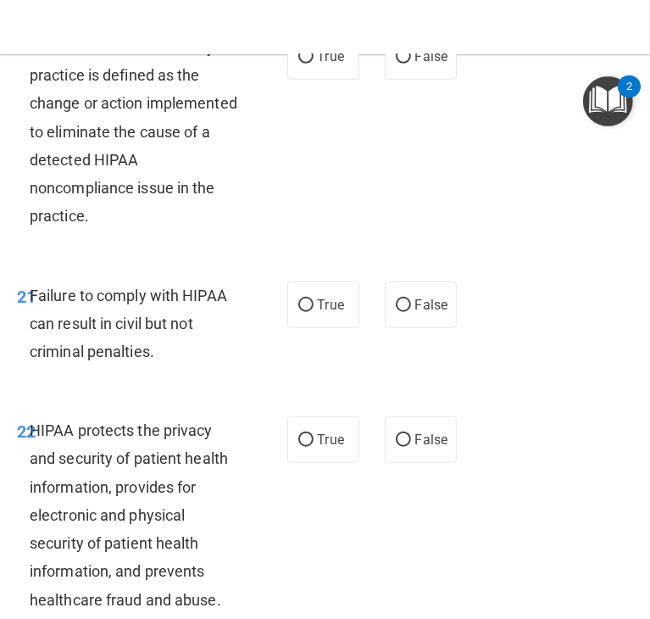
scroll to position [3860, 0]
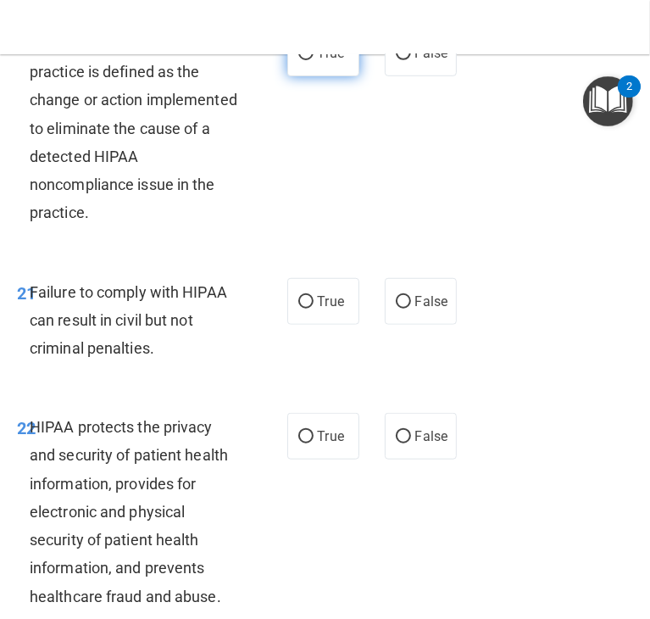
click at [325, 76] on label "True" at bounding box center [323, 53] width 72 height 47
click at [314, 60] on input "True" at bounding box center [306, 53] width 15 height 13
radio input "true"
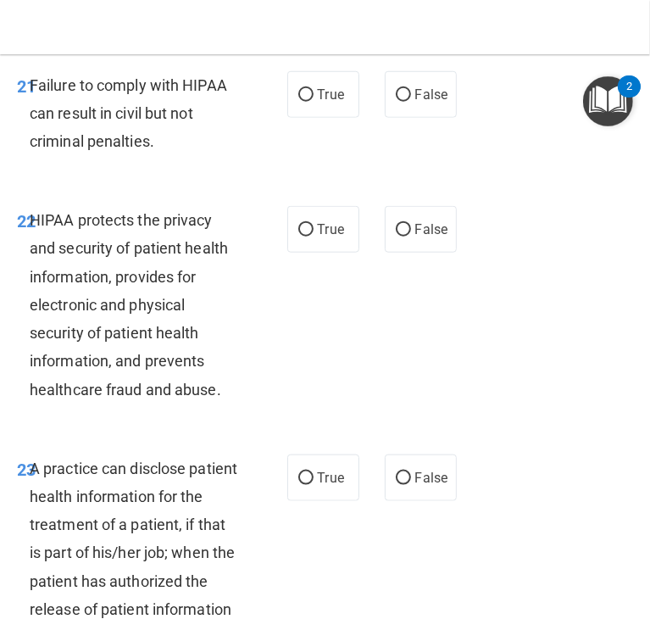
scroll to position [4067, 0]
click at [396, 102] on input "False" at bounding box center [403, 95] width 15 height 13
radio input "true"
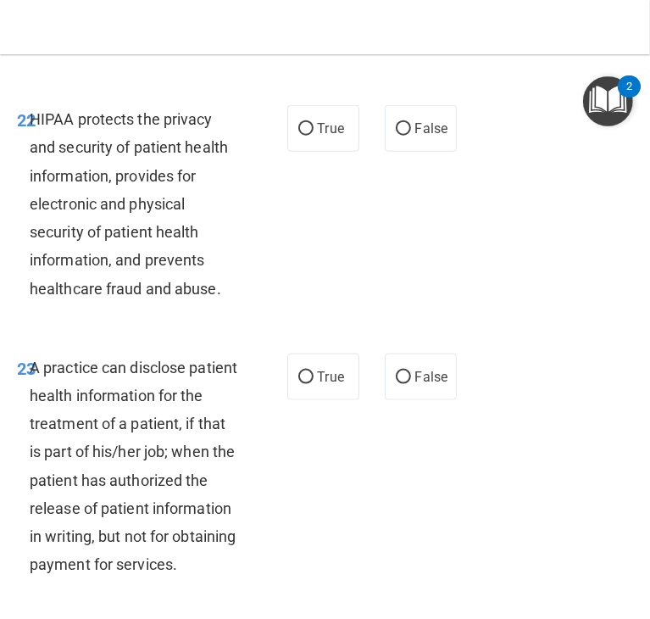
scroll to position [4177, 0]
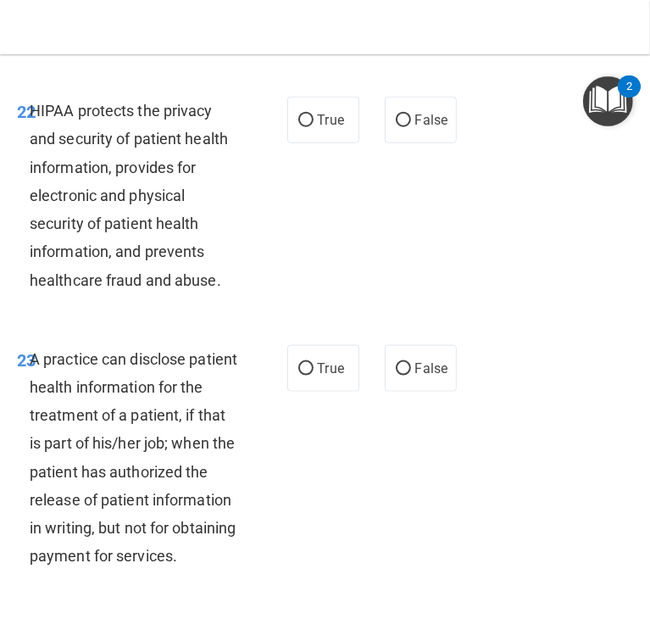
drag, startPoint x: 171, startPoint y: 176, endPoint x: 29, endPoint y: 113, distance: 155.7
click at [30, 47] on div "Failure to comply with HIPAA can result in civil but not criminal penalties." at bounding box center [140, 4] width 221 height 85
copy span "Failure to comply with HIPAA can result in civil but not criminal penalties."
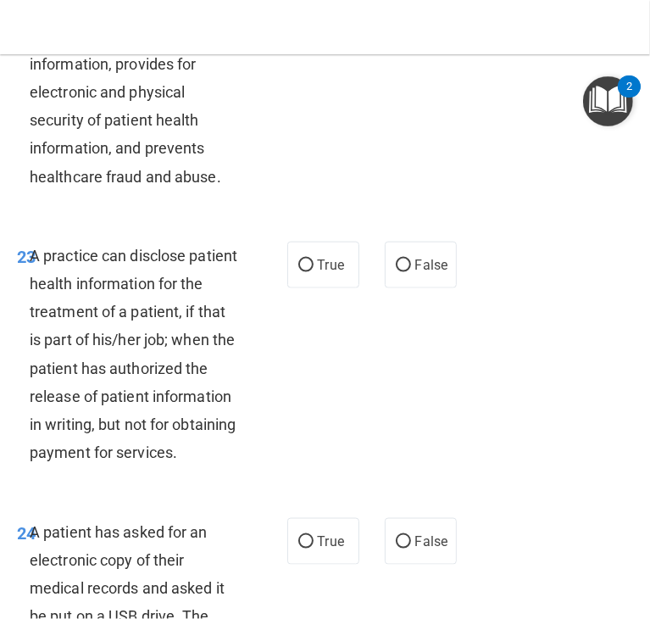
scroll to position [4284, 0]
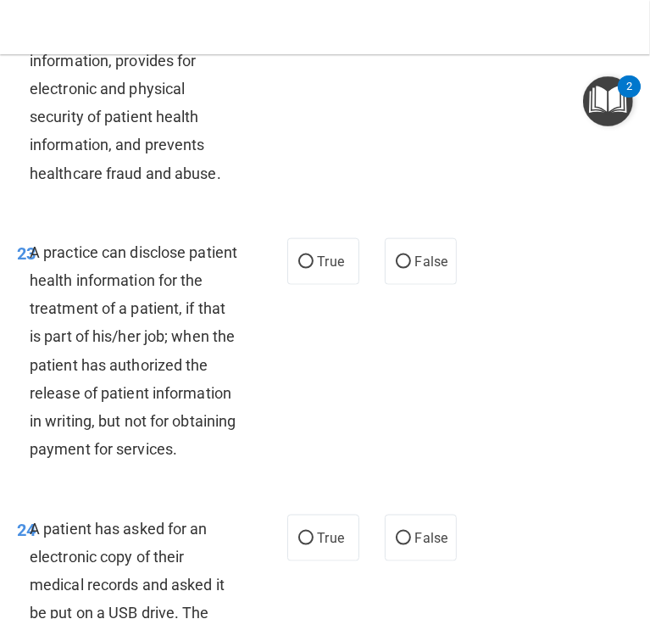
click at [297, 36] on label "True" at bounding box center [323, 13] width 72 height 47
click at [299, 20] on input "True" at bounding box center [306, 14] width 15 height 13
radio input "true"
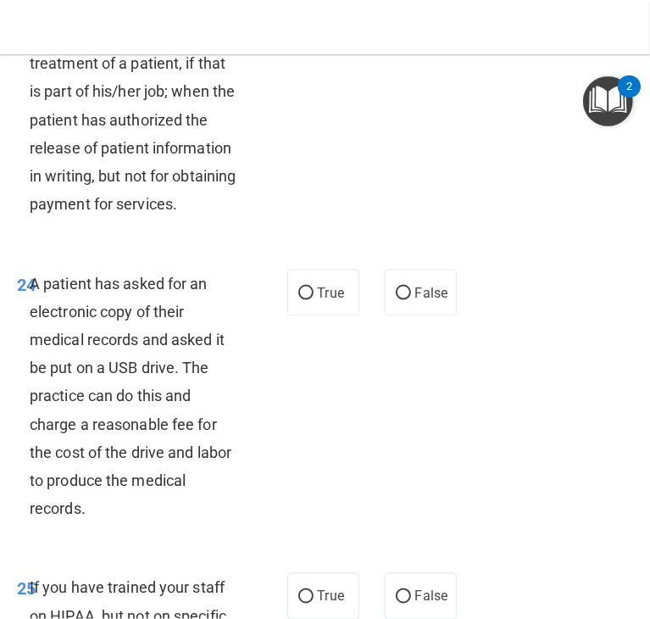
scroll to position [4533, 0]
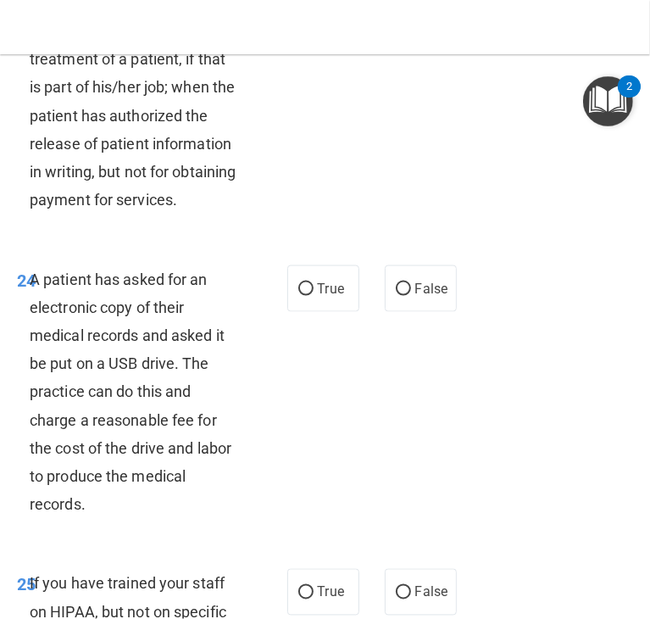
click at [299, 20] on input "True" at bounding box center [306, 13] width 15 height 13
radio input "true"
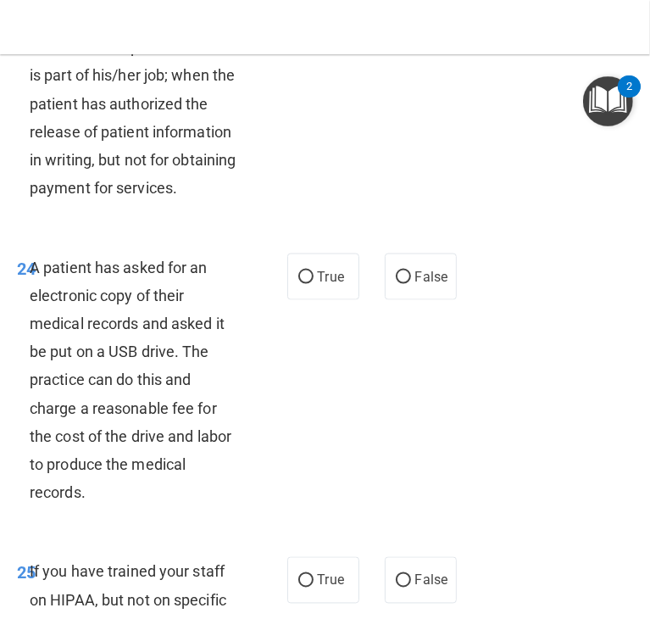
scroll to position [4542, 0]
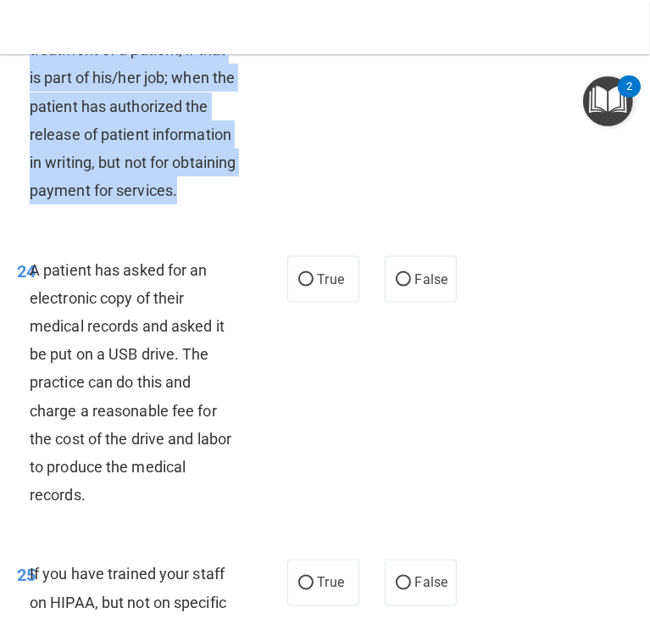
drag, startPoint x: 133, startPoint y: 363, endPoint x: 27, endPoint y: 137, distance: 249.2
click at [27, 137] on div "23 A practice can disclose patient health information for the treatment of a pa…" at bounding box center [152, 97] width 321 height 234
copy div "3 A practice can disclose patient health information for the treatment of a pat…"
click at [397, 10] on input "False" at bounding box center [403, 3] width 15 height 13
radio input "true"
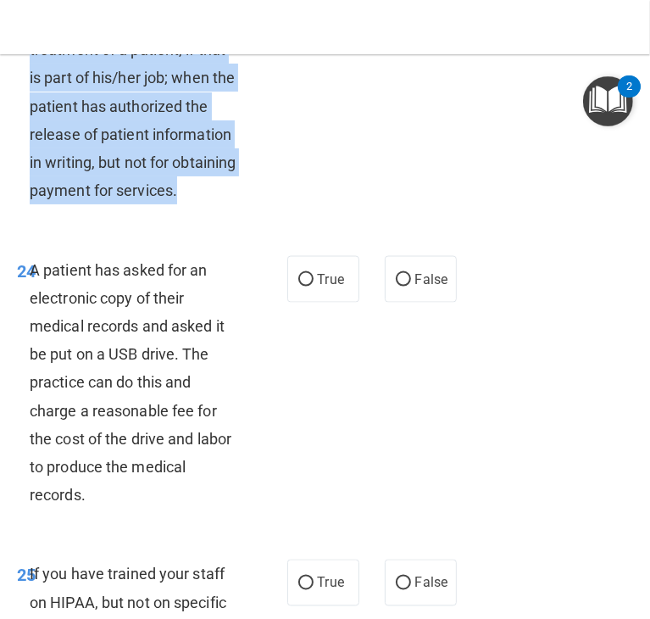
radio input "false"
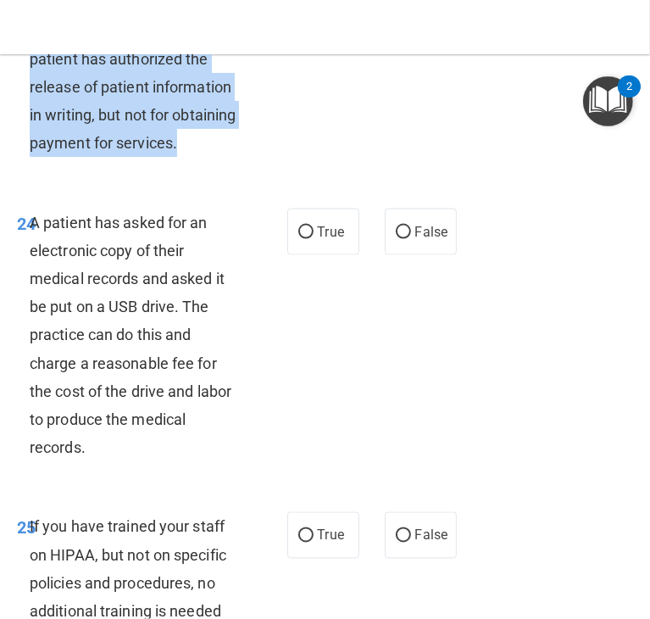
click at [250, 166] on div "23 A practice can disclose patient health information for the treatment of a pa…" at bounding box center [152, 49] width 321 height 234
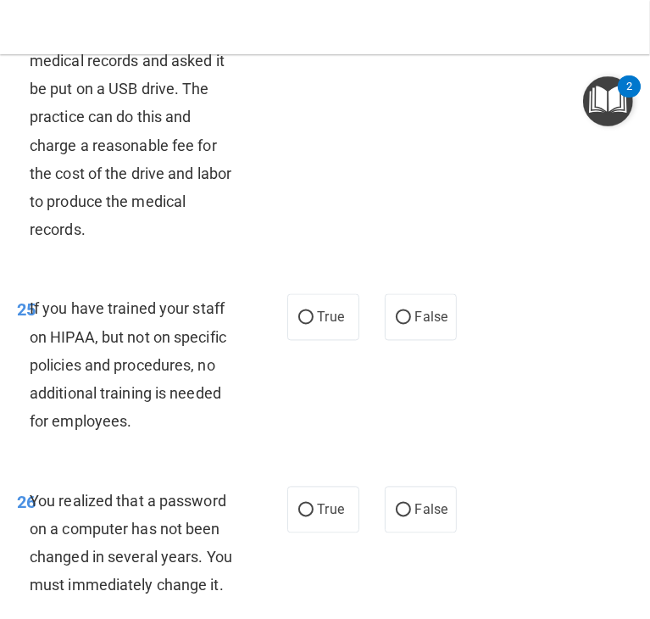
scroll to position [4810, 0]
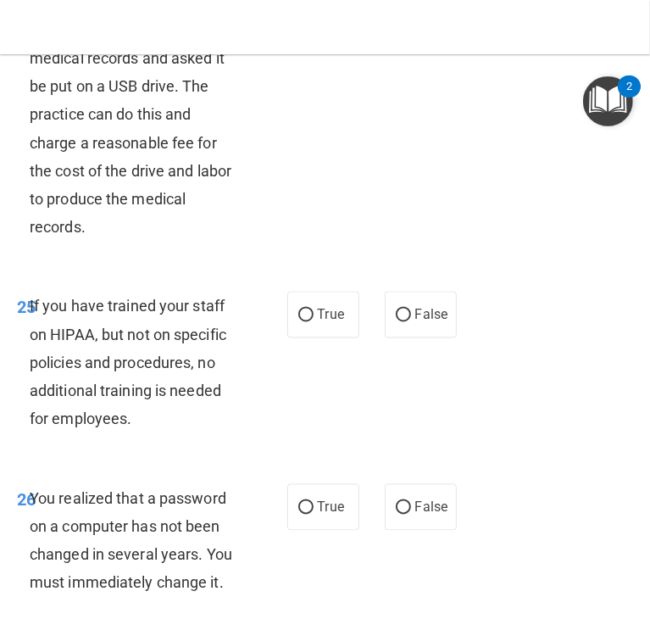
click at [299, 19] on input "True" at bounding box center [306, 12] width 15 height 13
radio input "true"
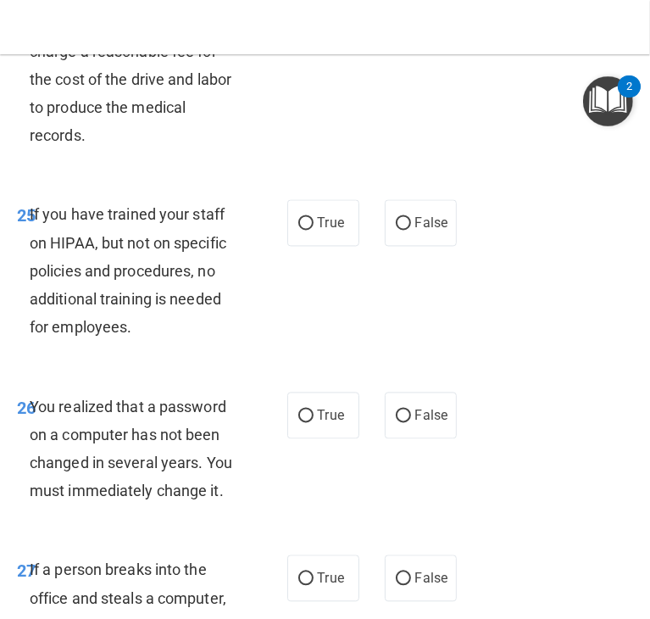
scroll to position [4895, 0]
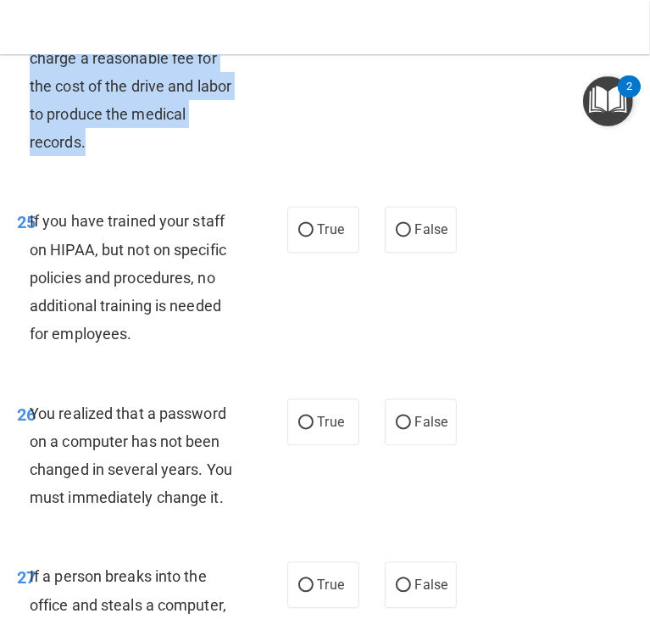
drag, startPoint x: 100, startPoint y: 309, endPoint x: 31, endPoint y: 87, distance: 232.0
click at [31, 87] on div "A patient has asked for an electronic copy of their medical records and asked i…" at bounding box center [140, 30] width 221 height 254
copy span "A patient has asked for an electronic copy of their medical records and asked i…"
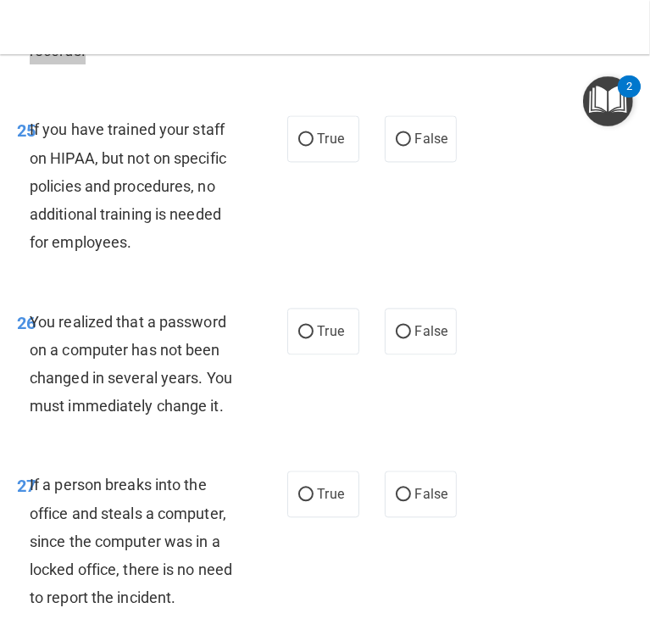
scroll to position [5031, 0]
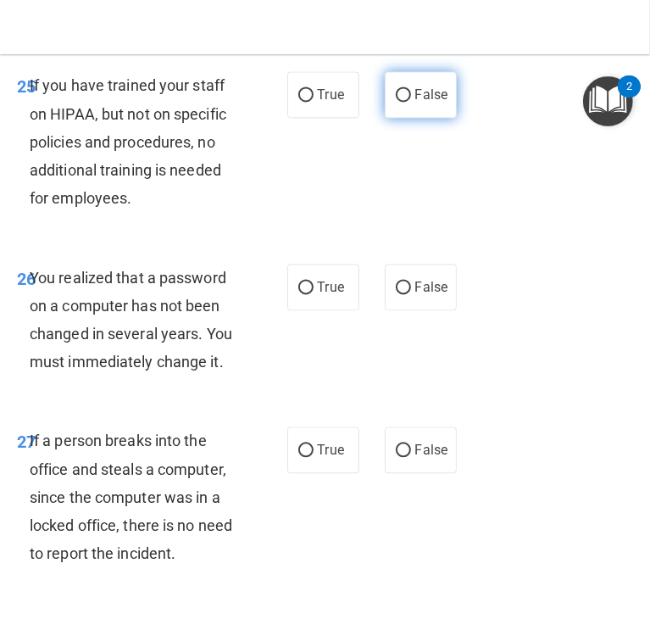
click at [396, 102] on input "False" at bounding box center [403, 95] width 15 height 13
radio input "true"
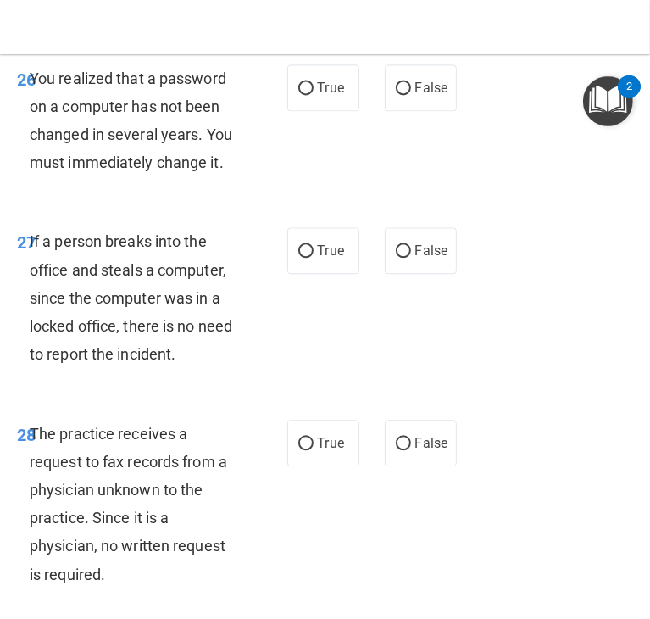
scroll to position [5231, 0]
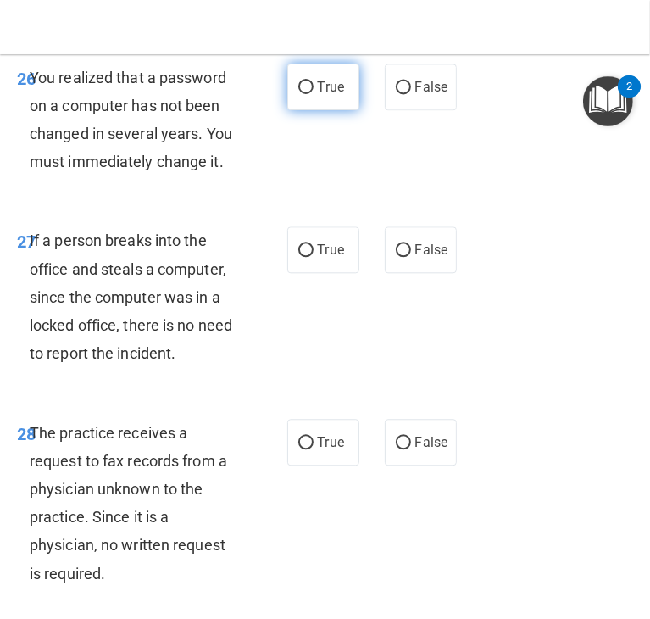
click at [299, 94] on input "True" at bounding box center [306, 87] width 15 height 13
radio input "true"
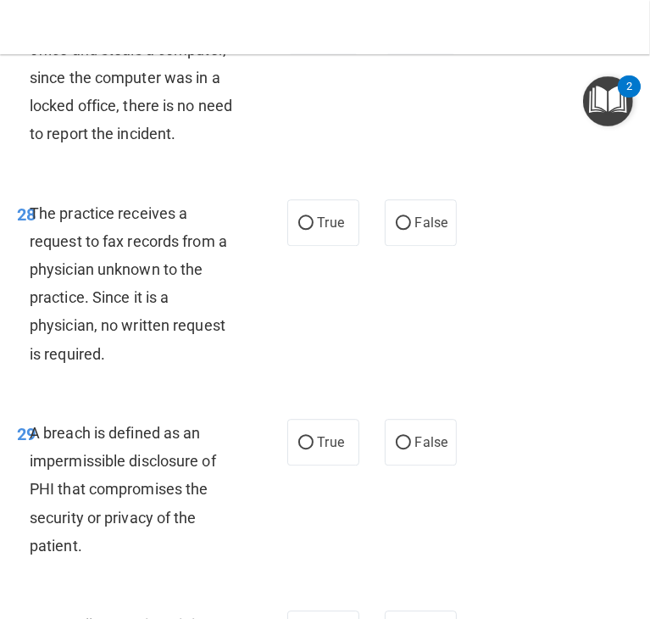
scroll to position [5451, 0]
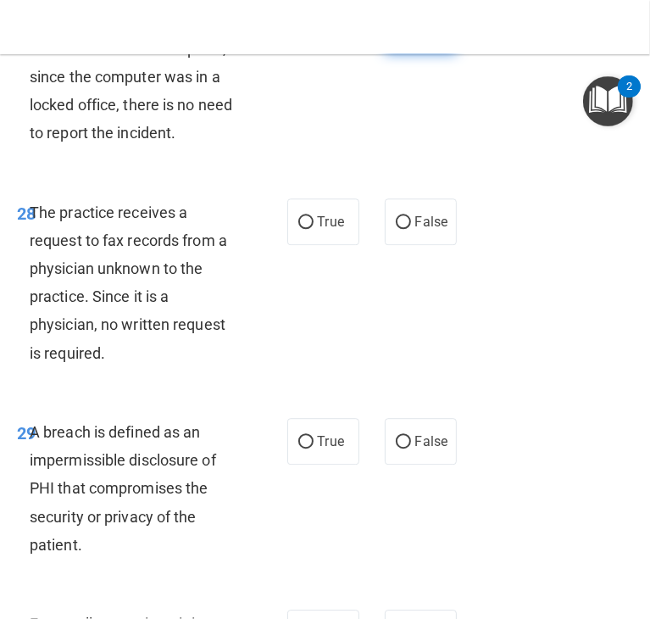
click at [396, 36] on input "False" at bounding box center [403, 30] width 15 height 13
radio input "true"
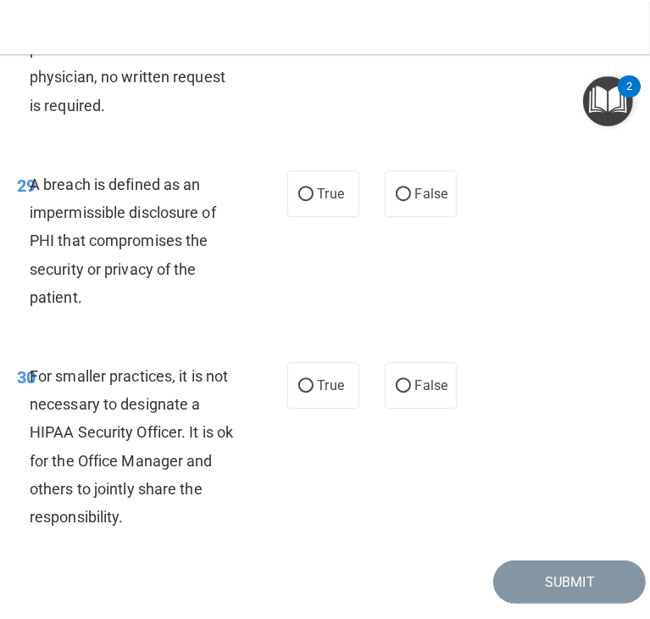
scroll to position [5702, 0]
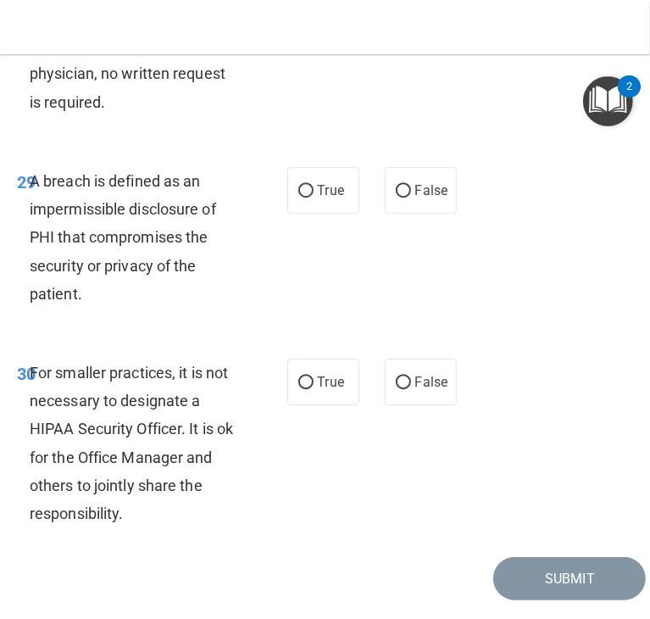
radio input "true"
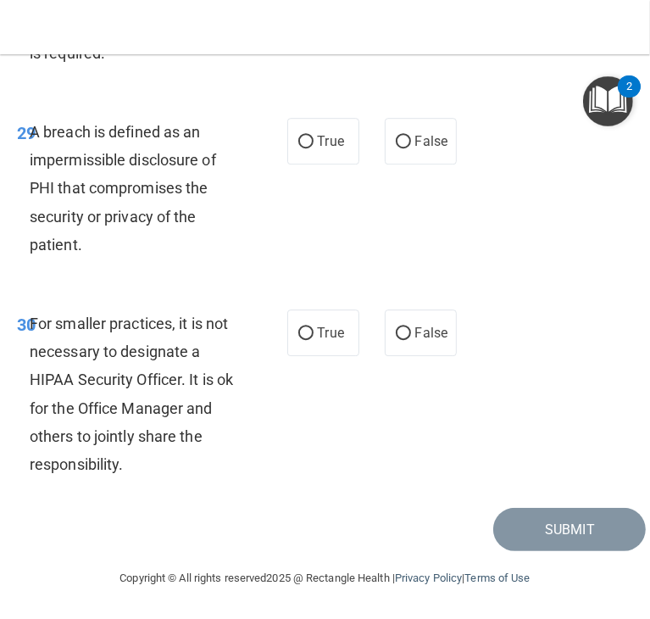
scroll to position [5905, 0]
click at [299, 148] on input "True" at bounding box center [306, 142] width 15 height 13
radio input "true"
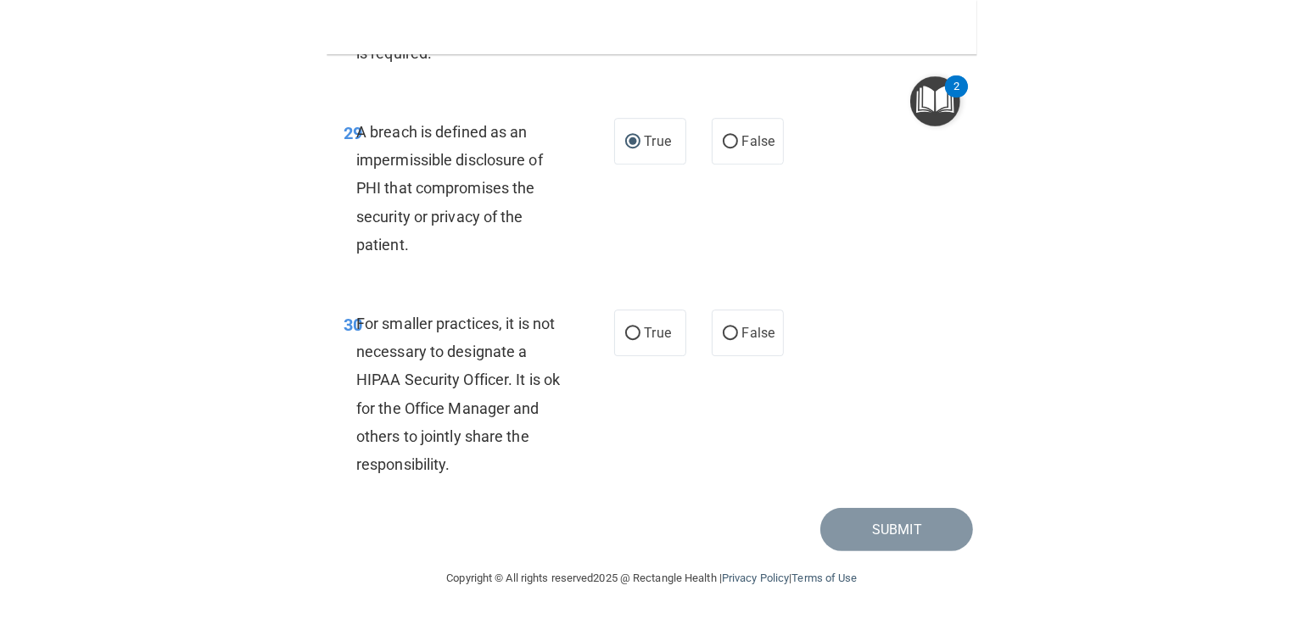
scroll to position [5921, 0]
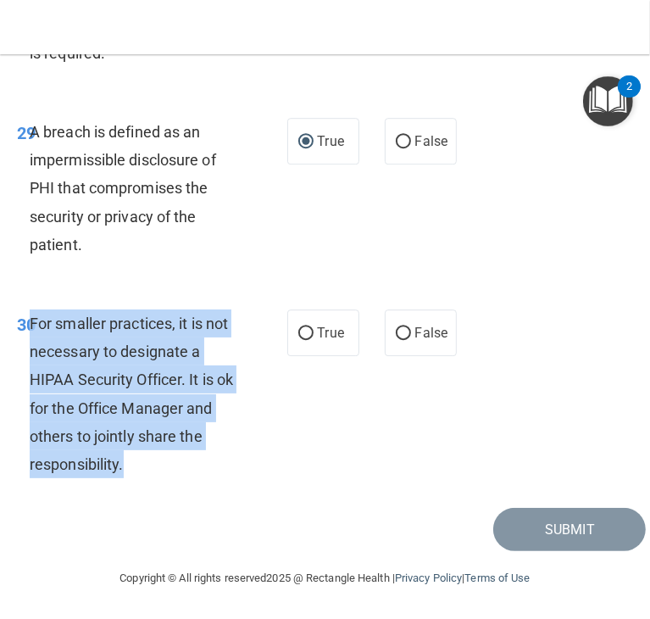
drag, startPoint x: 154, startPoint y: 457, endPoint x: 30, endPoint y: 323, distance: 183.0
click at [30, 323] on div "For smaller practices, it is not necessary to designate a HIPAA Security Office…" at bounding box center [140, 394] width 221 height 169
drag, startPoint x: 79, startPoint y: 360, endPoint x: 163, endPoint y: 369, distance: 84.4
click at [163, 369] on div "For smaller practices, it is not necessary to designate a HIPAA Security Office…" at bounding box center [140, 394] width 221 height 169
copy span "For smaller practices, it is not necessary to designate a HIPAA Security Office…"
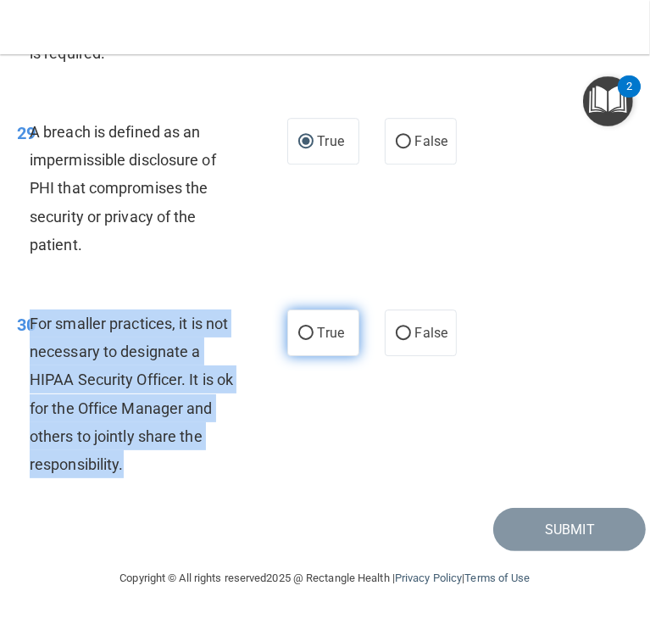
click at [299, 332] on input "True" at bounding box center [306, 333] width 15 height 13
radio input "true"
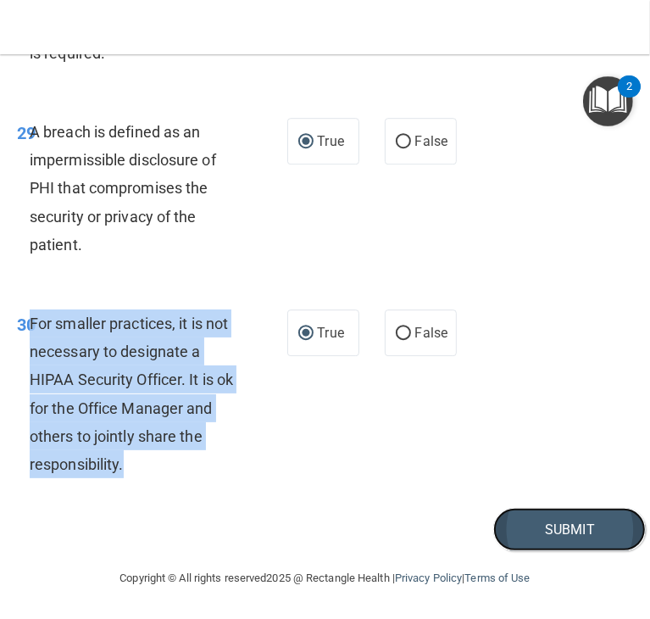
click at [534, 523] on button "Submit" at bounding box center [570, 529] width 153 height 43
drag, startPoint x: 534, startPoint y: 523, endPoint x: 570, endPoint y: 175, distance: 350.4
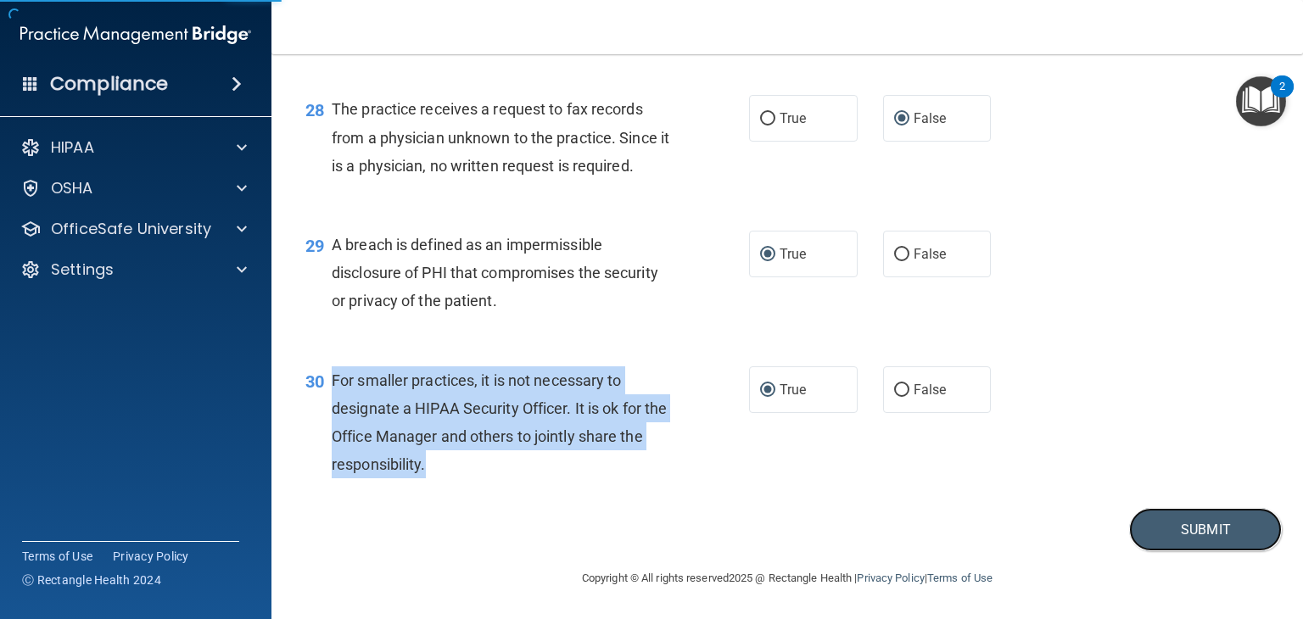
scroll to position [4061, 0]
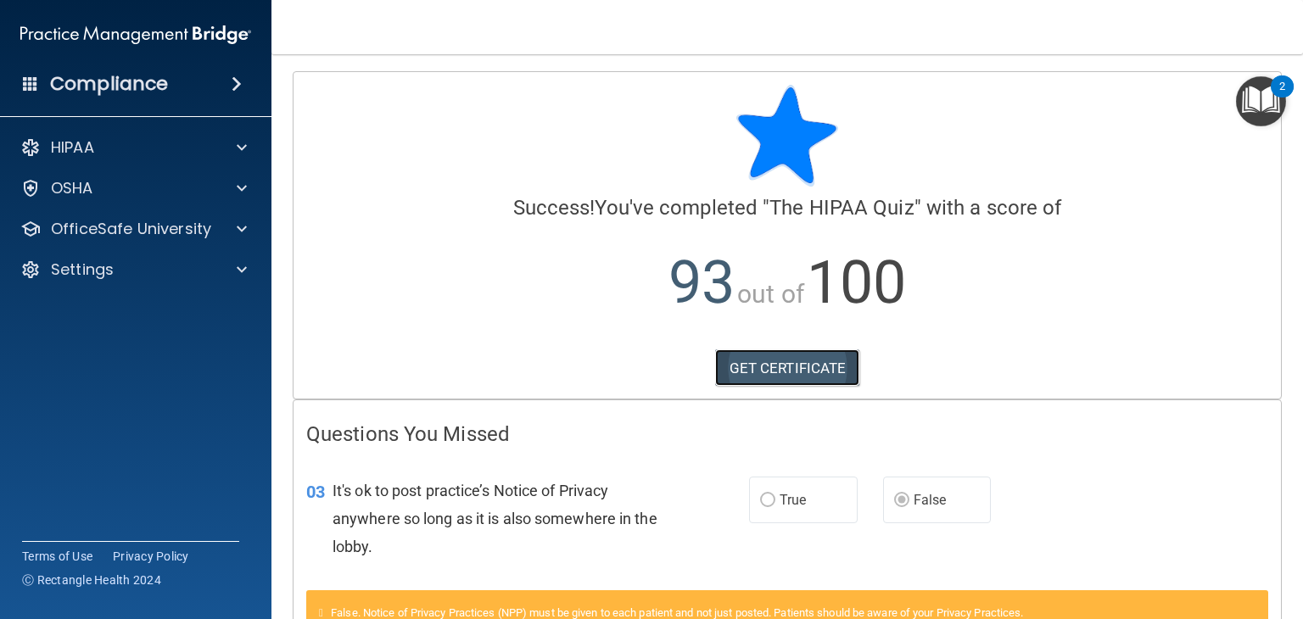
click at [778, 364] on link "GET CERTIFICATE" at bounding box center [787, 367] width 145 height 37
